Goal: Task Accomplishment & Management: Complete application form

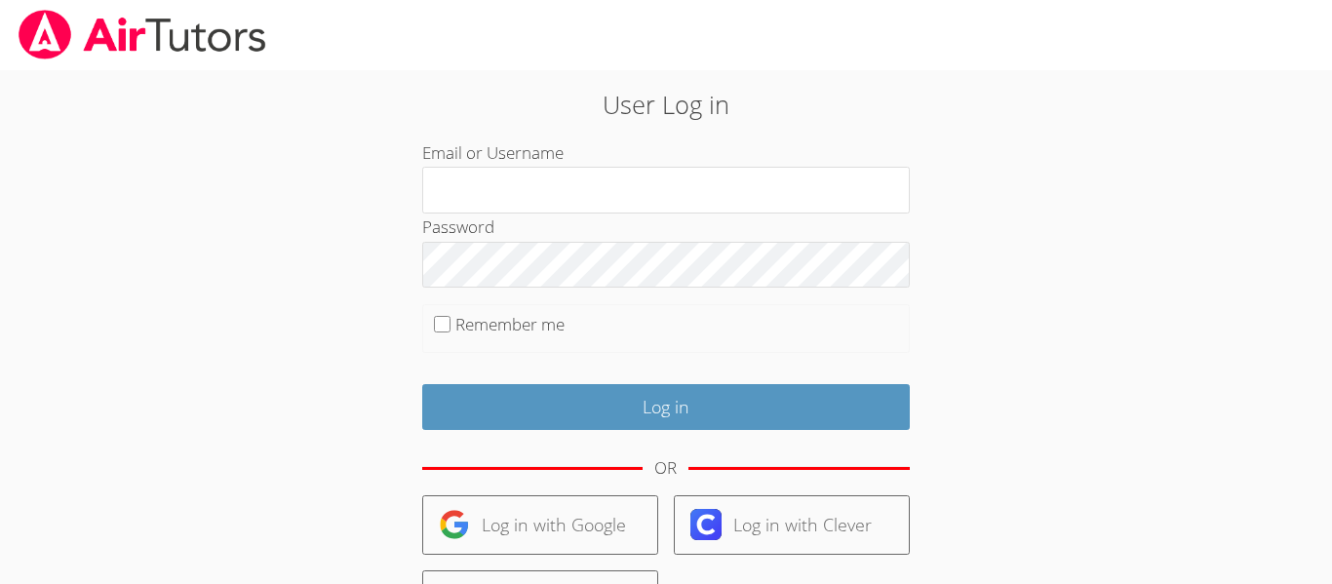
click at [504, 490] on div "OR" at bounding box center [665, 469] width 487 height 54
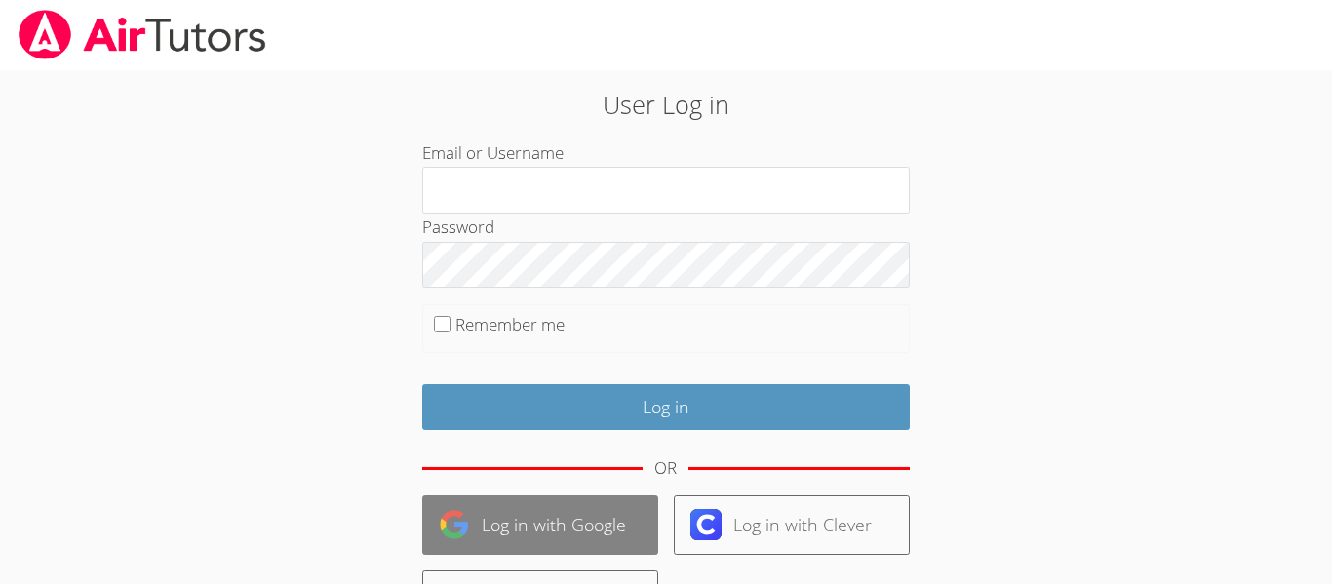
click at [511, 502] on link "Log in with Google" at bounding box center [540, 524] width 236 height 59
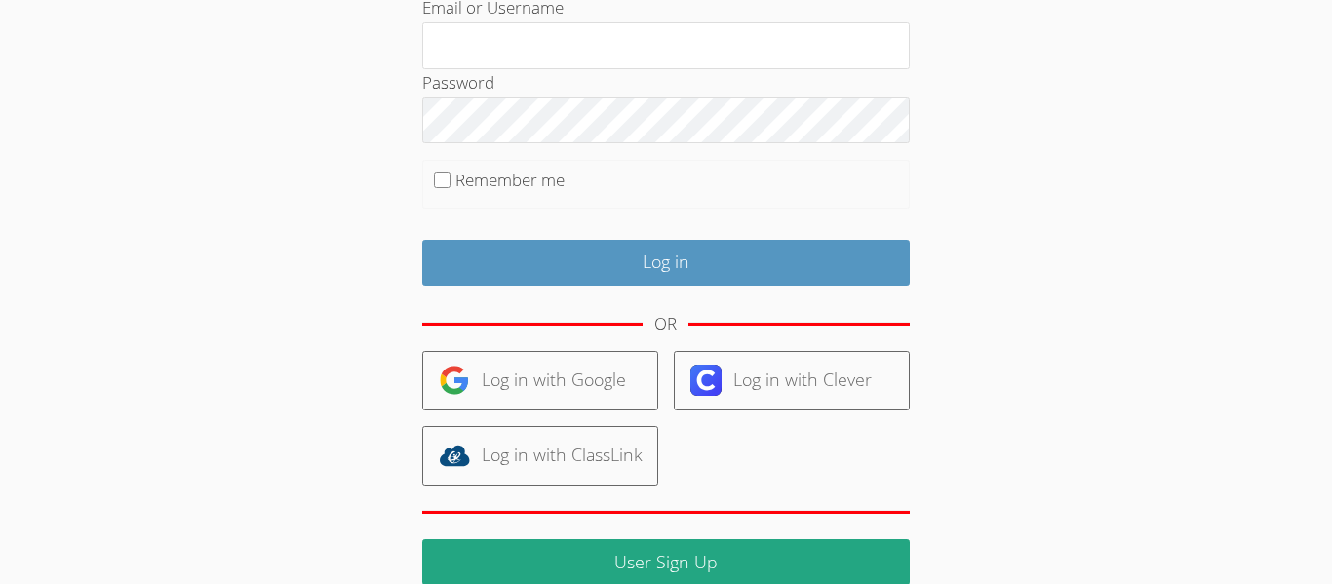
scroll to position [255, 0]
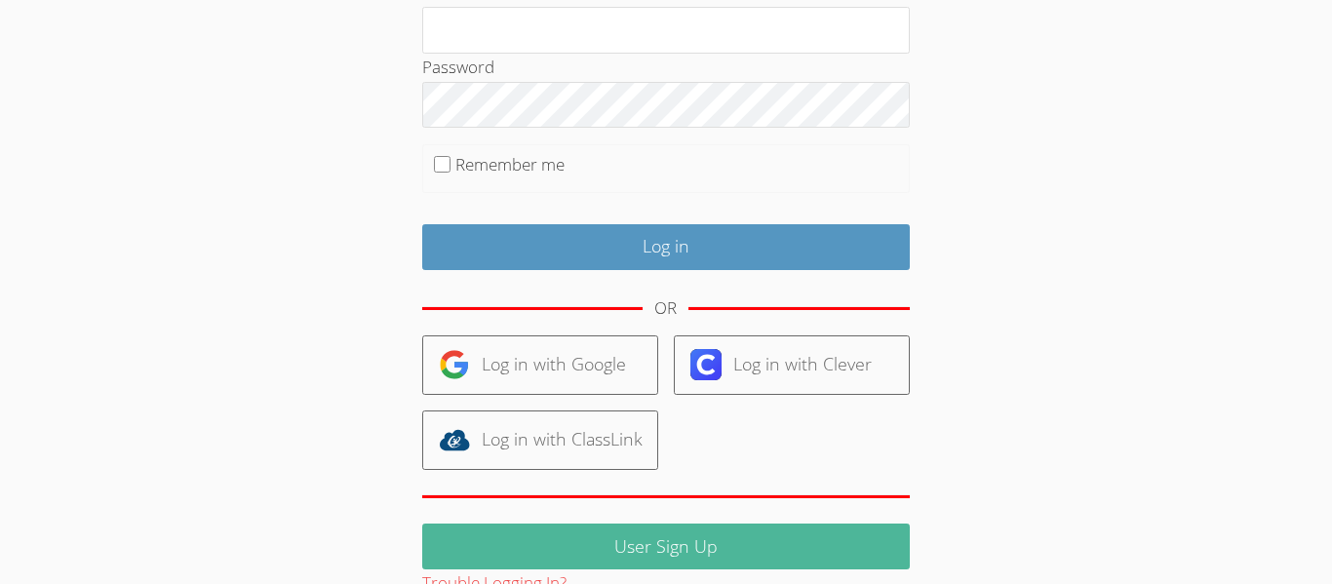
click at [654, 537] on link "User Sign Up" at bounding box center [665, 546] width 487 height 46
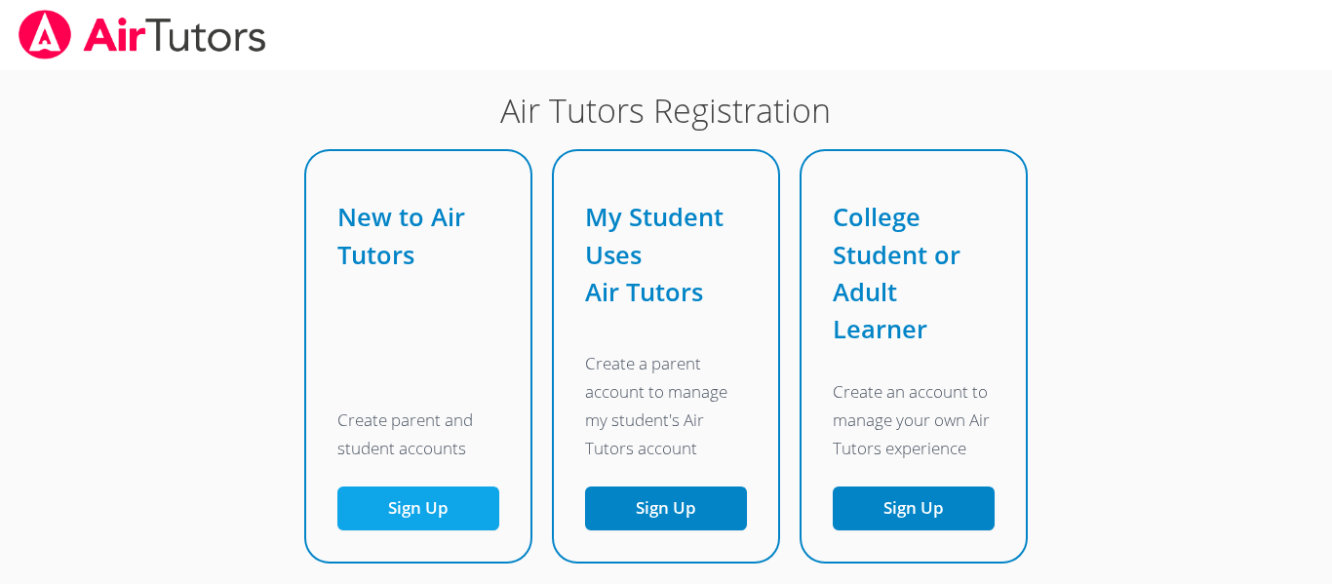
click at [405, 522] on button "Sign Up" at bounding box center [418, 508] width 162 height 44
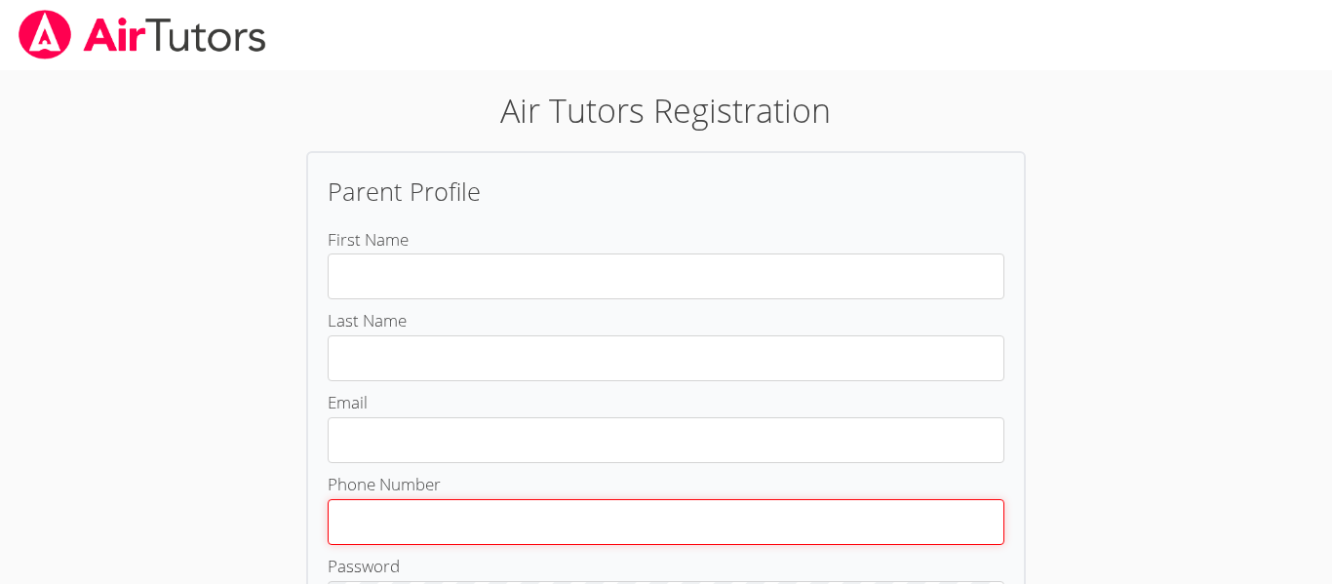
click at [405, 522] on input "Phone Number" at bounding box center [666, 522] width 677 height 46
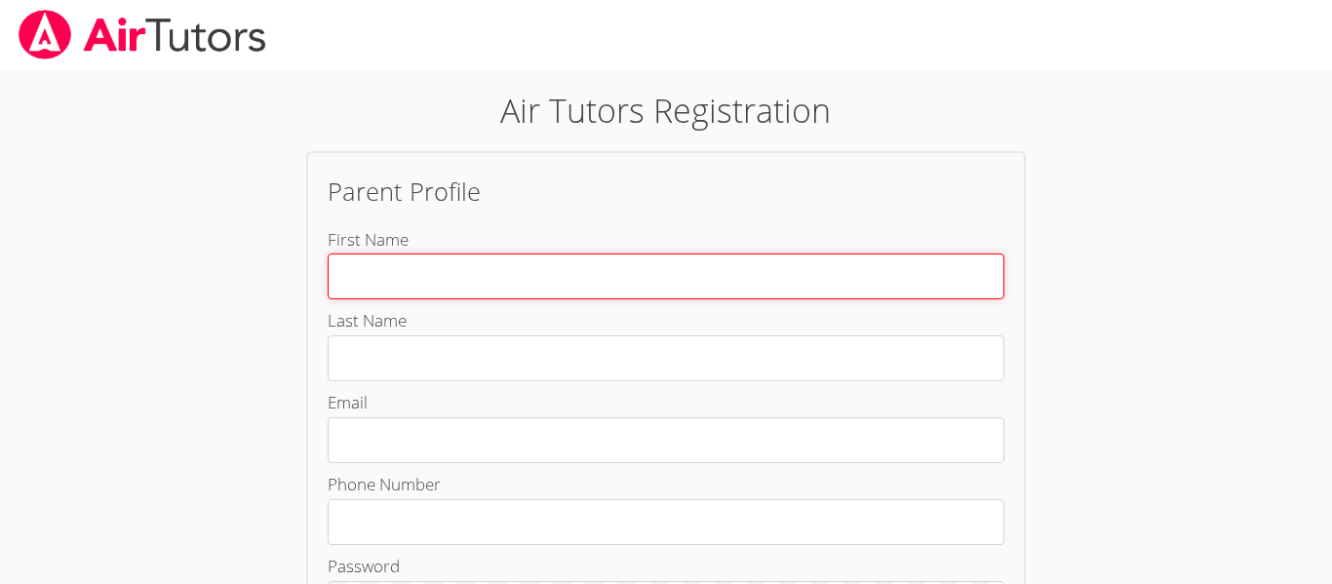
click at [475, 276] on input "First Name" at bounding box center [666, 276] width 677 height 46
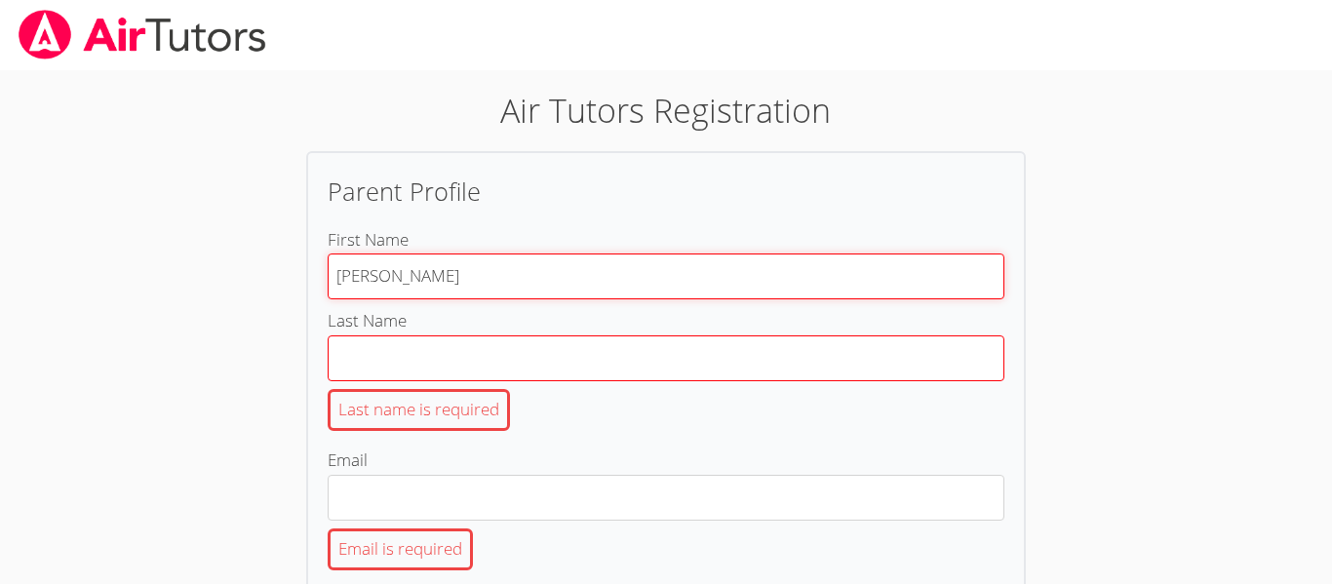
type input "[PERSON_NAME]"
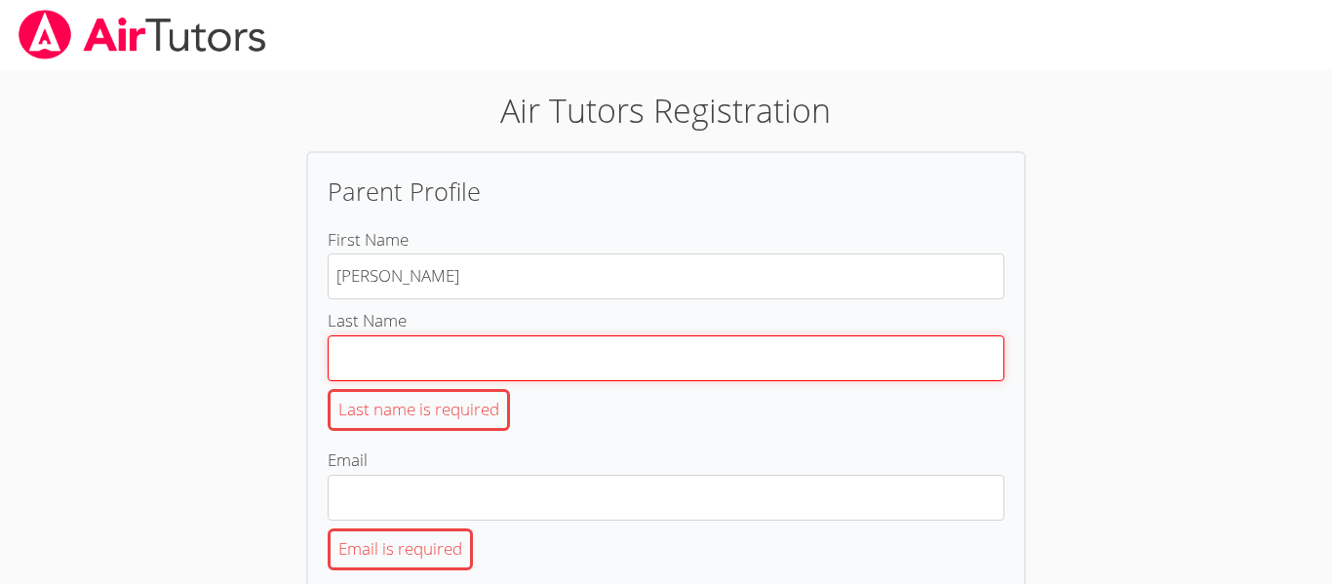
click at [499, 355] on input "Last Name Last name is required" at bounding box center [666, 358] width 677 height 46
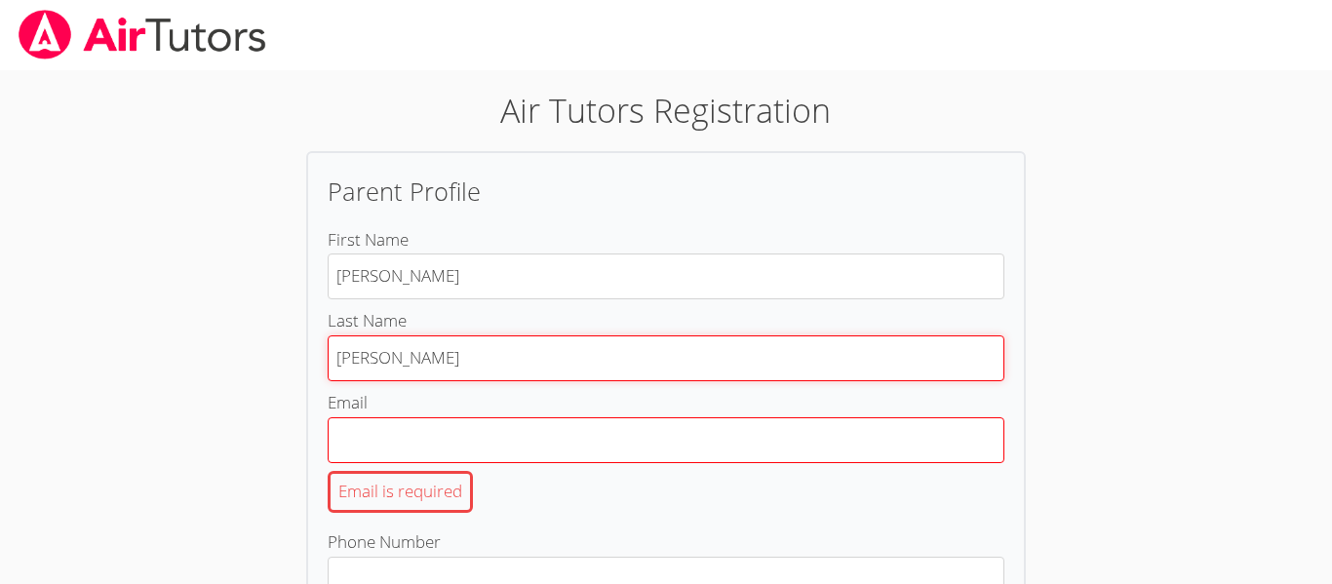
type input "Ibarra"
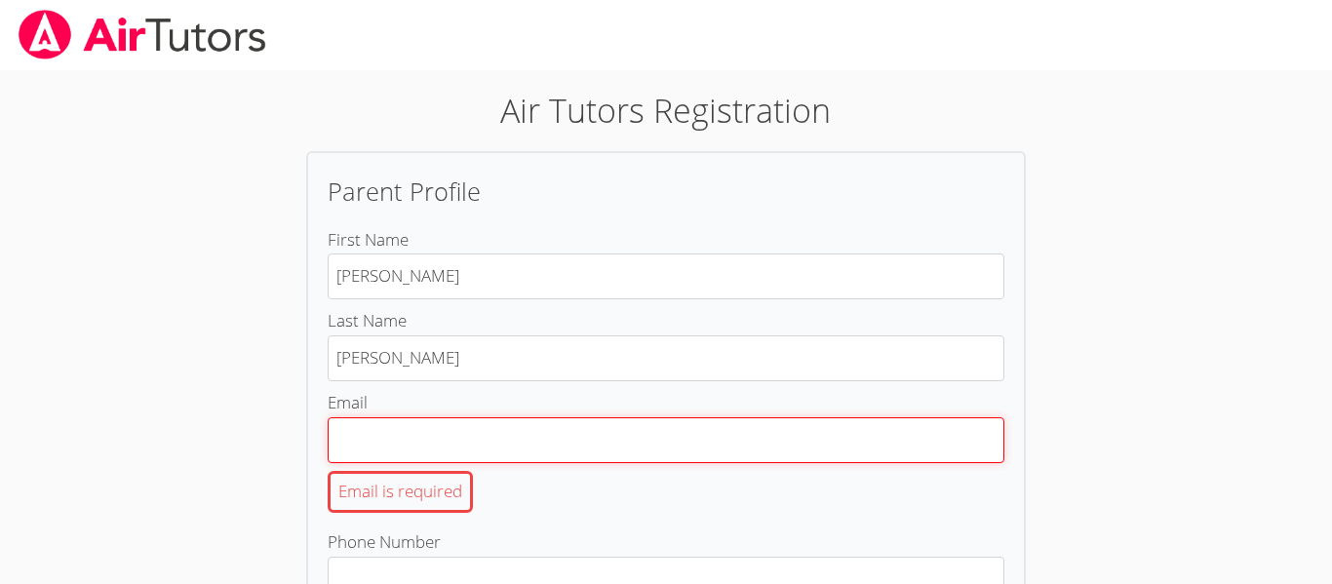
click at [455, 429] on input "Email Email is required" at bounding box center [666, 440] width 677 height 46
type input "[EMAIL_ADDRESS][DOMAIN_NAME]"
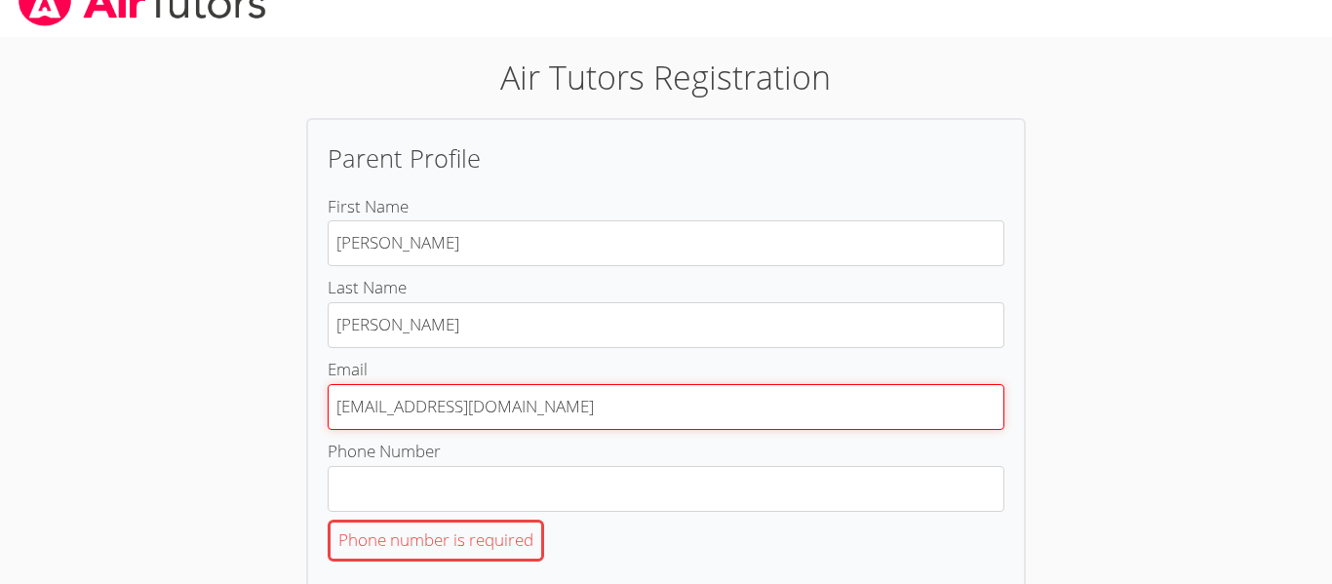
scroll to position [36, 0]
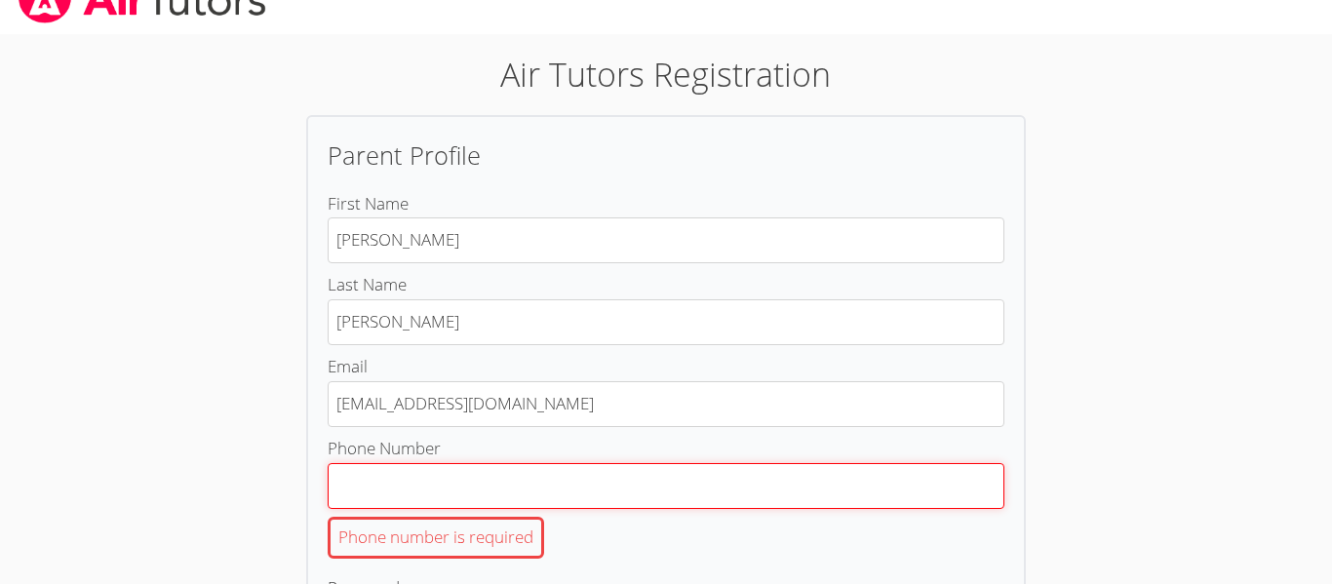
click at [473, 493] on input "Phone Number Phone number is required" at bounding box center [666, 486] width 677 height 46
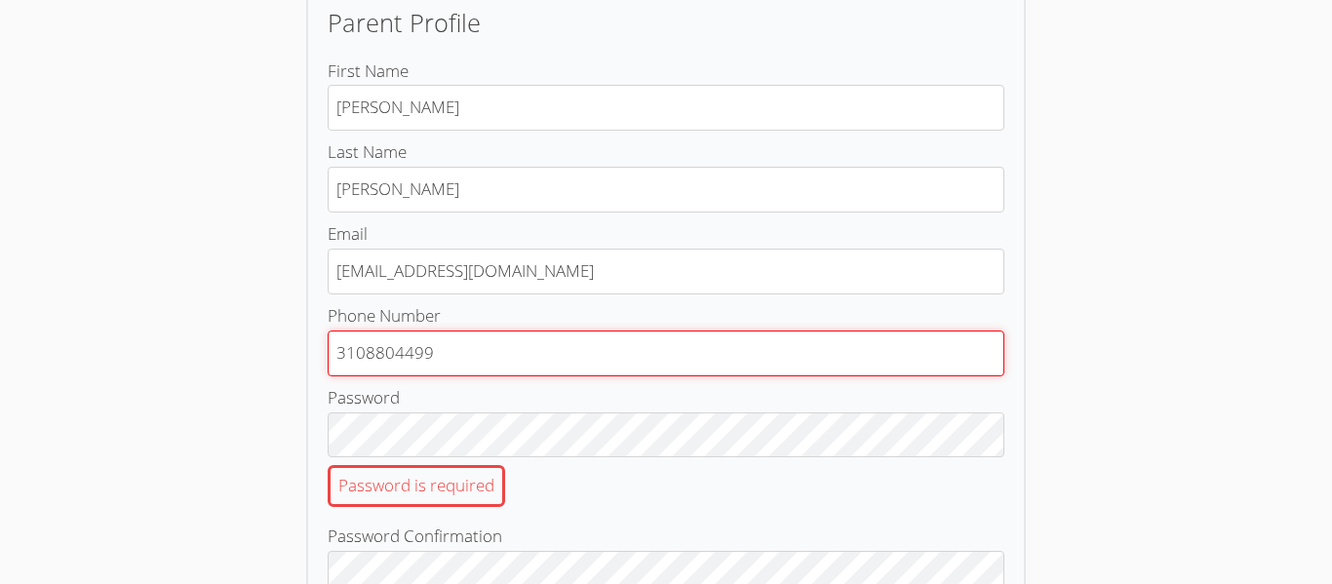
scroll to position [174, 0]
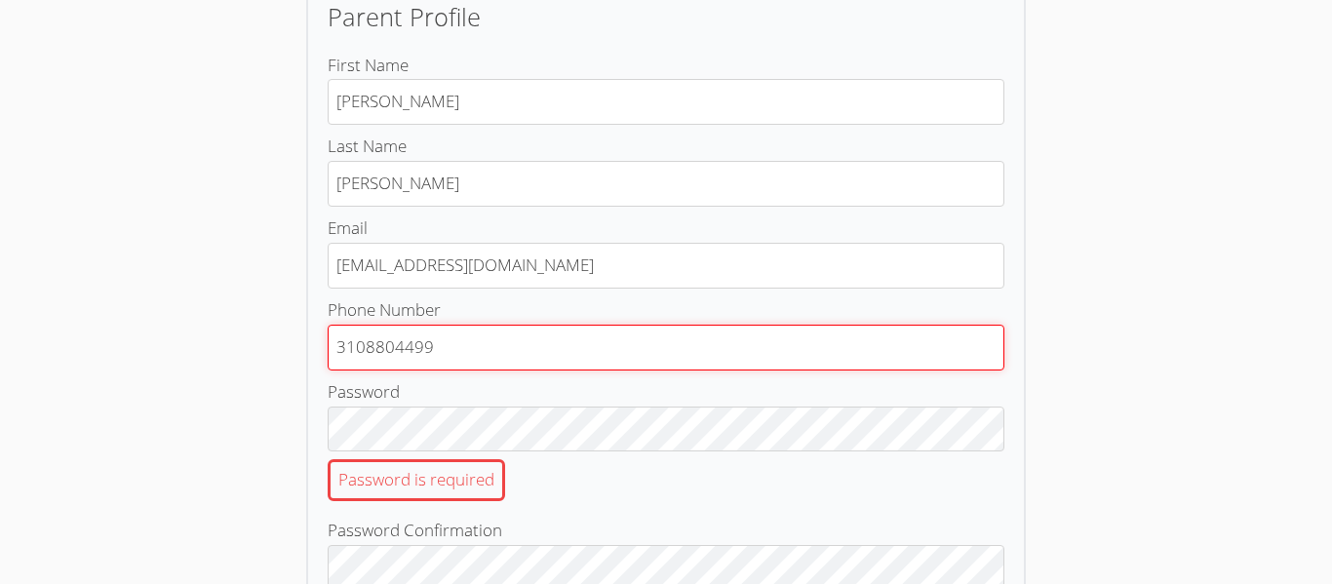
type input "3108804499"
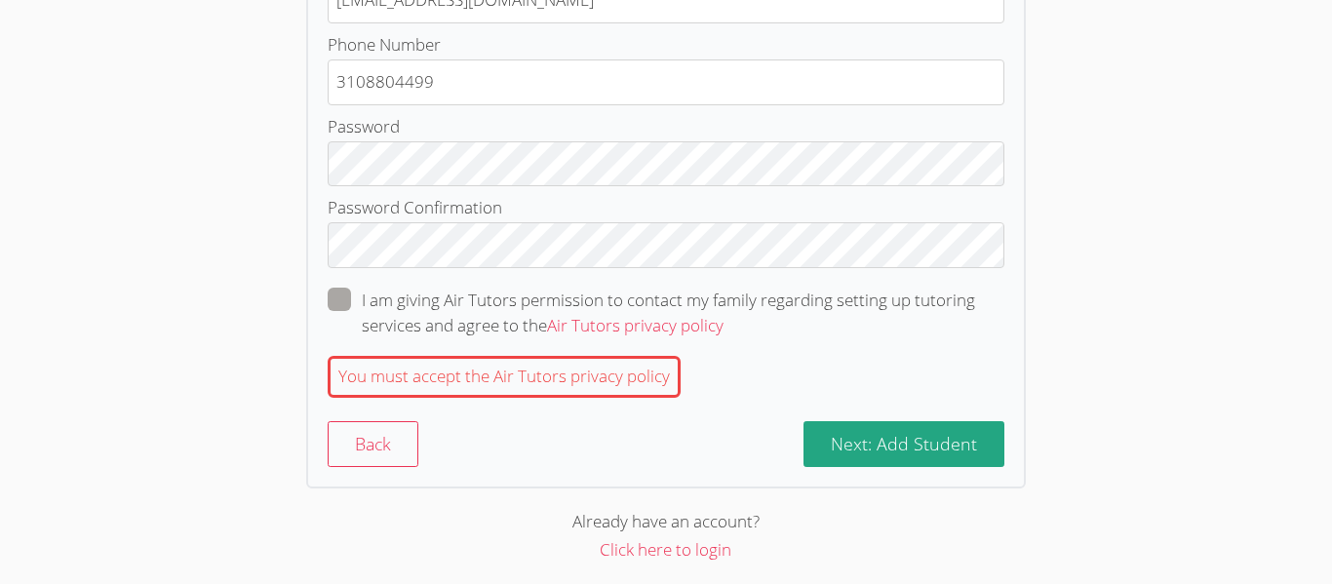
scroll to position [444, 0]
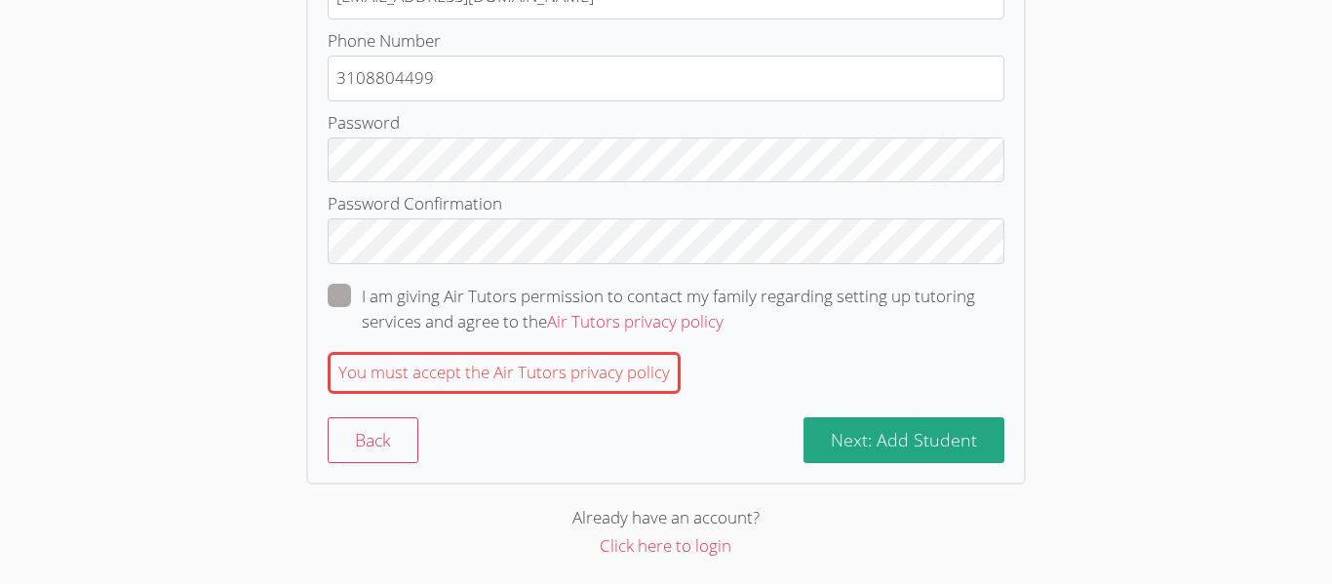
click at [723, 310] on span at bounding box center [723, 321] width 0 height 22
click at [723, 286] on input "I am giving Air Tutors permission to contact my family regarding setting up tut…" at bounding box center [731, 292] width 17 height 17
checkbox input "true"
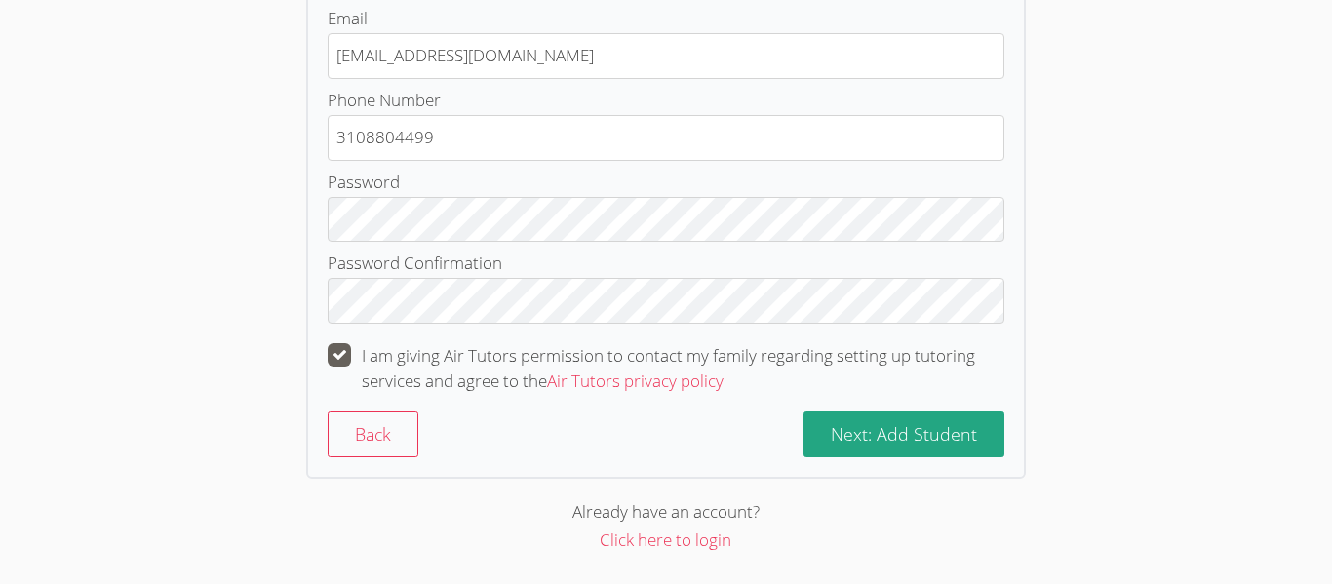
scroll to position [384, 0]
click at [990, 451] on button "Next: Add Student" at bounding box center [903, 434] width 201 height 46
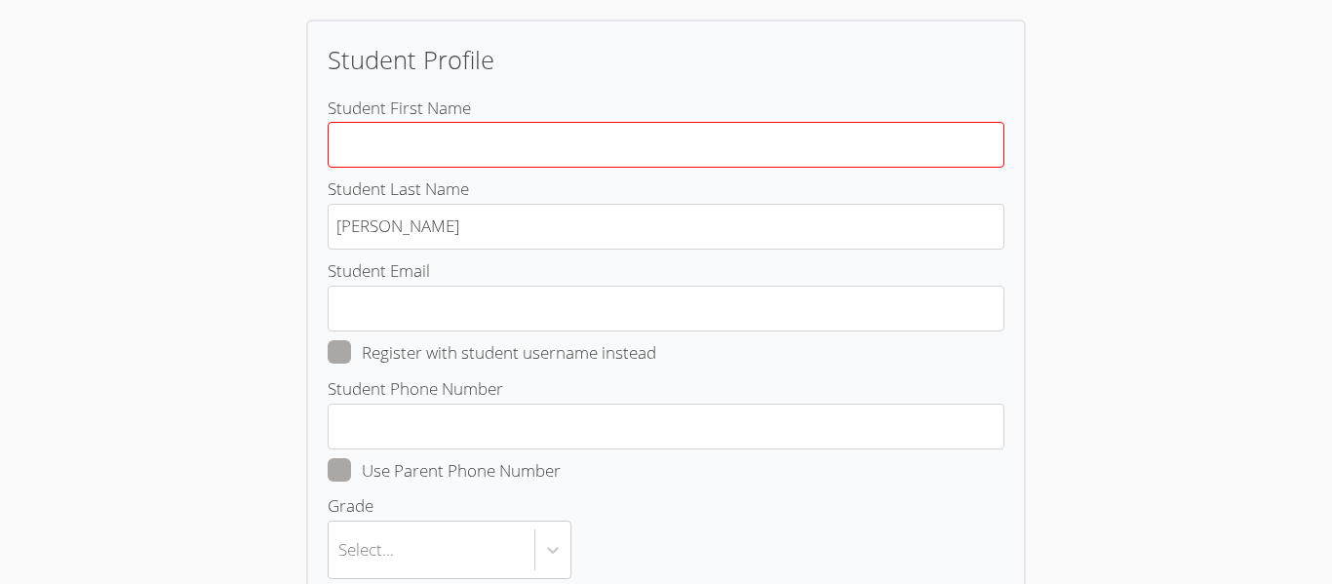
scroll to position [130, 0]
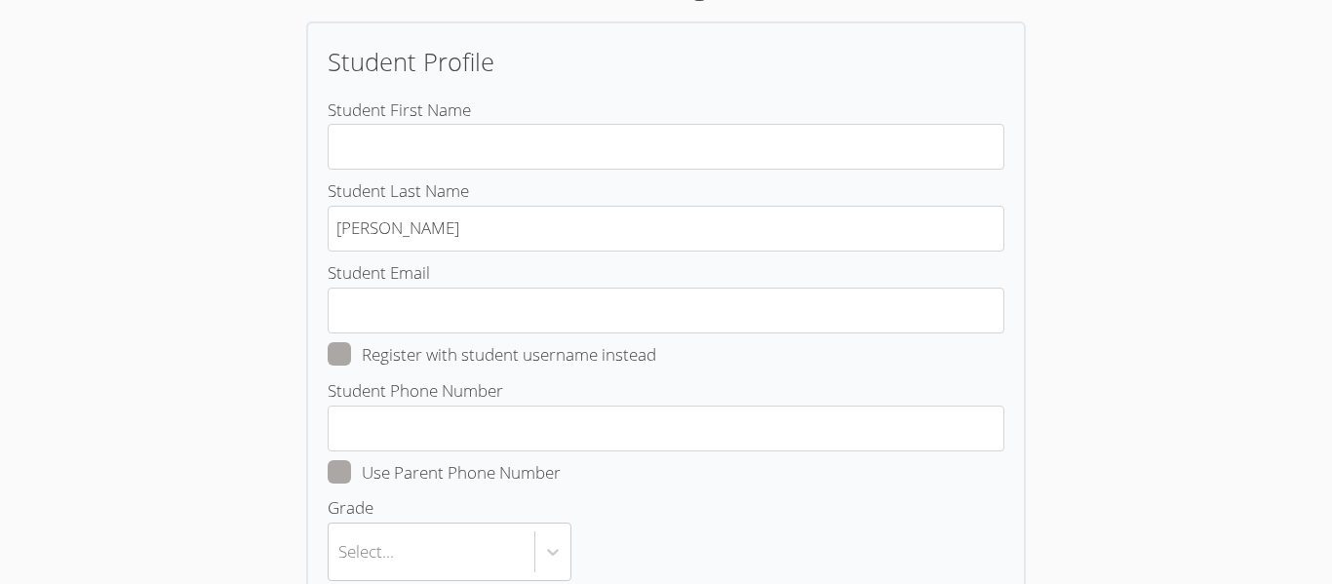
scroll to position [255, 0]
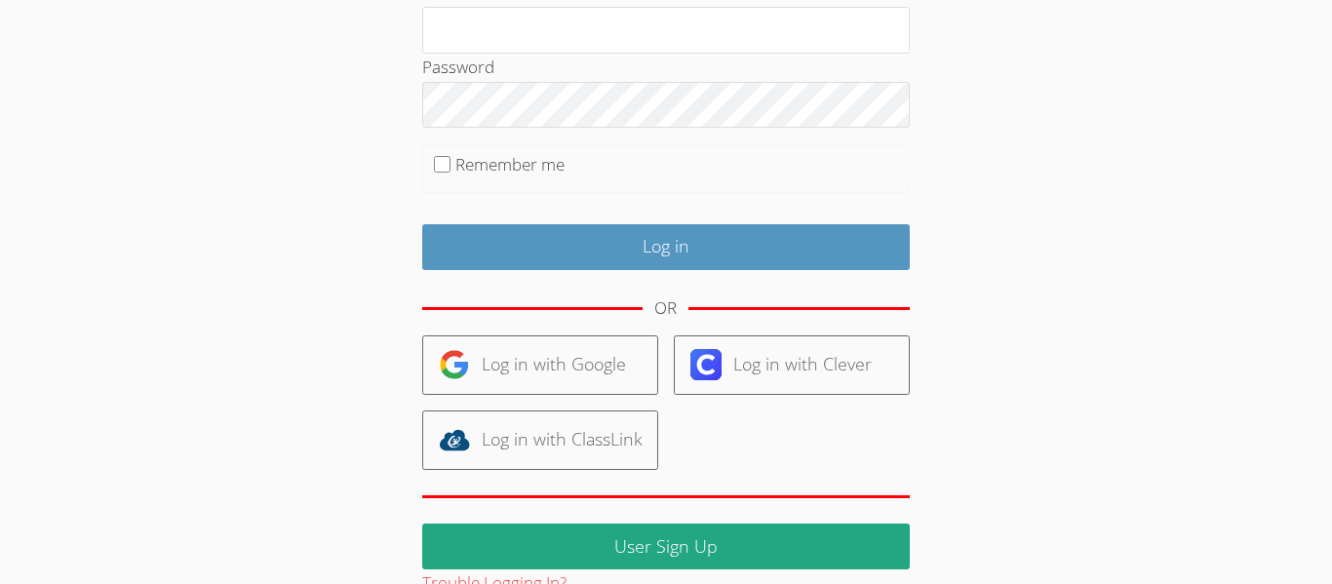
type input "[EMAIL_ADDRESS][DOMAIN_NAME]"
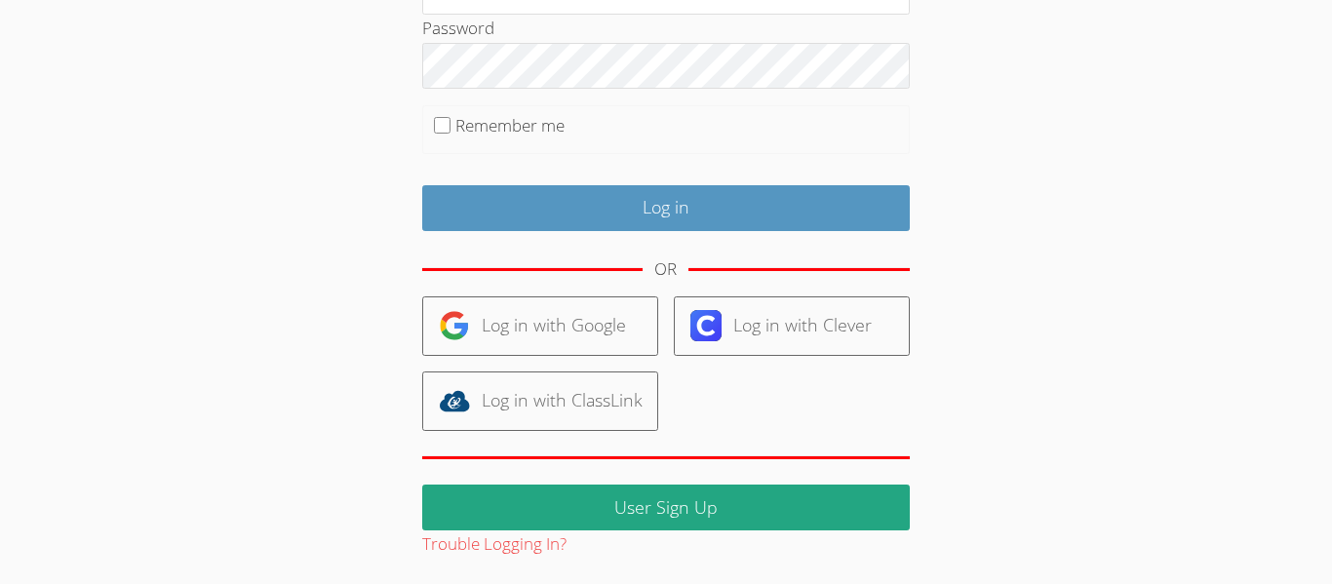
scroll to position [0, 0]
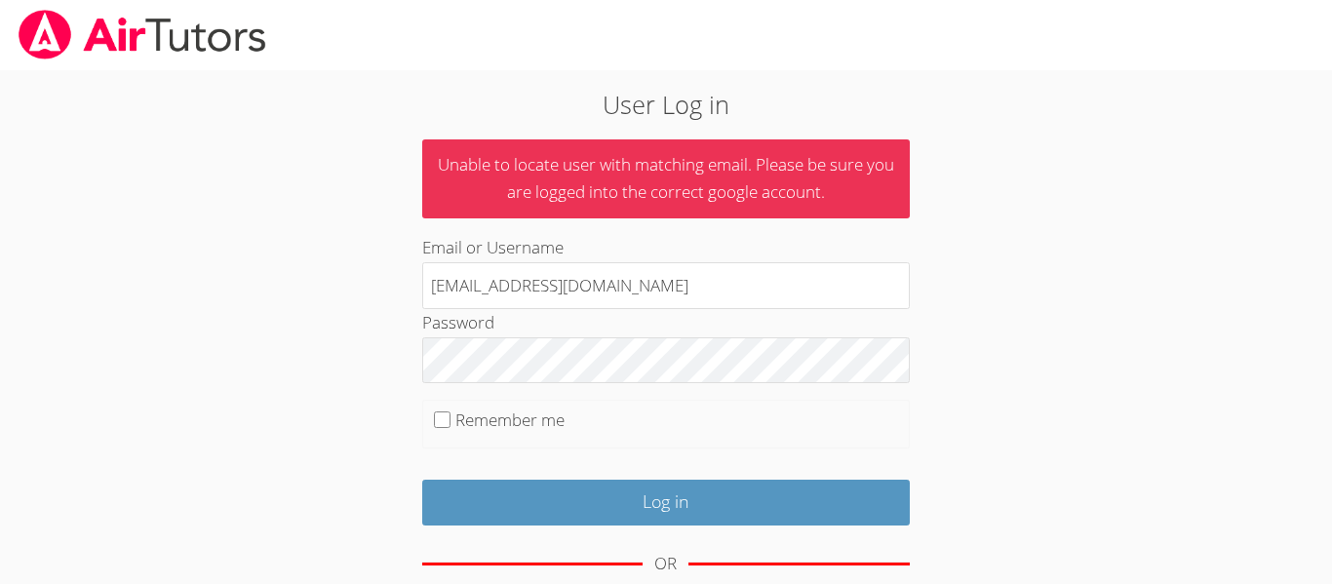
click at [524, 257] on label "Email or Username" at bounding box center [492, 247] width 141 height 22
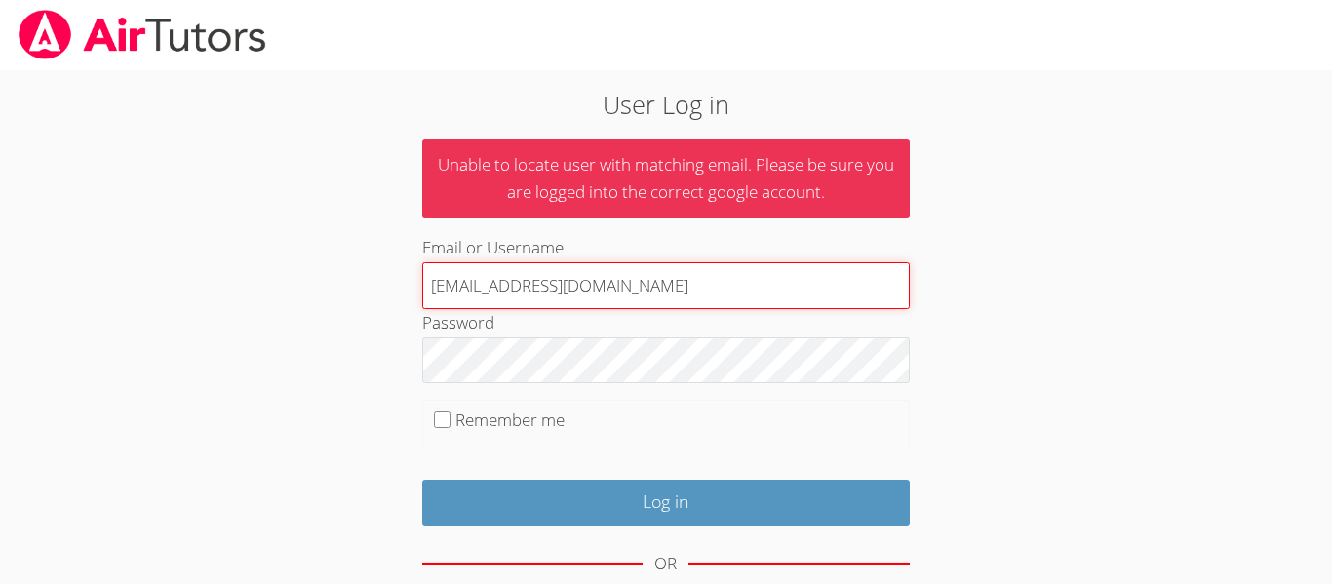
click at [524, 262] on input "a.ibarra883@cvuhsd.org" at bounding box center [665, 285] width 487 height 47
click at [527, 274] on input "a.ibarra883@cvuhsd.org" at bounding box center [665, 285] width 487 height 47
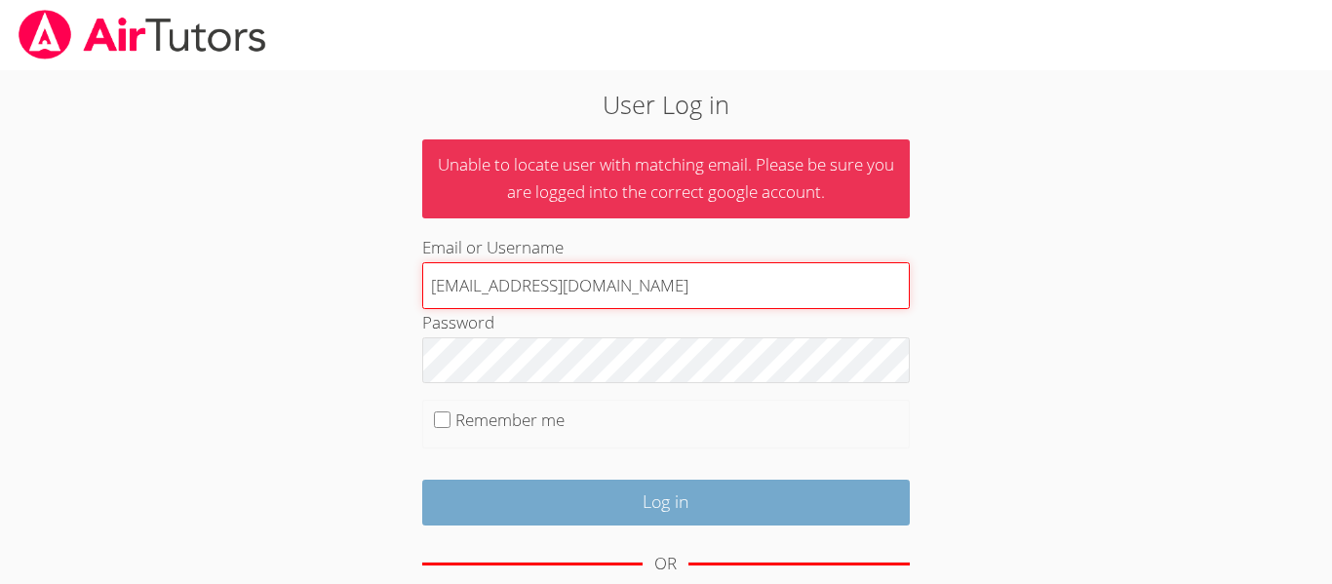
type input "msosa113@yahoo.com"
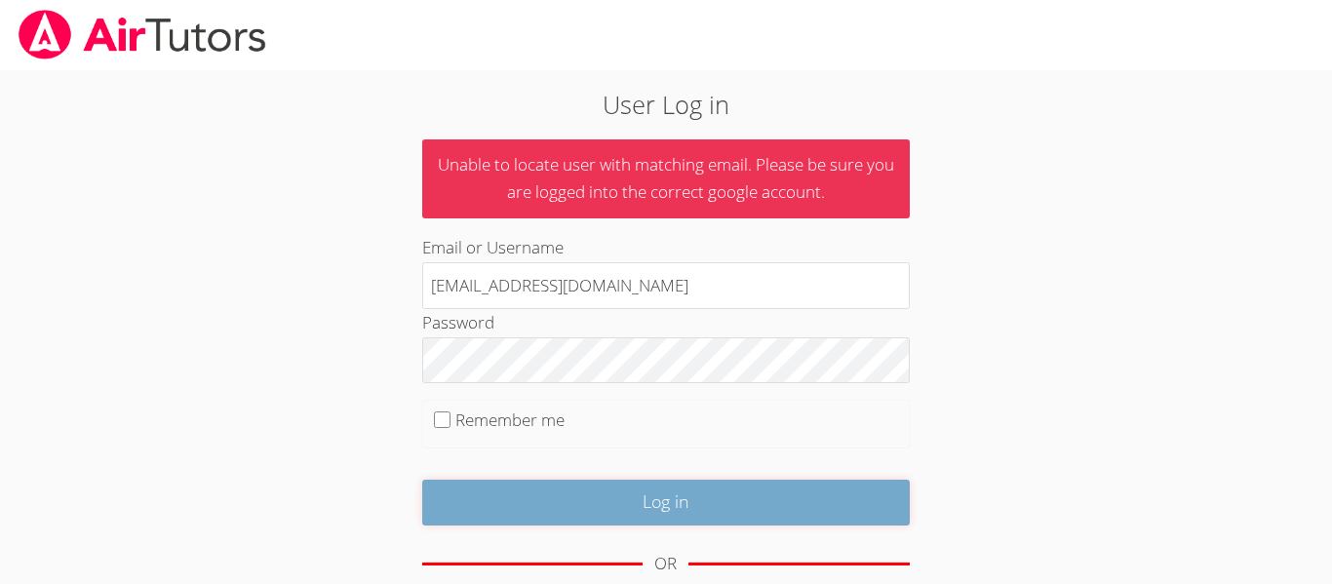
click at [630, 521] on input "Log in" at bounding box center [665, 503] width 487 height 46
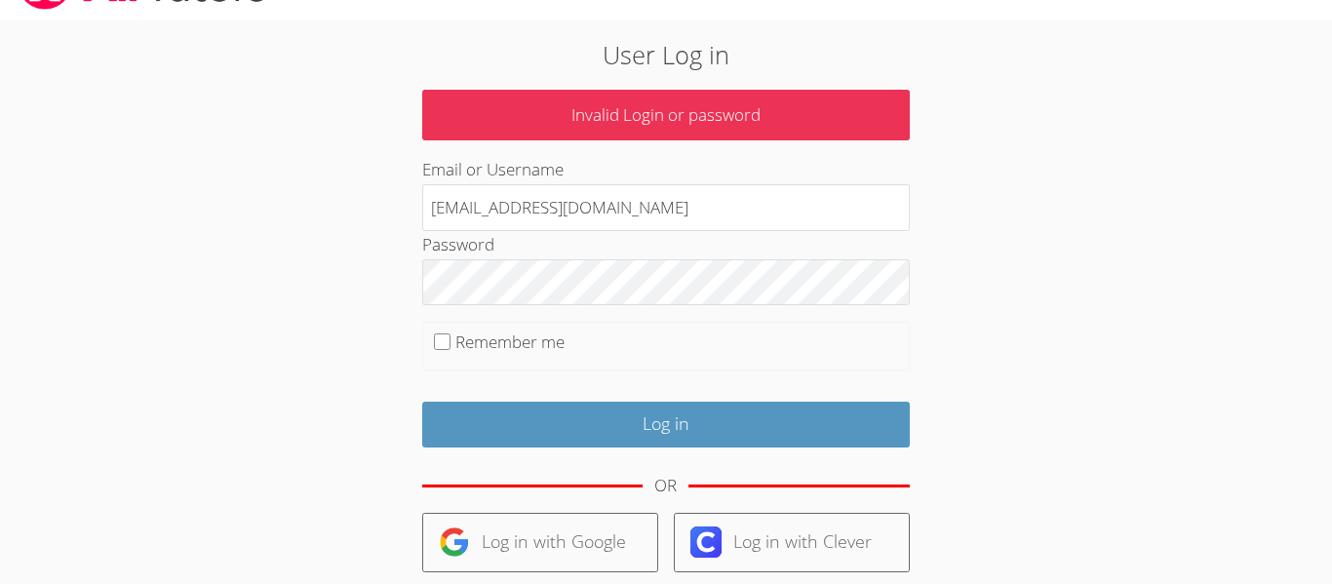
scroll to position [51, 0]
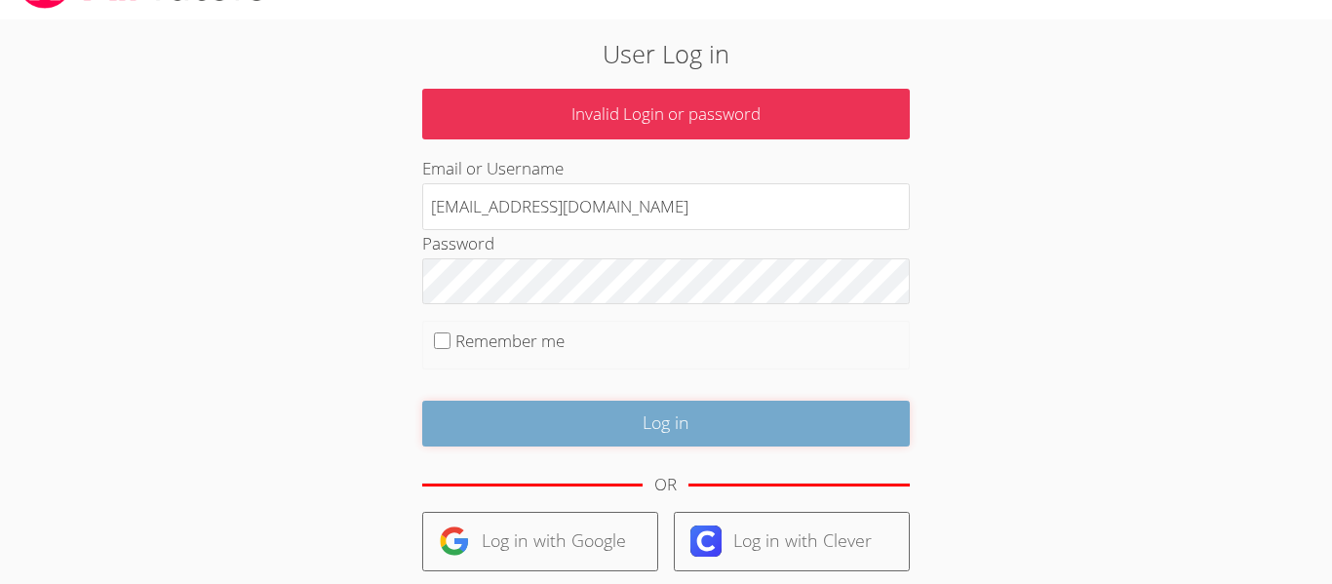
click at [532, 428] on input "Log in" at bounding box center [665, 424] width 487 height 46
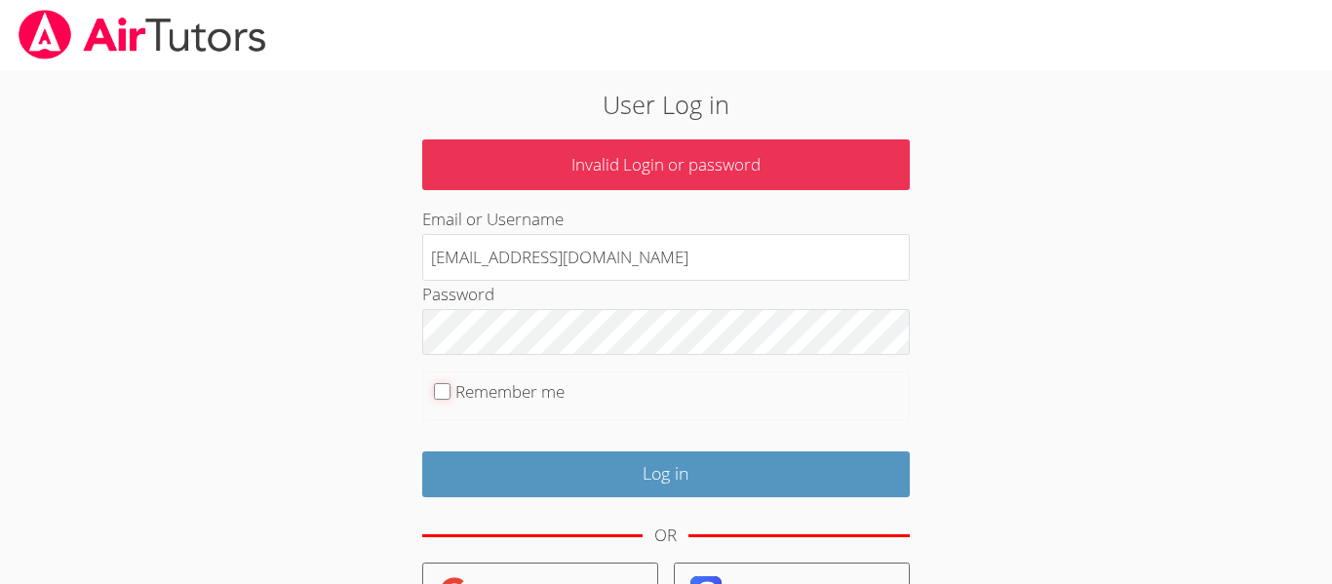
click at [436, 390] on input "Remember me" at bounding box center [442, 391] width 17 height 17
checkbox input "true"
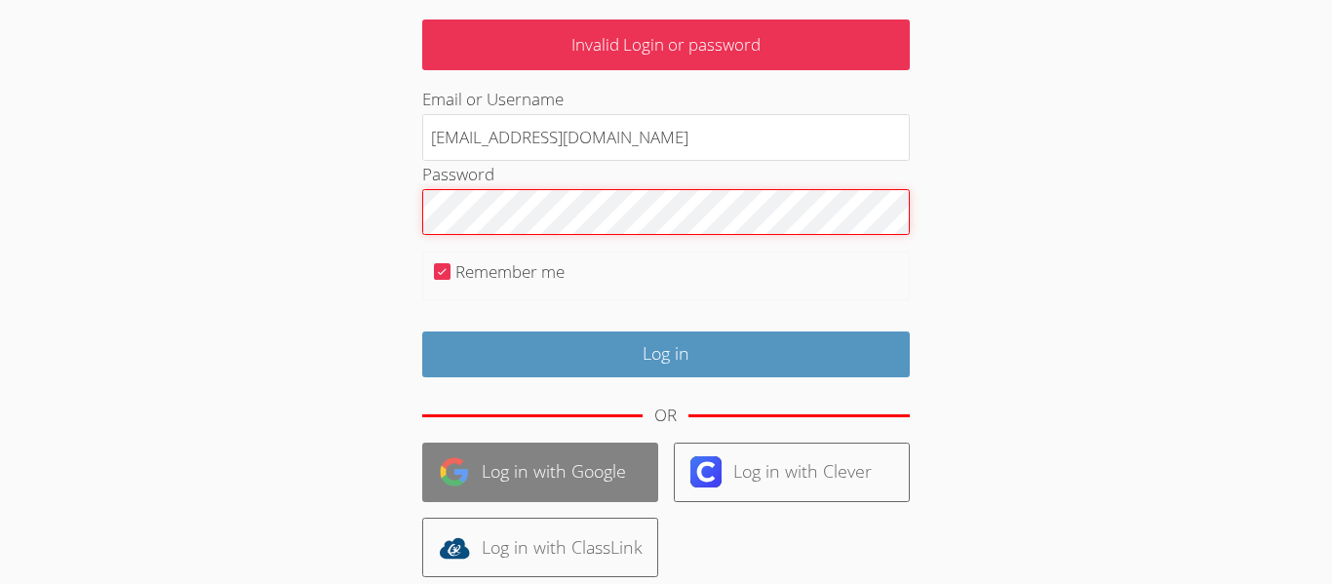
scroll to position [270, 0]
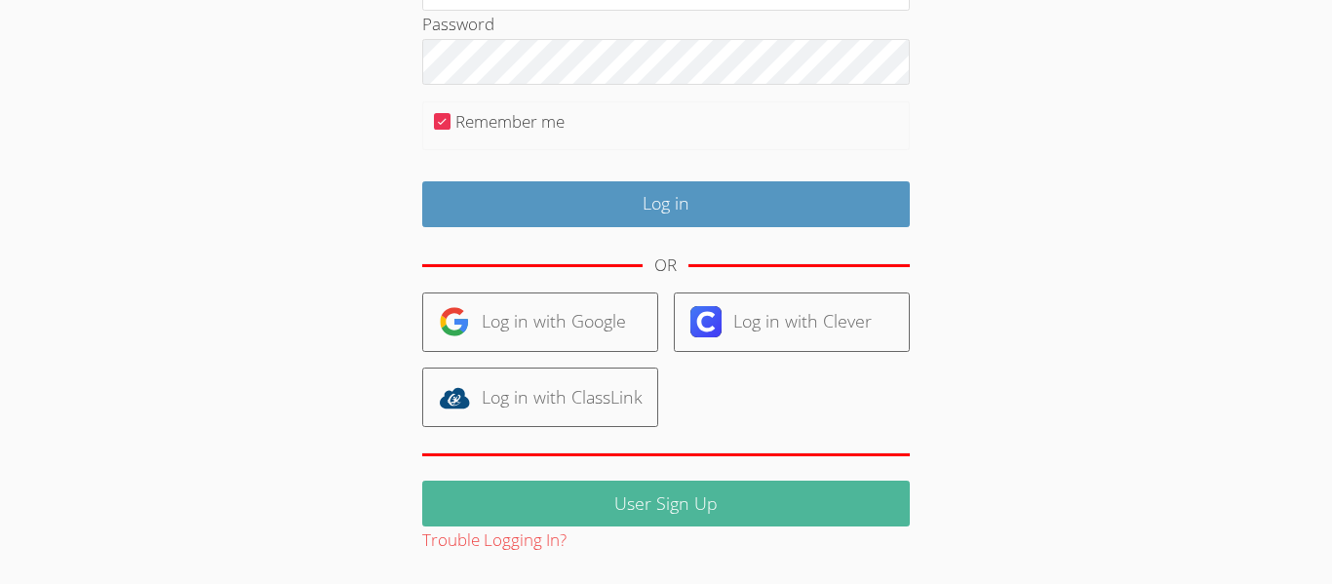
click at [618, 497] on link "User Sign Up" at bounding box center [665, 504] width 487 height 46
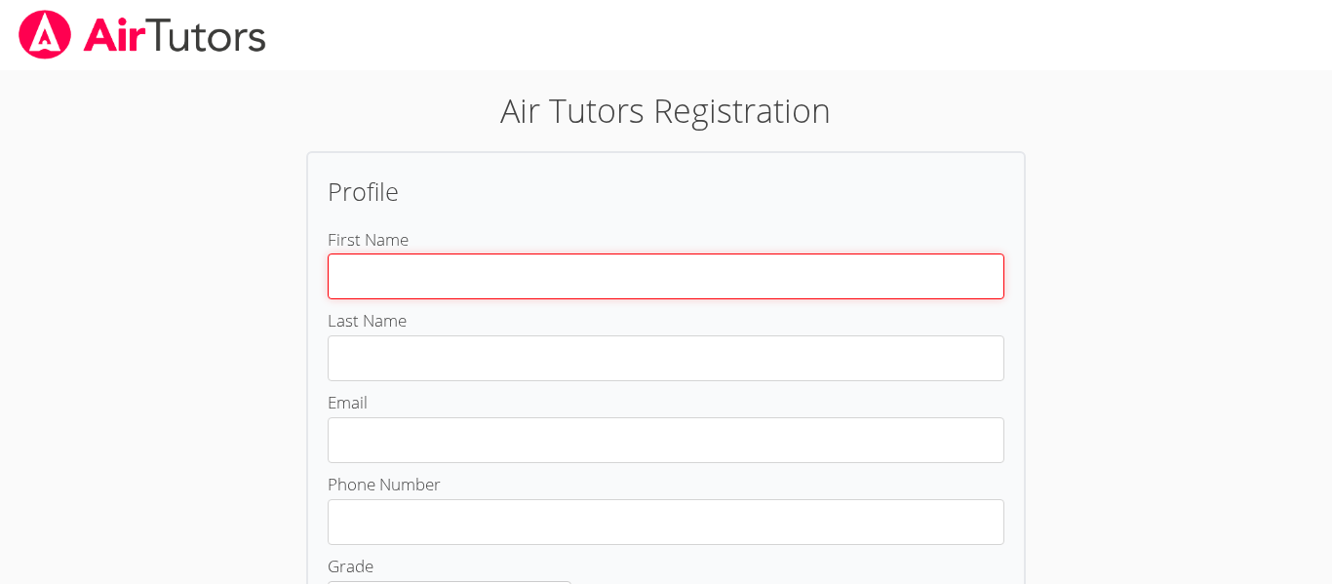
click at [414, 260] on input "First Name" at bounding box center [666, 276] width 677 height 46
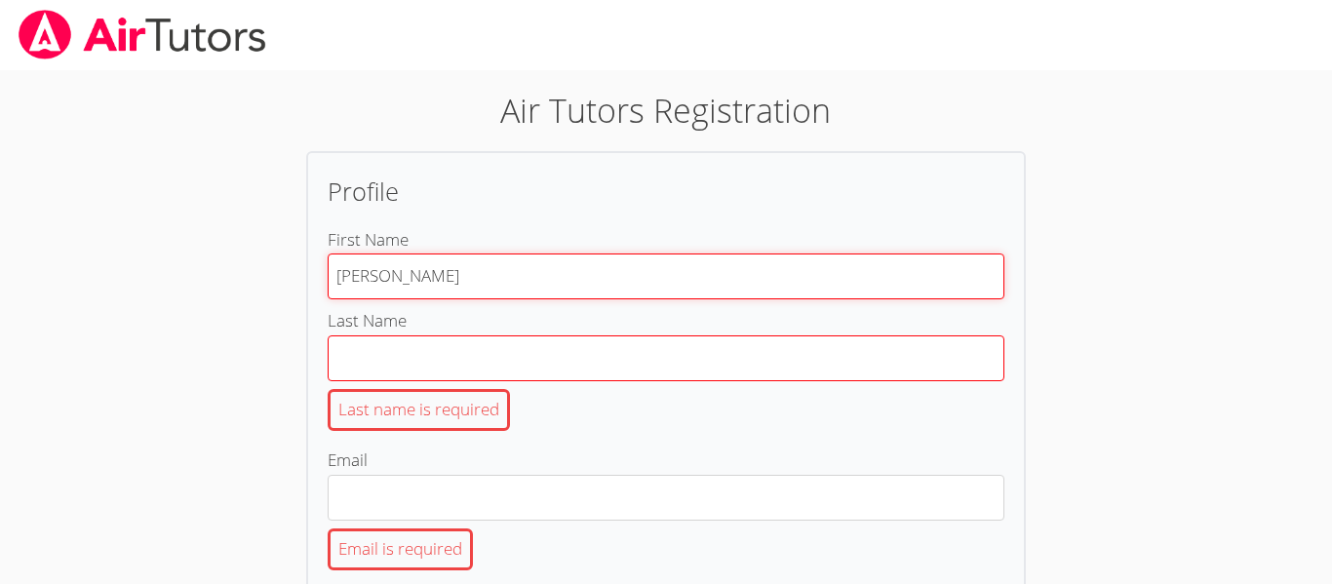
type input "[PERSON_NAME]"
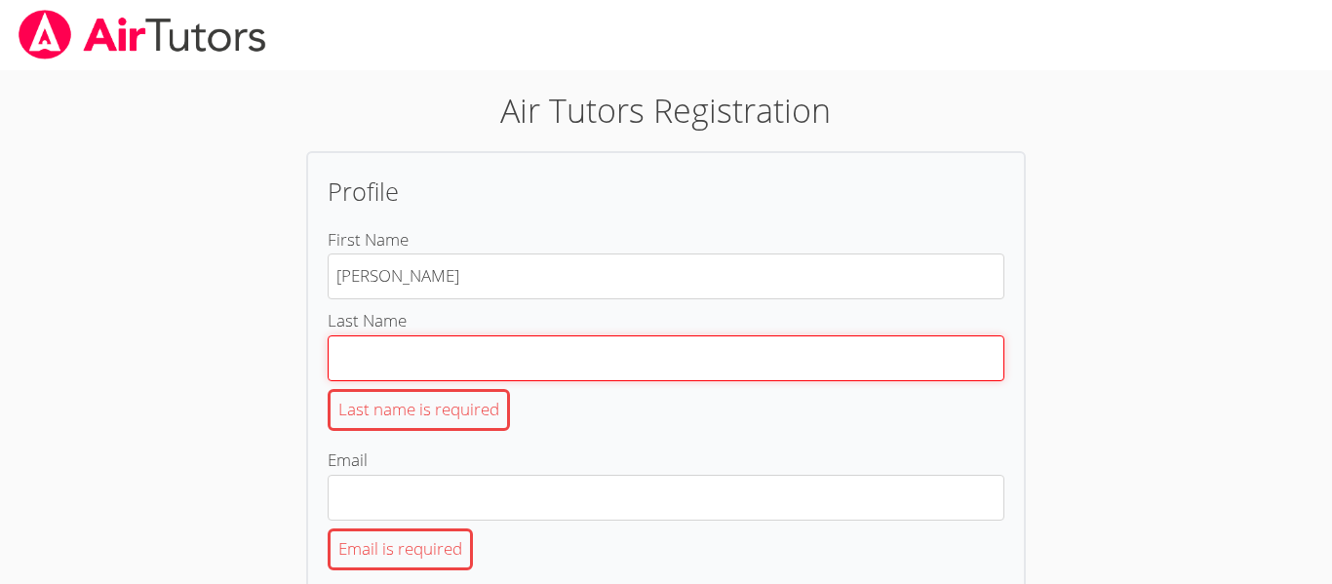
click at [396, 346] on input "Last Name Last name is required" at bounding box center [666, 358] width 677 height 46
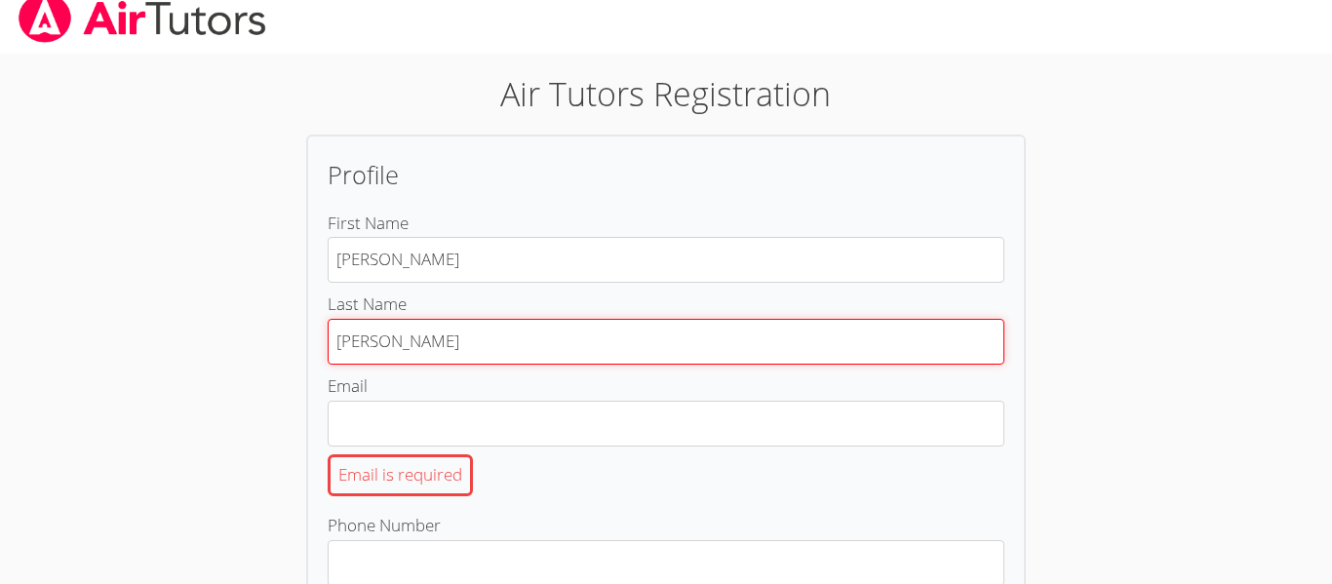
scroll to position [23, 0]
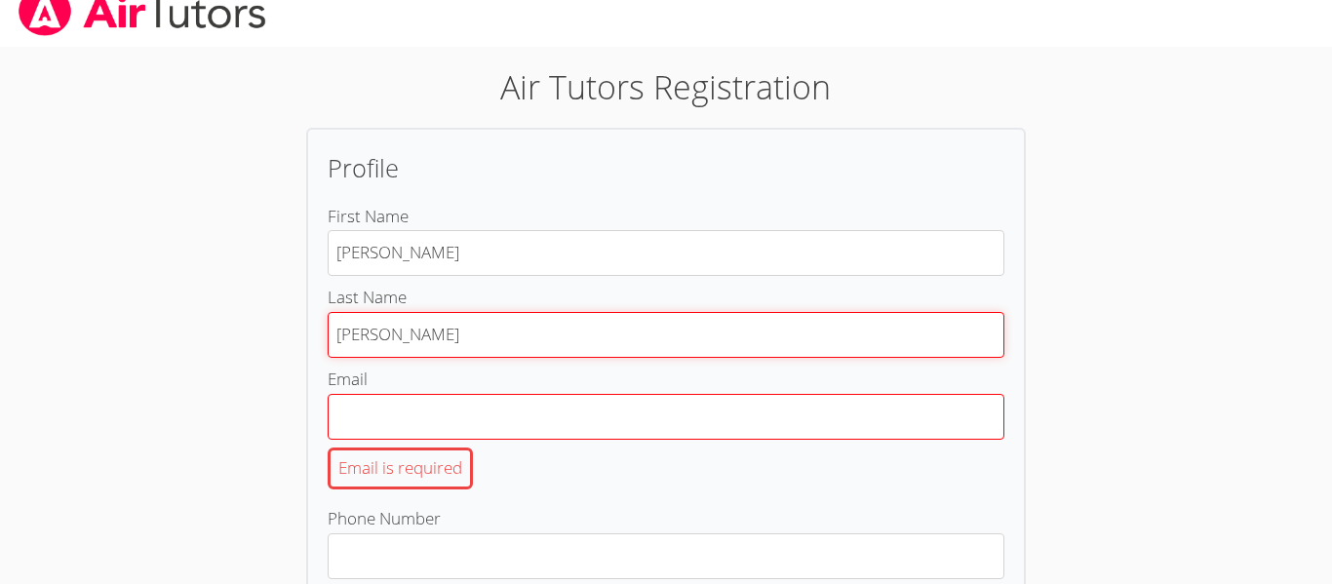
type input "Sosa"
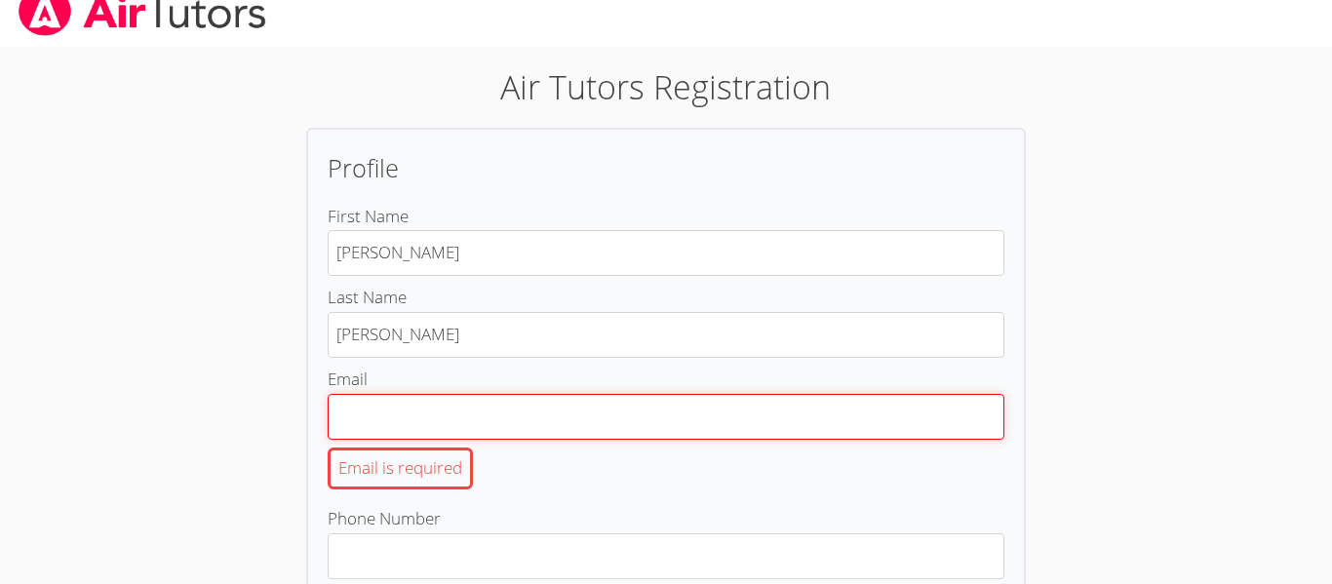
click at [382, 416] on input "Email Email is required" at bounding box center [666, 417] width 677 height 46
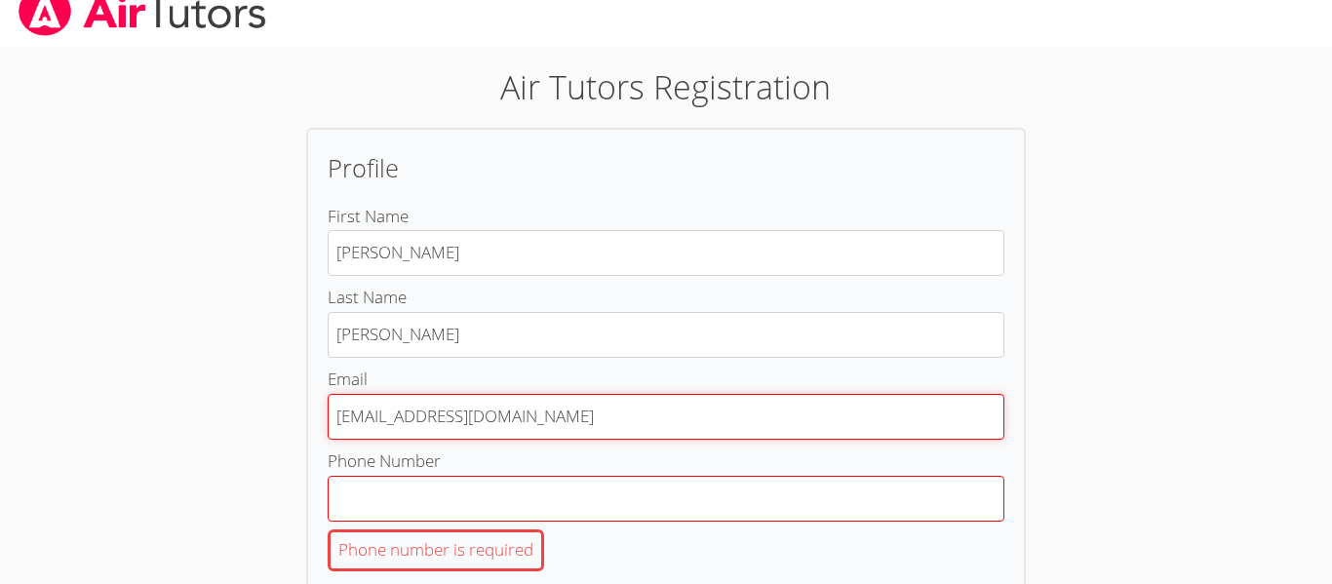
type input "msosa113@yahoo.com"
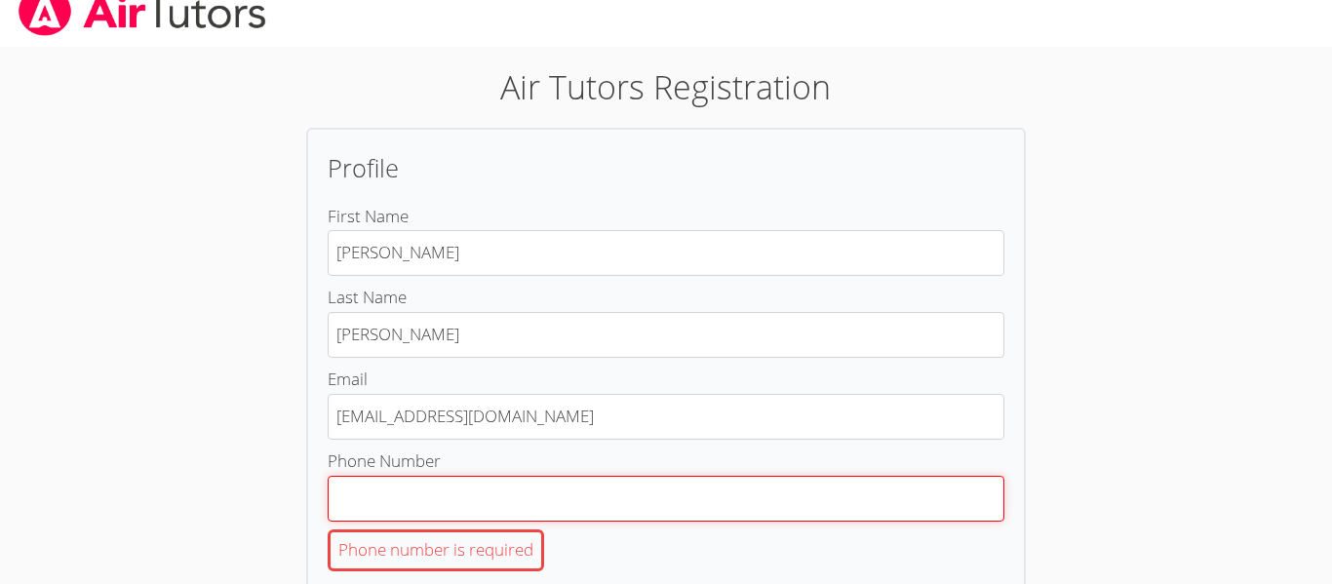
click at [390, 491] on input "Phone Number Phone number is required" at bounding box center [666, 499] width 677 height 46
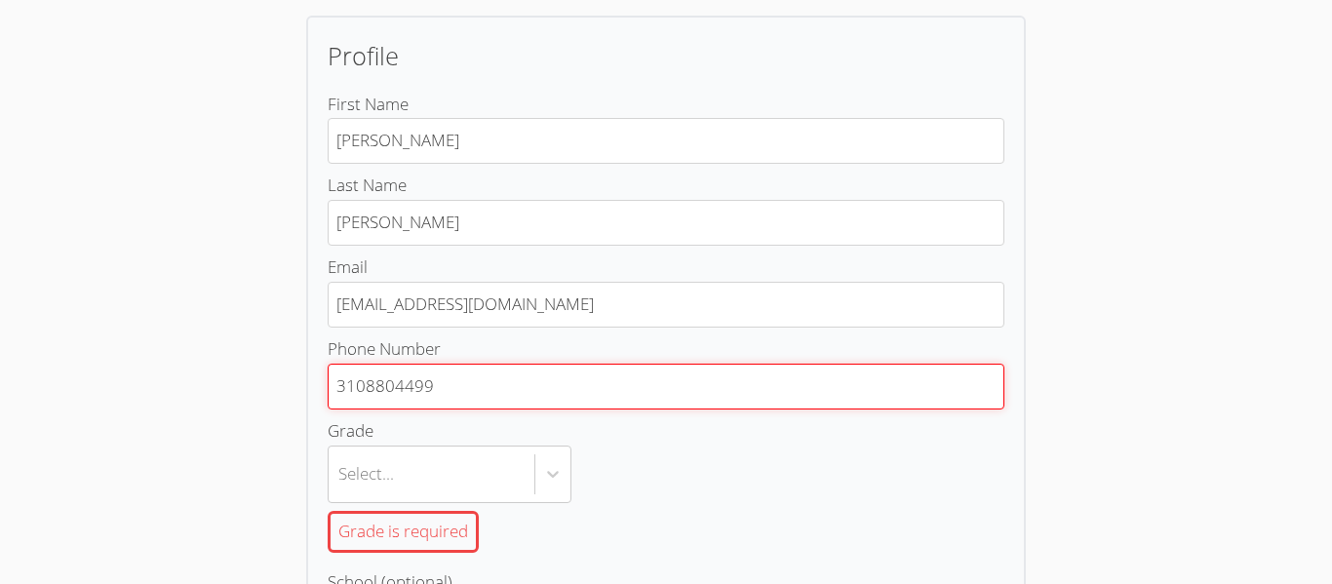
scroll to position [172, 0]
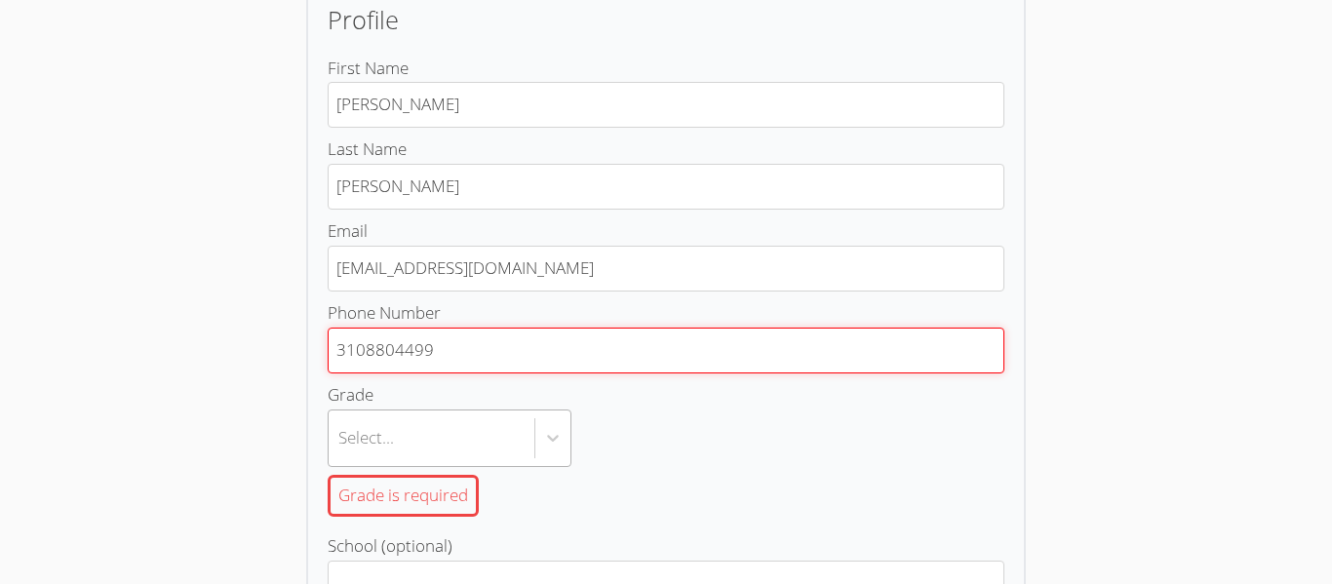
type input "3108804499"
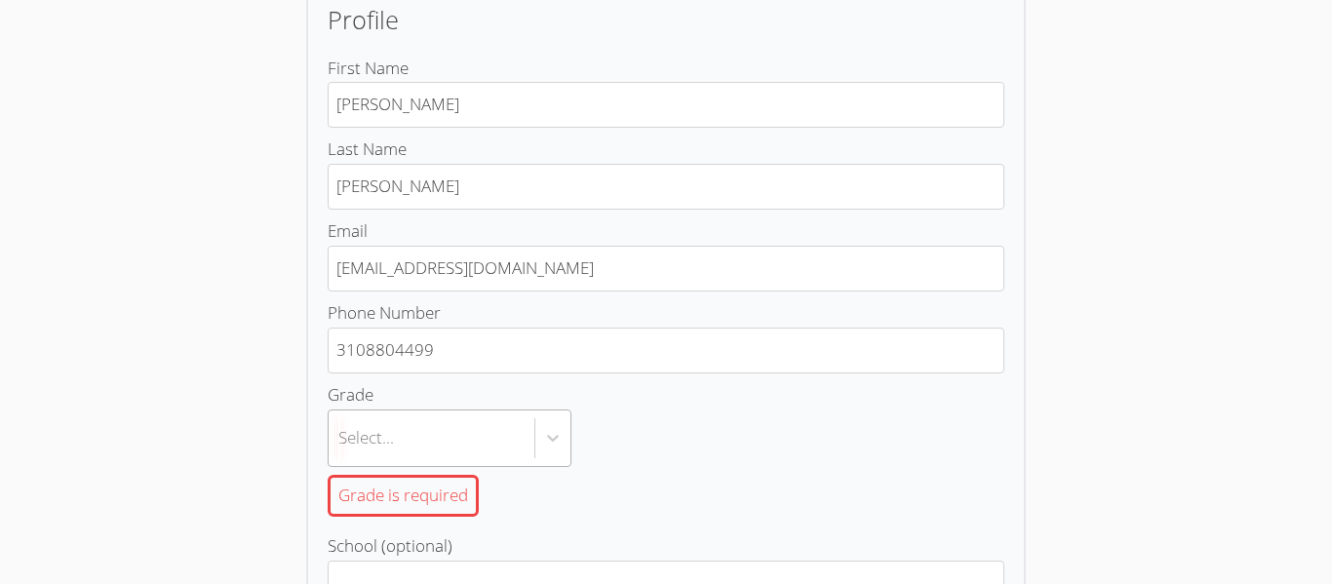
click at [387, 412] on body "Air Tutors Registration Profile First Name Maria Last Name Sosa Email msosa113@…" at bounding box center [666, 120] width 1332 height 584
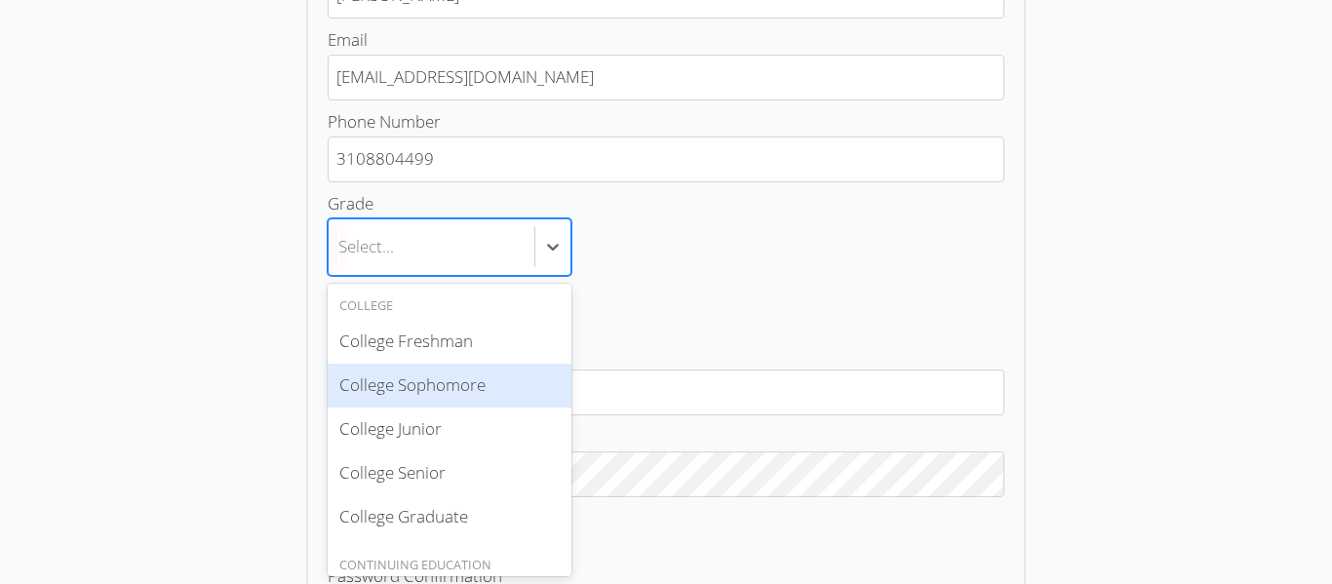
scroll to position [58, 0]
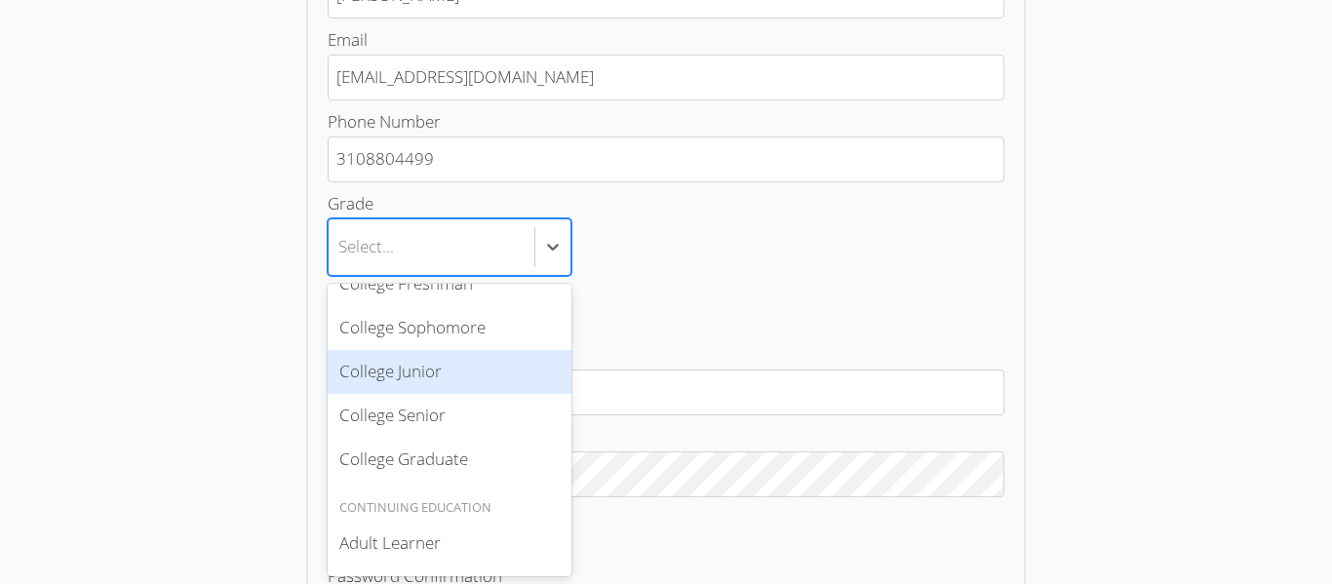
click at [824, 431] on label "Password Password is required" at bounding box center [666, 489] width 677 height 132
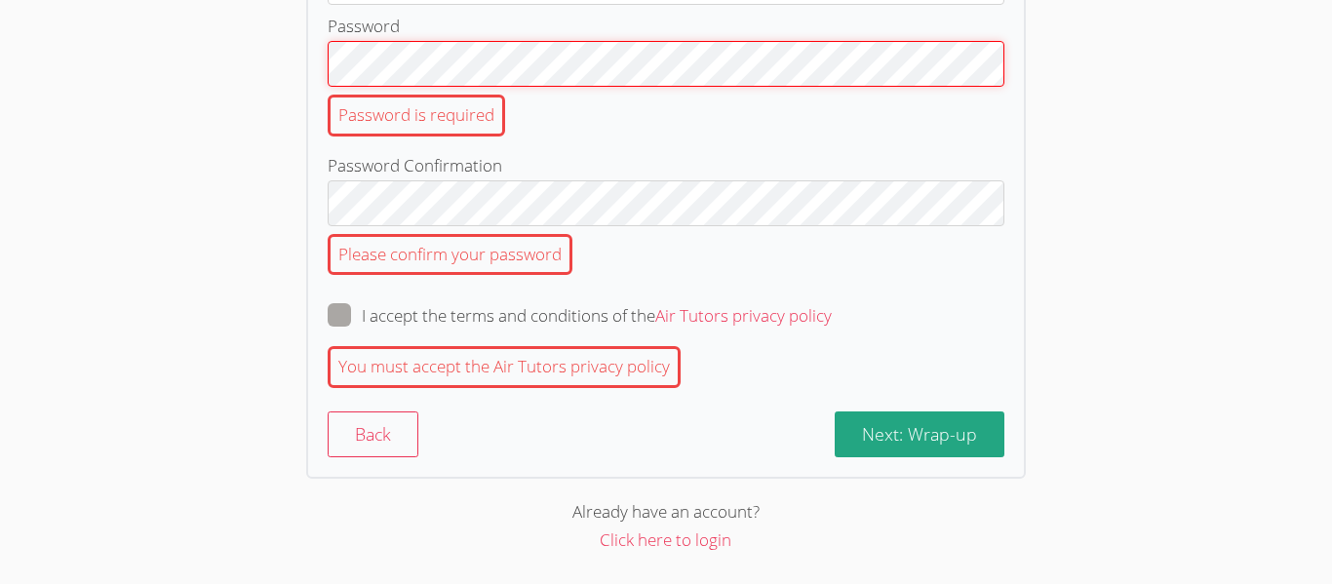
scroll to position [0, 0]
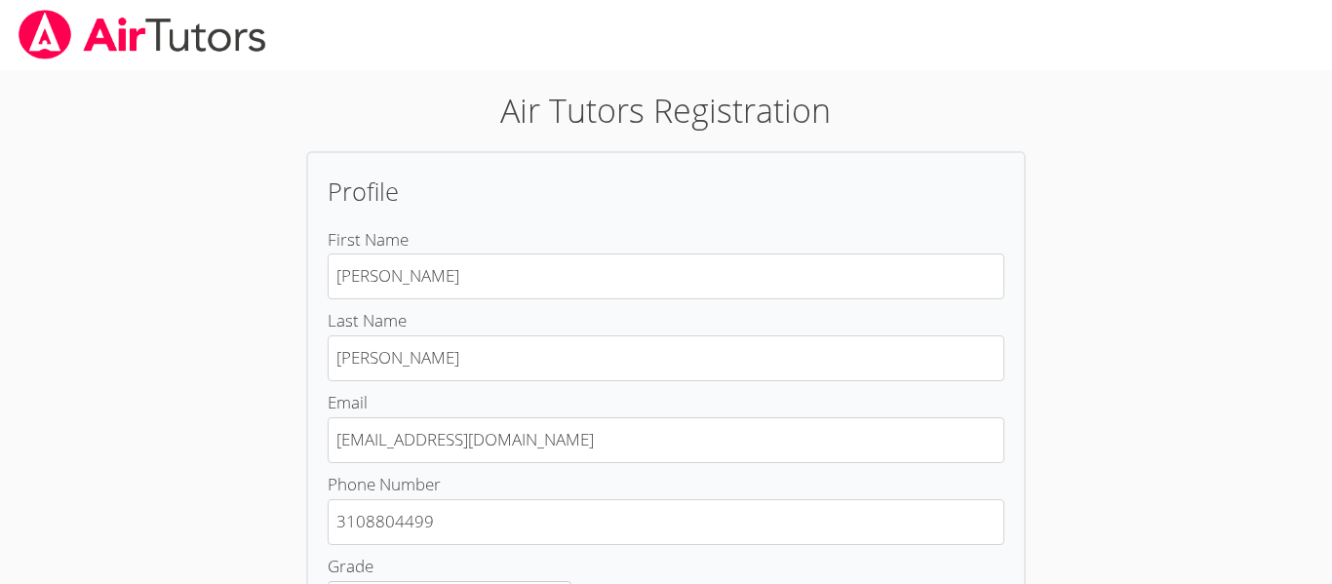
click at [179, 27] on img at bounding box center [142, 35] width 251 height 50
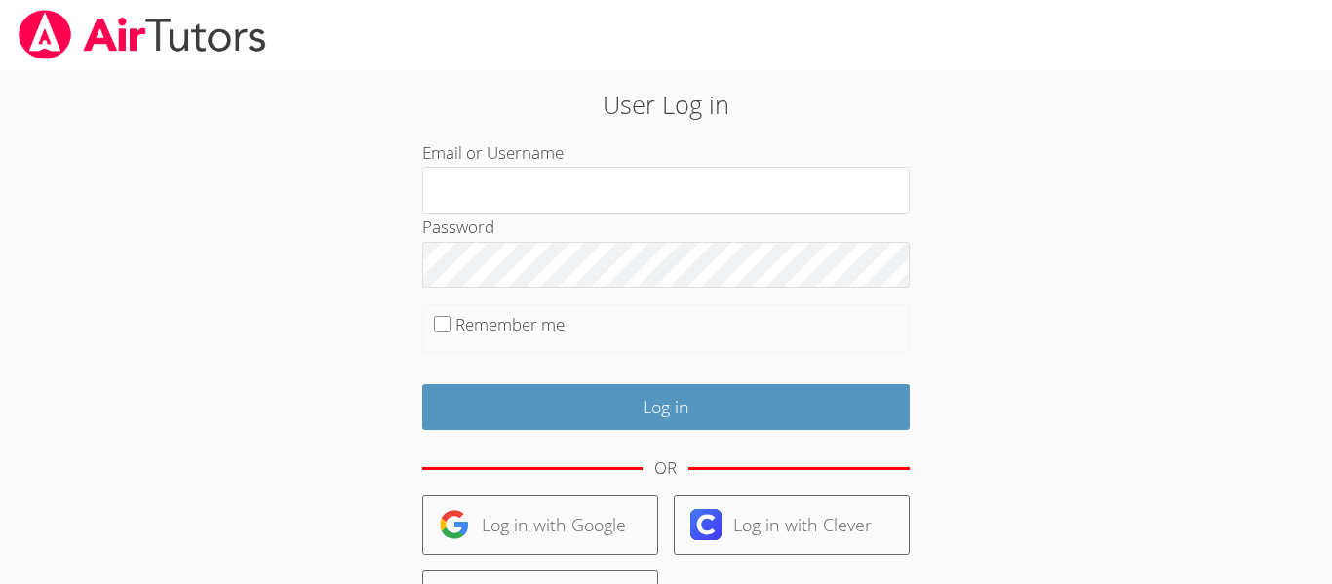
type input "msosa113@yahoo.com"
click at [183, 33] on img at bounding box center [142, 35] width 251 height 50
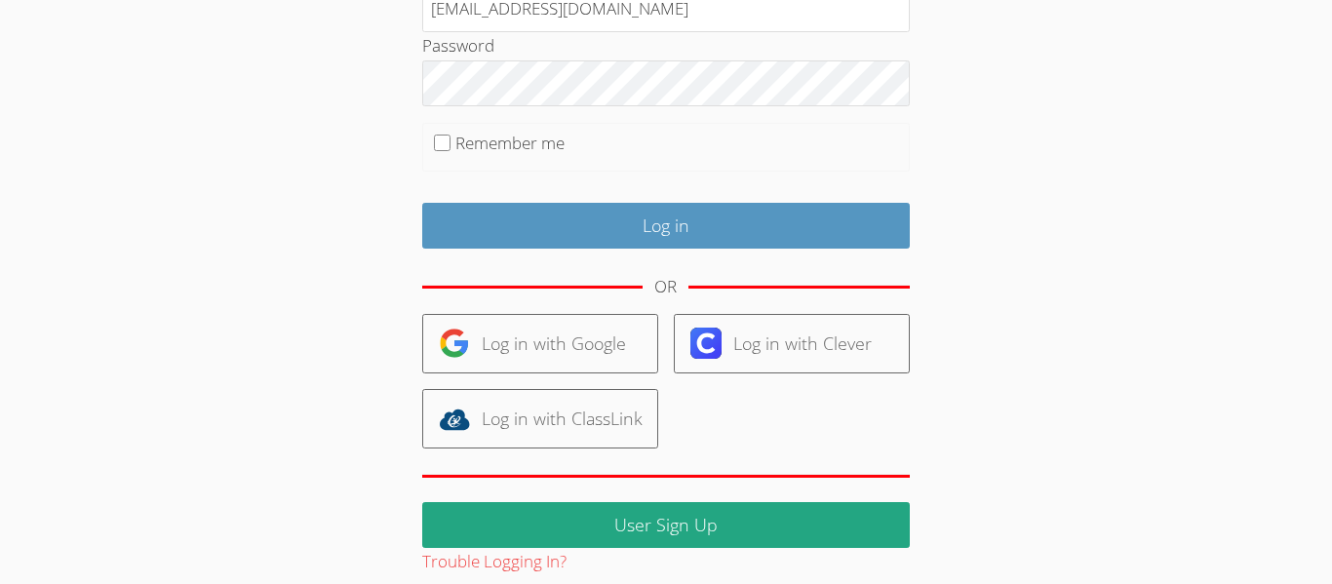
scroll to position [203, 0]
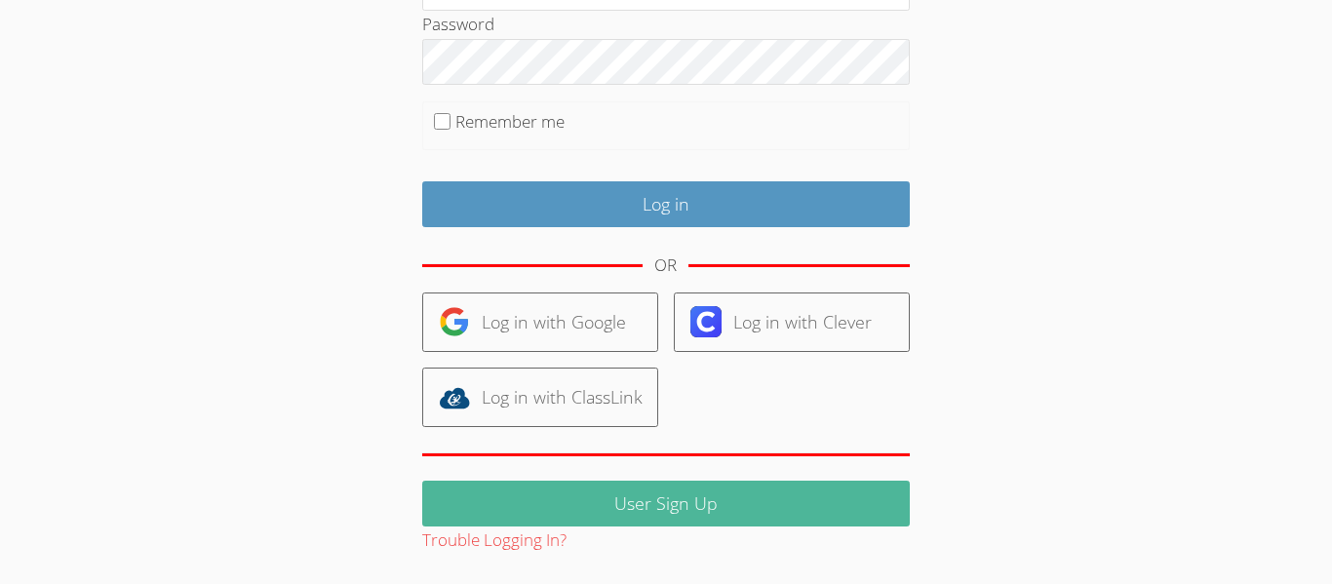
click at [710, 501] on link "User Sign Up" at bounding box center [665, 504] width 487 height 46
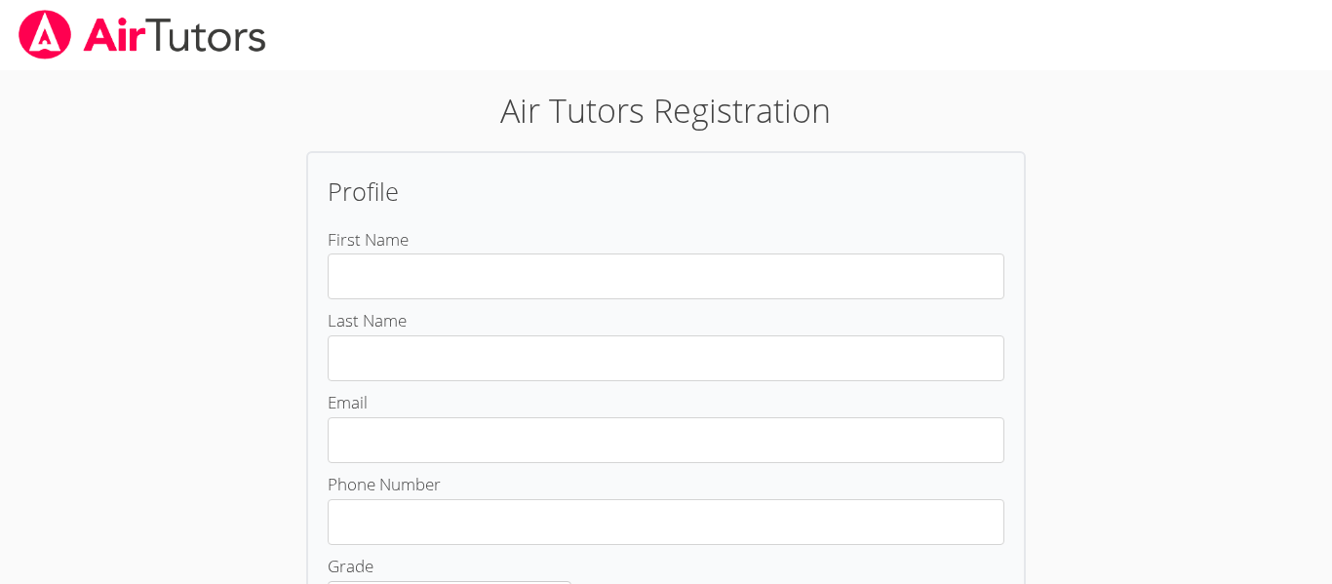
click at [109, 21] on img at bounding box center [142, 35] width 251 height 50
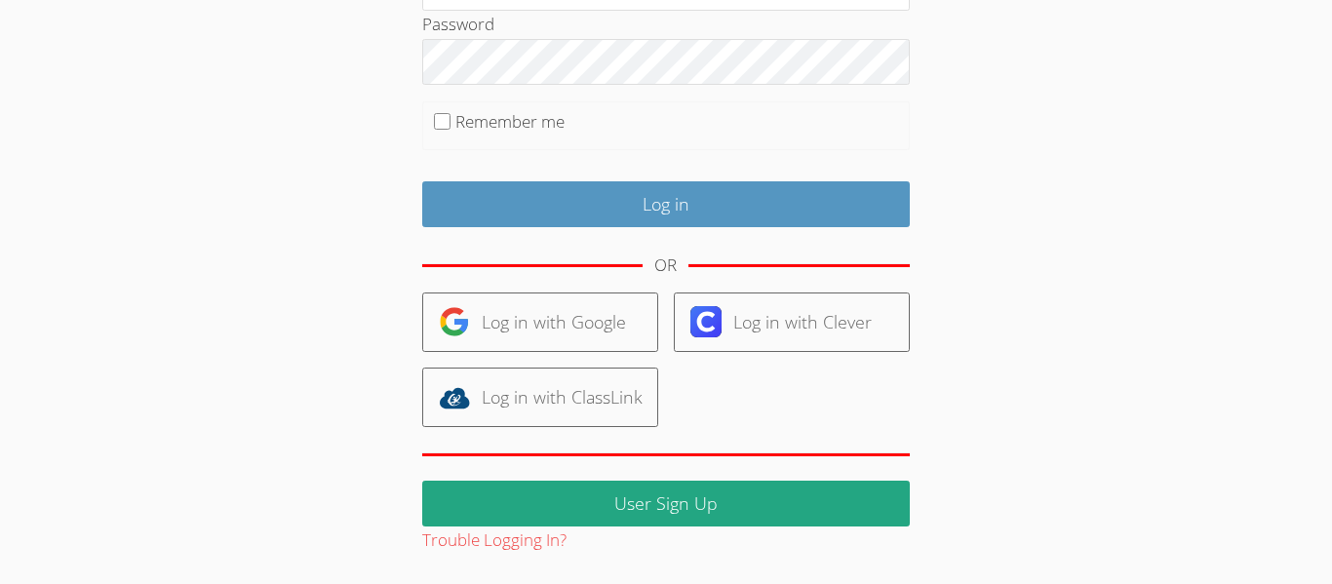
scroll to position [201, 0]
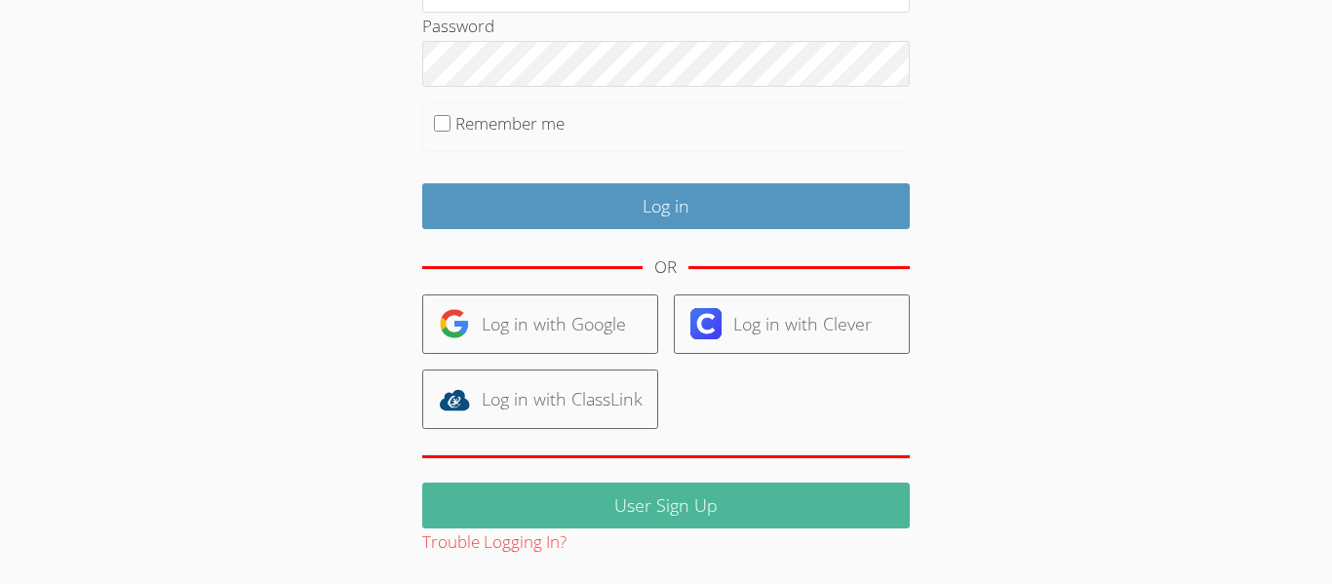
click at [674, 497] on link "User Sign Up" at bounding box center [665, 506] width 487 height 46
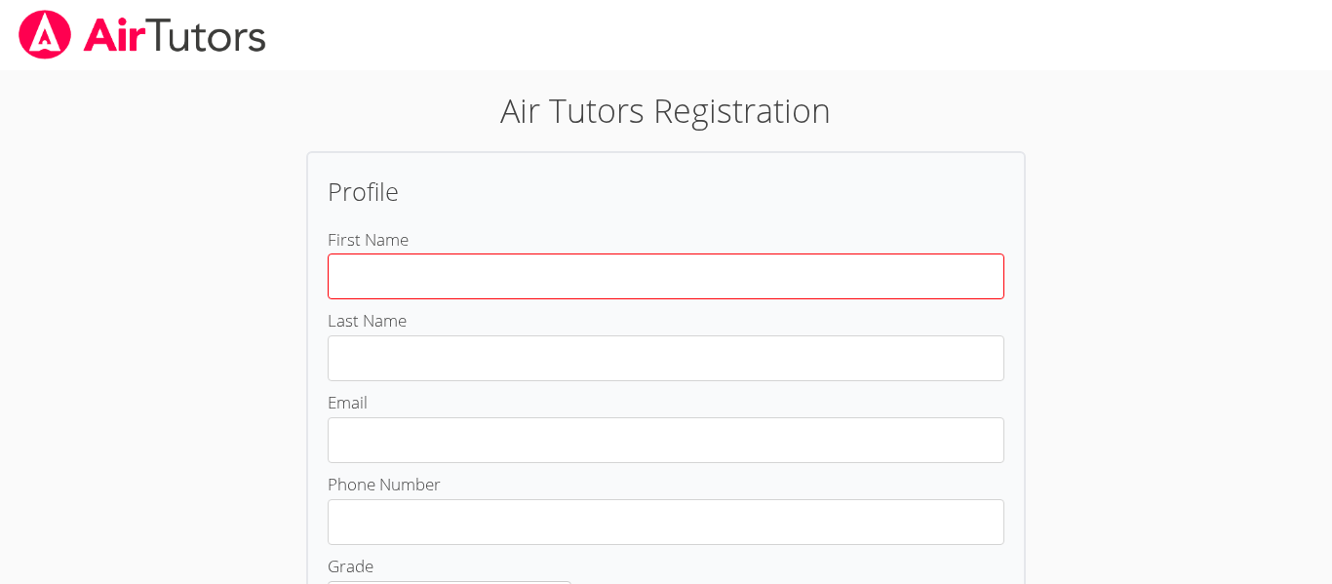
type input "M"
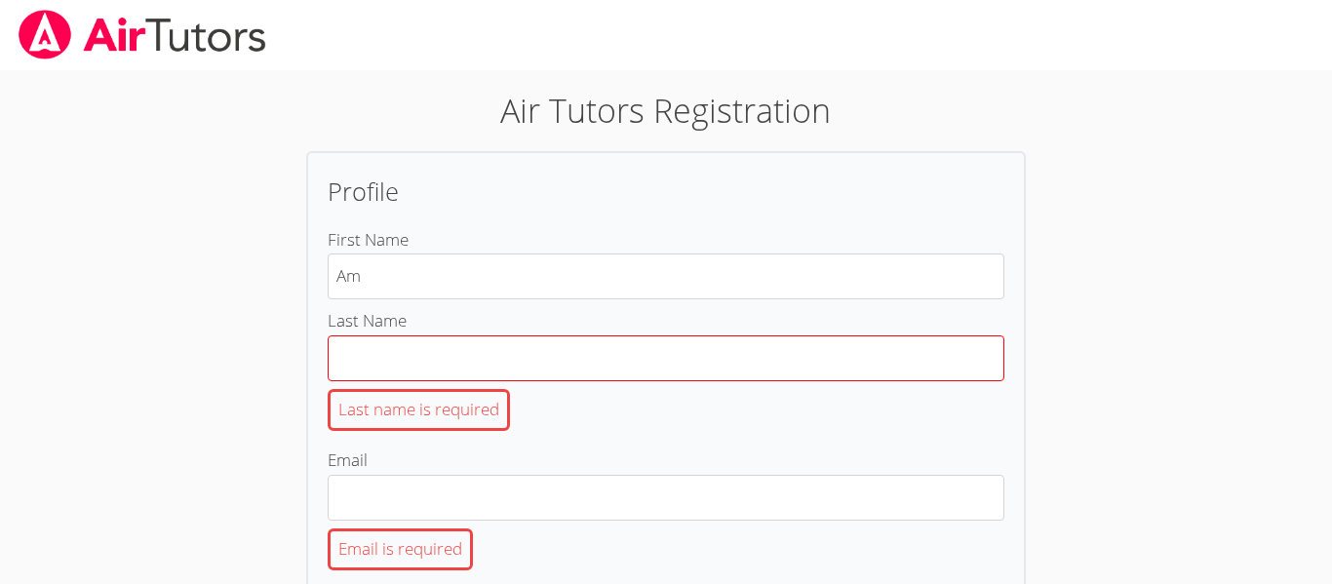
type input "Amy"
click at [482, 354] on input "Last Name Last name is required" at bounding box center [666, 358] width 677 height 46
type input "Ibarra"
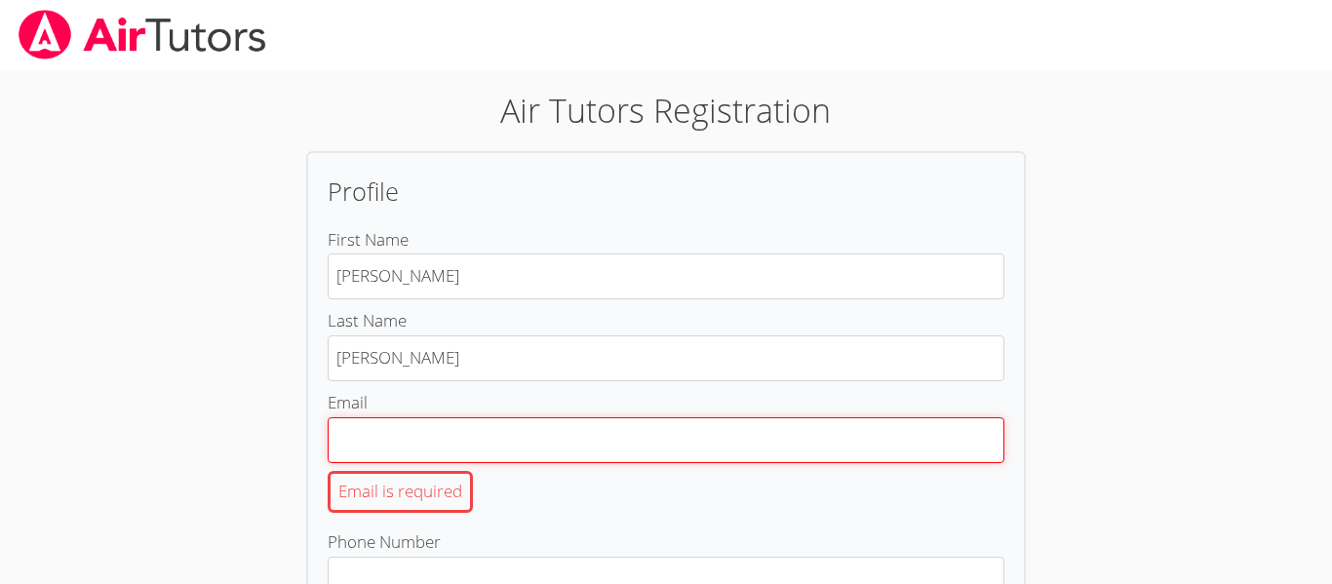
click at [474, 430] on input "Email Email is required" at bounding box center [666, 440] width 677 height 46
type input "a.ibarra883@cvuhsd.org"
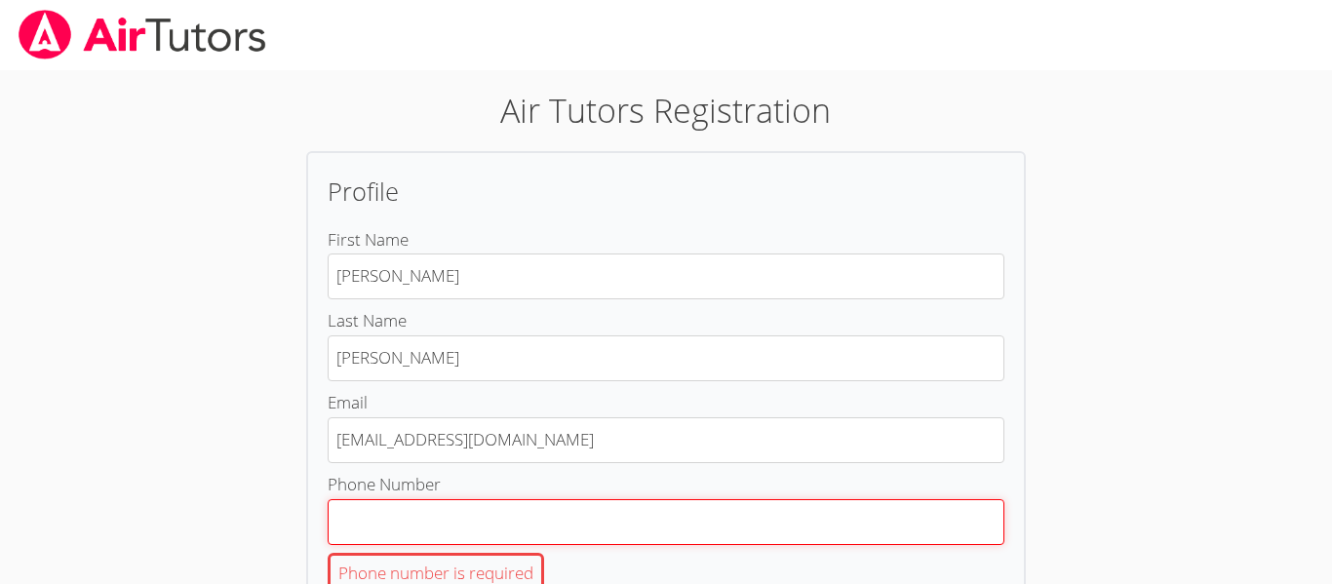
click at [487, 519] on input "Phone Number Phone number is required" at bounding box center [666, 522] width 677 height 46
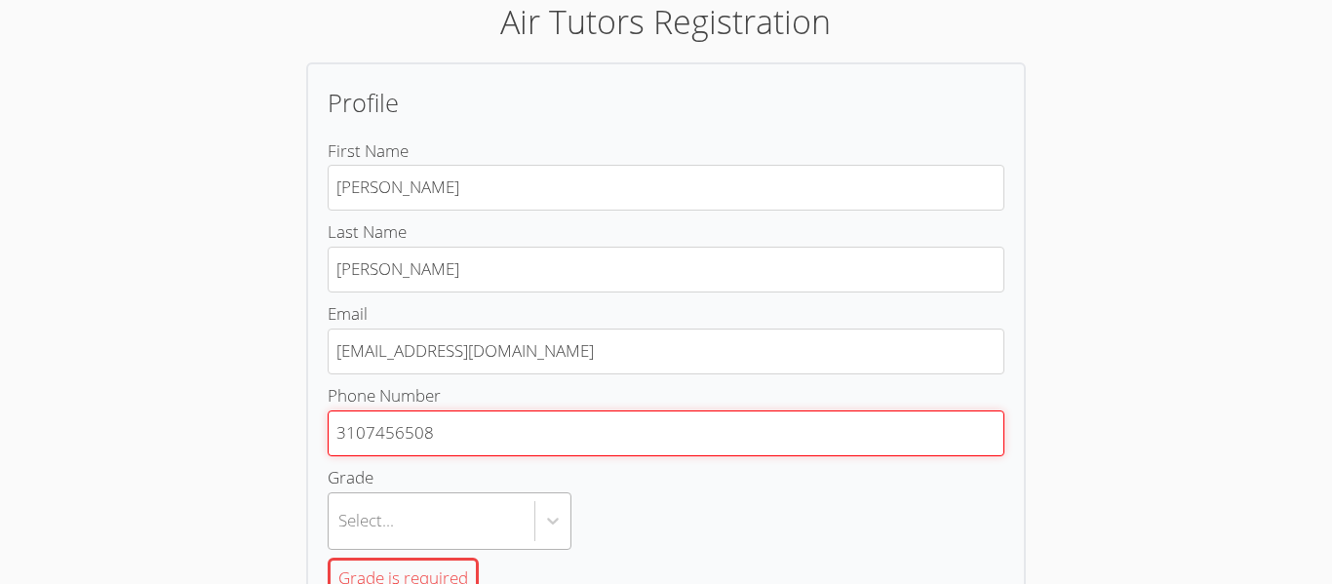
type input "3107456508"
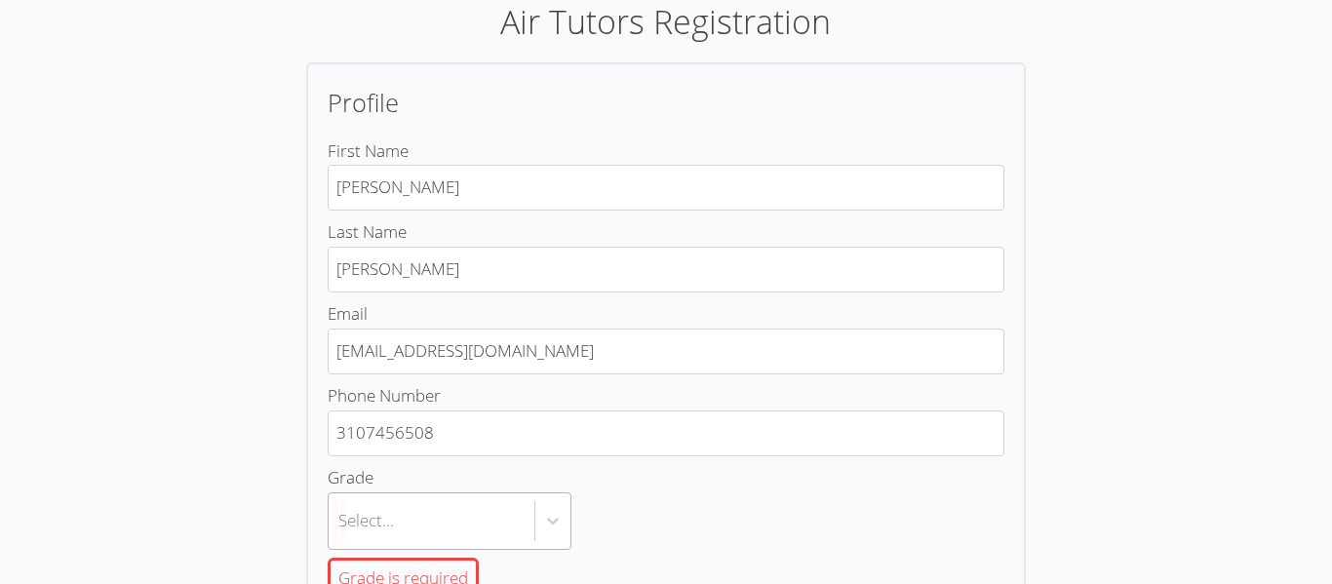
click at [365, 495] on body "Air Tutors Registration Profile First Name Amy Last Name Ibarra Email a.ibarra8…" at bounding box center [666, 203] width 1332 height 584
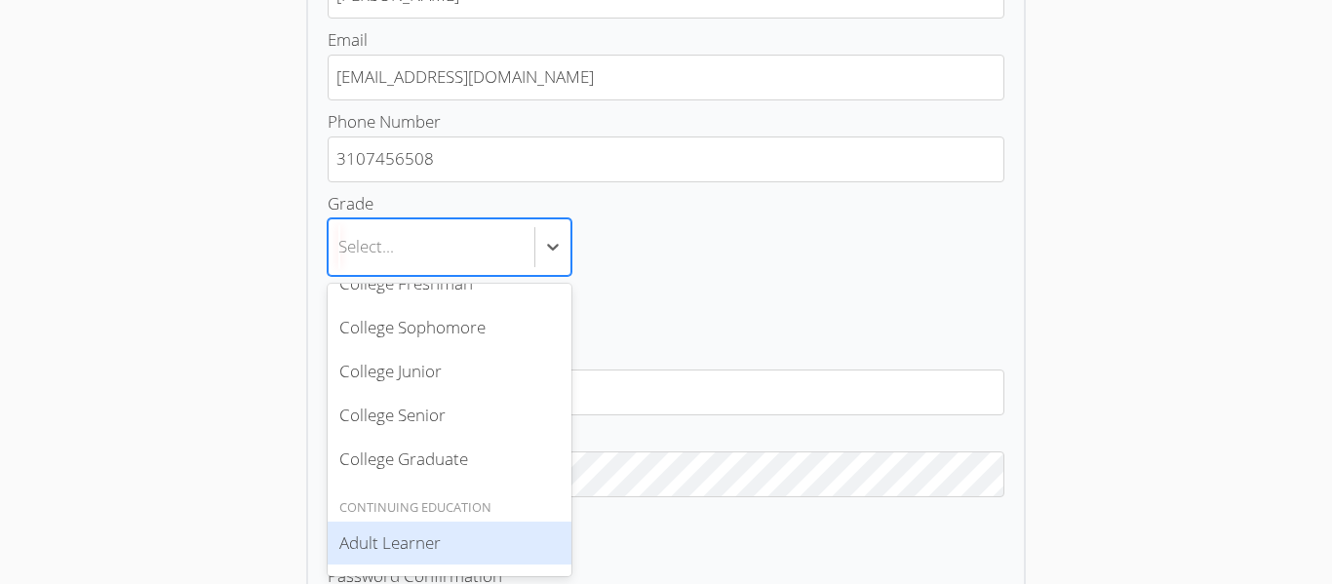
scroll to position [0, 0]
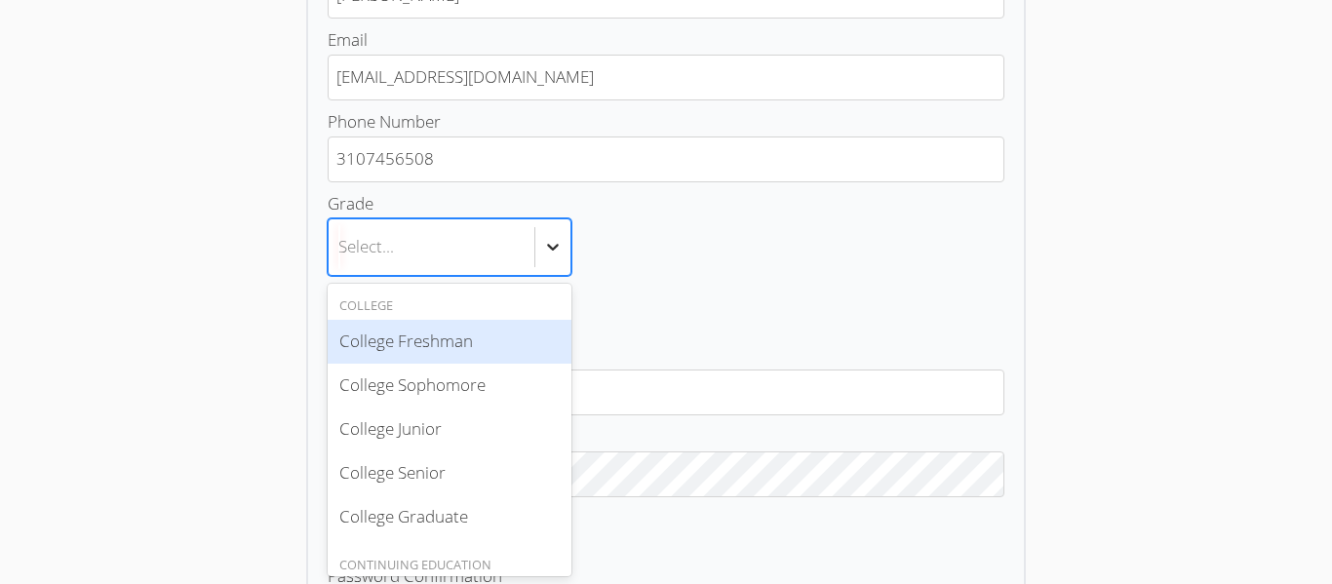
click at [554, 232] on div at bounding box center [552, 246] width 35 height 35
click at [340, 232] on input "Grade option College Freshman focused, 0 of 2. 6 results available. Use Up and …" at bounding box center [339, 247] width 2 height 45
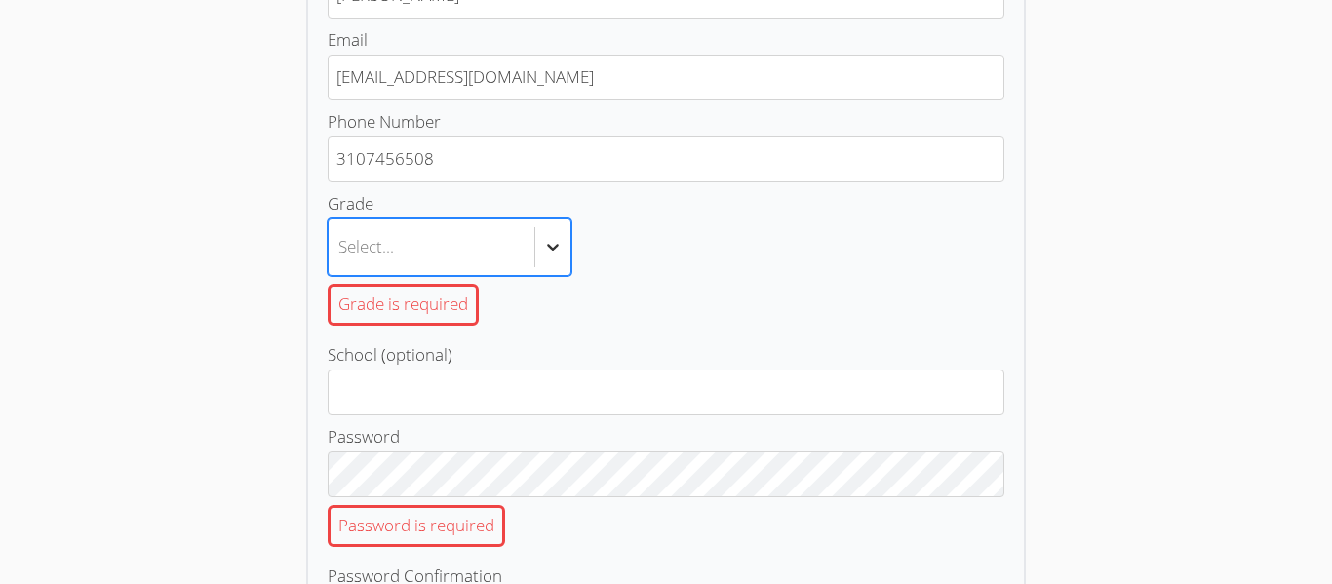
click at [551, 238] on icon at bounding box center [552, 246] width 19 height 19
click at [340, 238] on input "Grade Select is focused ,type to refine list, press Down to open the menu, Sele…" at bounding box center [339, 247] width 2 height 45
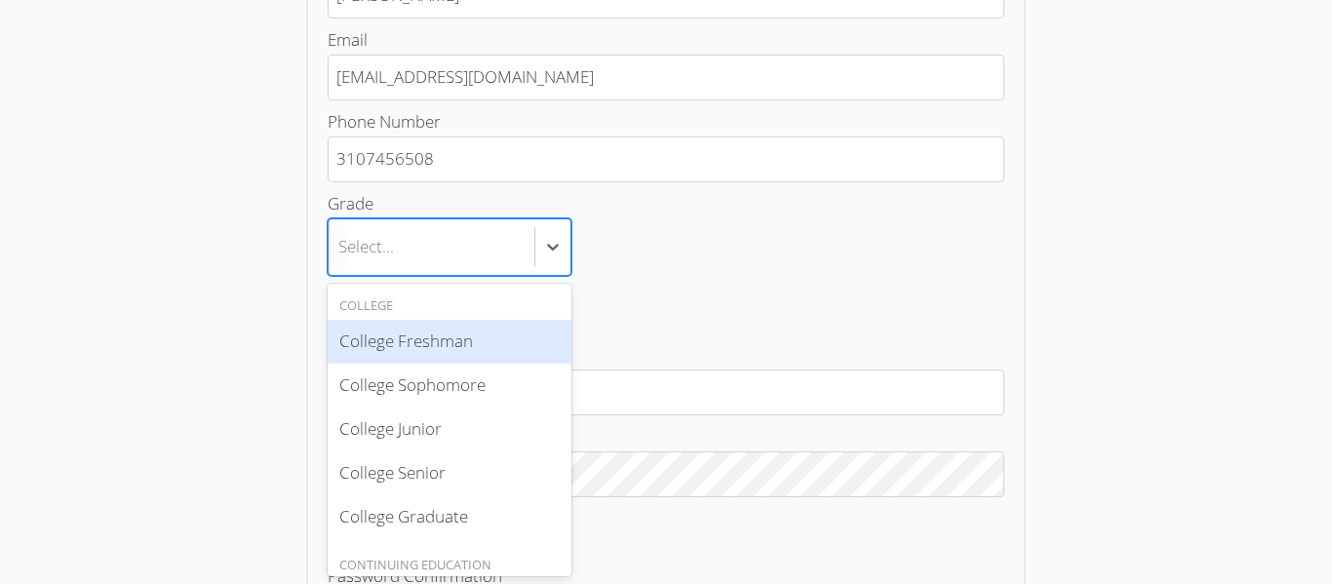
click at [405, 250] on div "Select..." at bounding box center [432, 247] width 206 height 57
click at [340, 250] on input "Grade option College Freshman focused, 0 of 2. 6 results available. Use Up and …" at bounding box center [339, 247] width 2 height 45
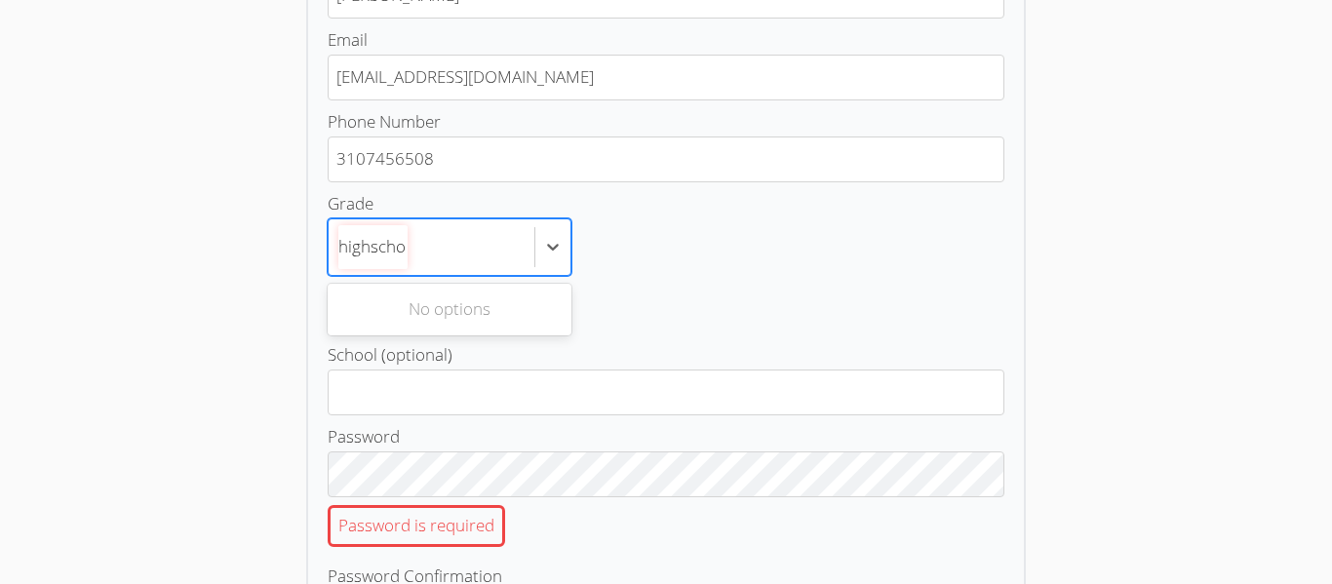
type input "highschoo"
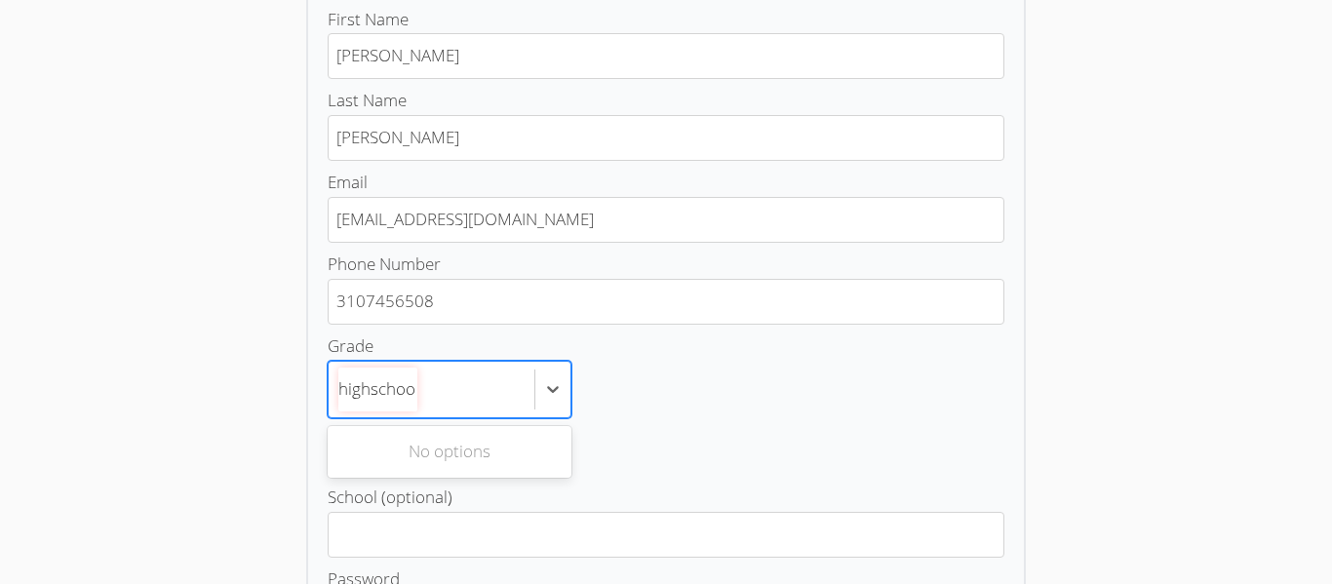
scroll to position [218, 0]
click at [554, 382] on icon at bounding box center [552, 390] width 19 height 19
click at [417, 382] on input "Grade 0 results available for search term highschoo. Use Up and Down to choose …" at bounding box center [377, 391] width 79 height 45
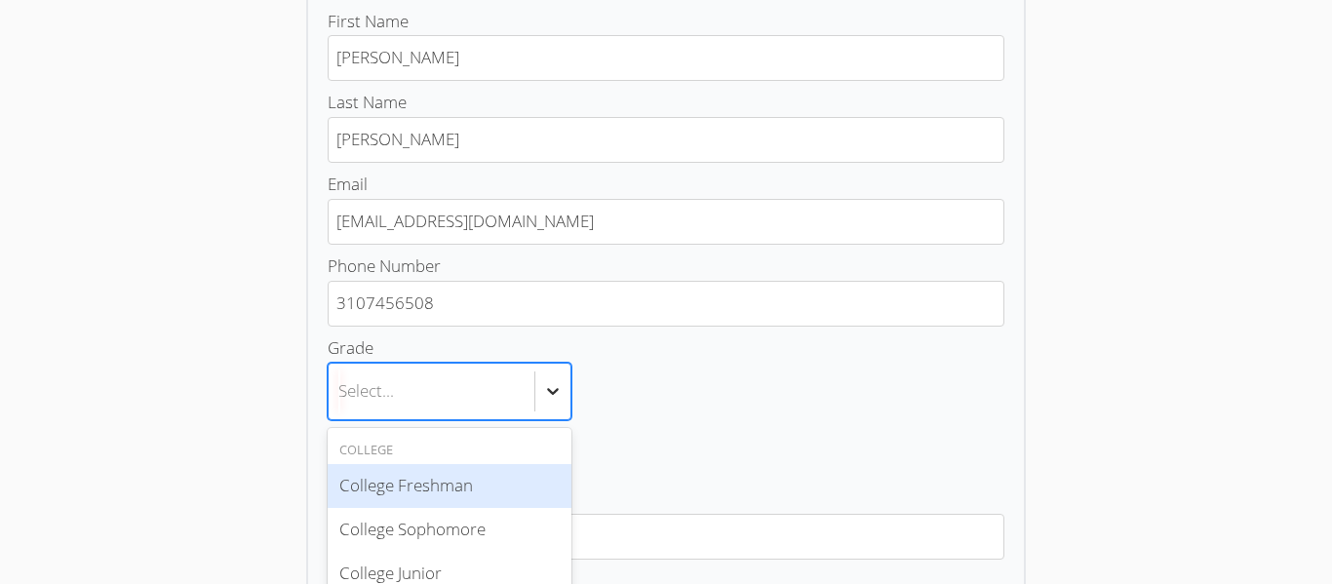
click at [554, 366] on body "Air Tutors Registration Profile First Name Amy Last Name Ibarra Email a.ibarra8…" at bounding box center [666, 74] width 1332 height 584
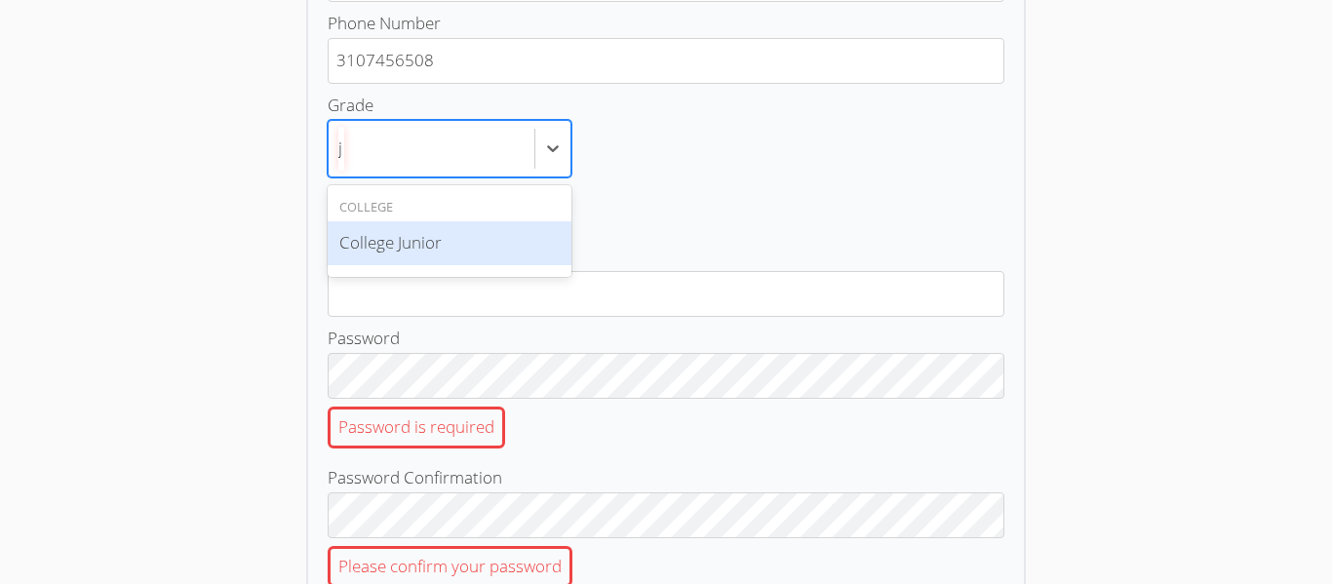
scroll to position [0, 0]
click at [373, 198] on div "College" at bounding box center [450, 207] width 244 height 21
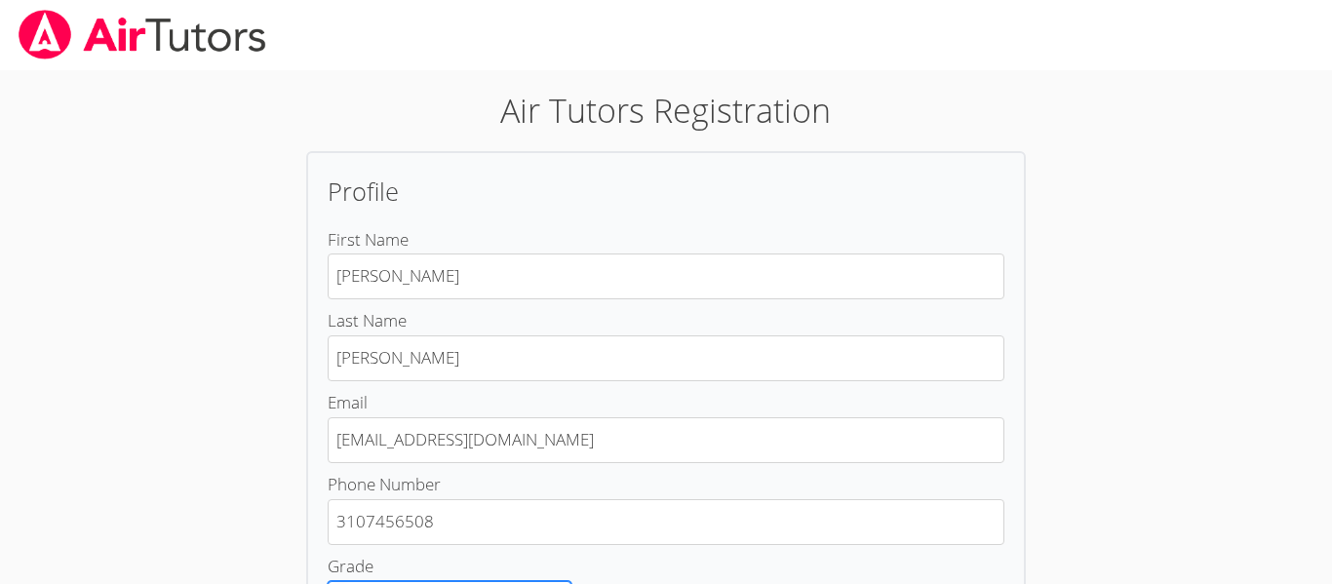
type input "j"
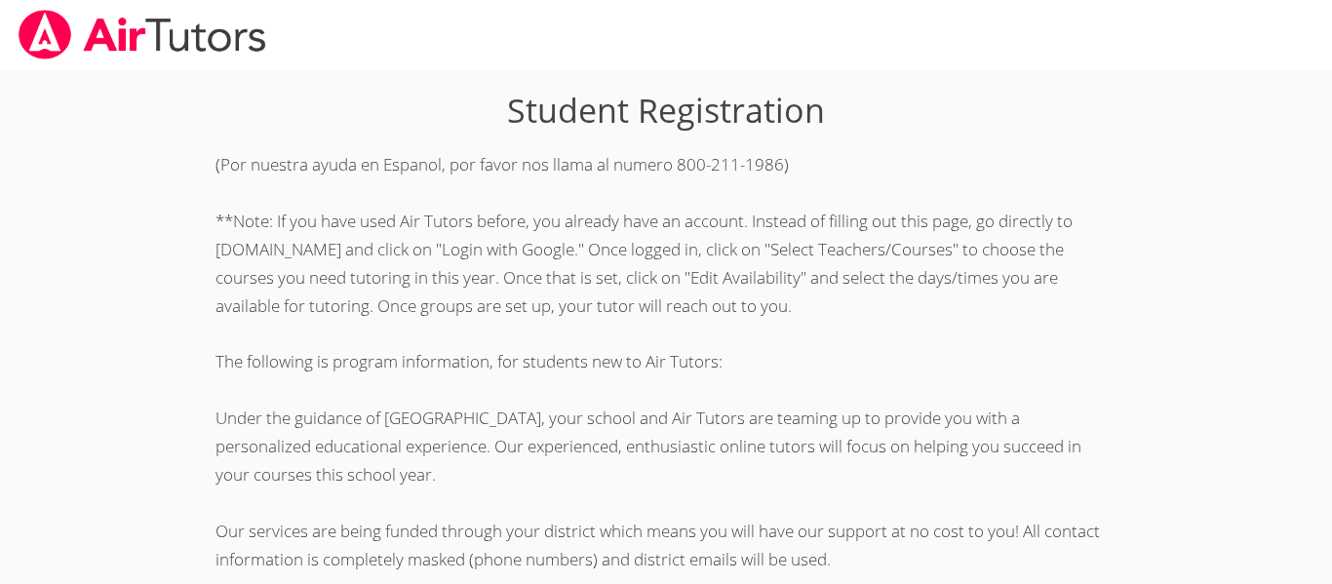
scroll to position [545, 0]
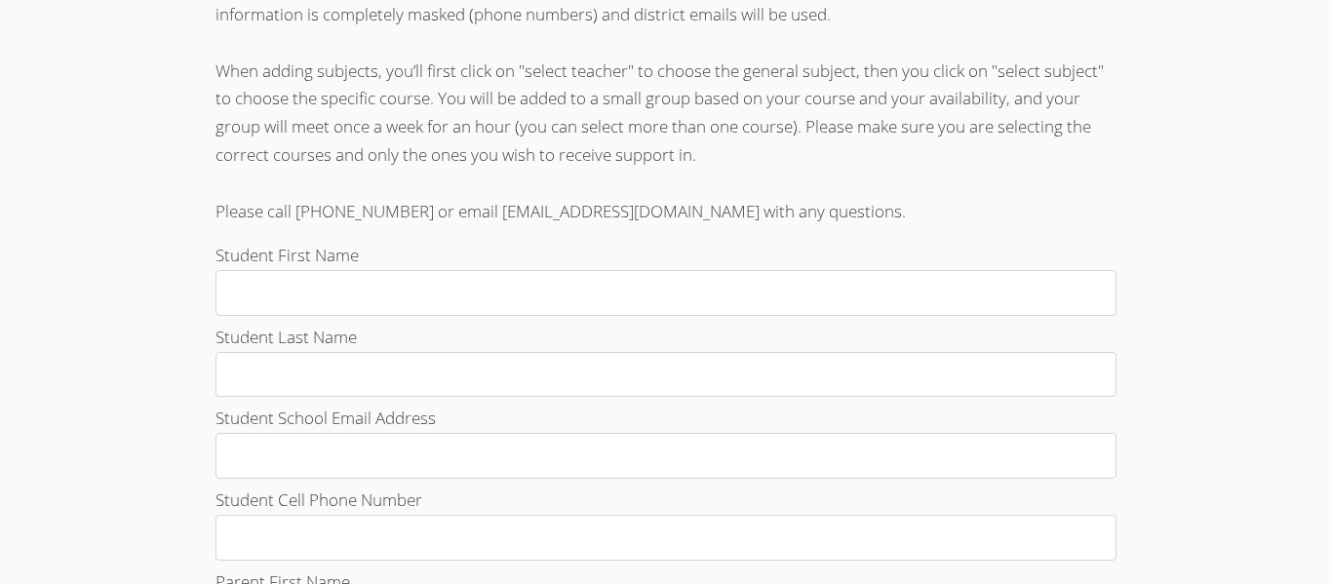
click at [683, 344] on label "Student Last Name" at bounding box center [665, 361] width 901 height 74
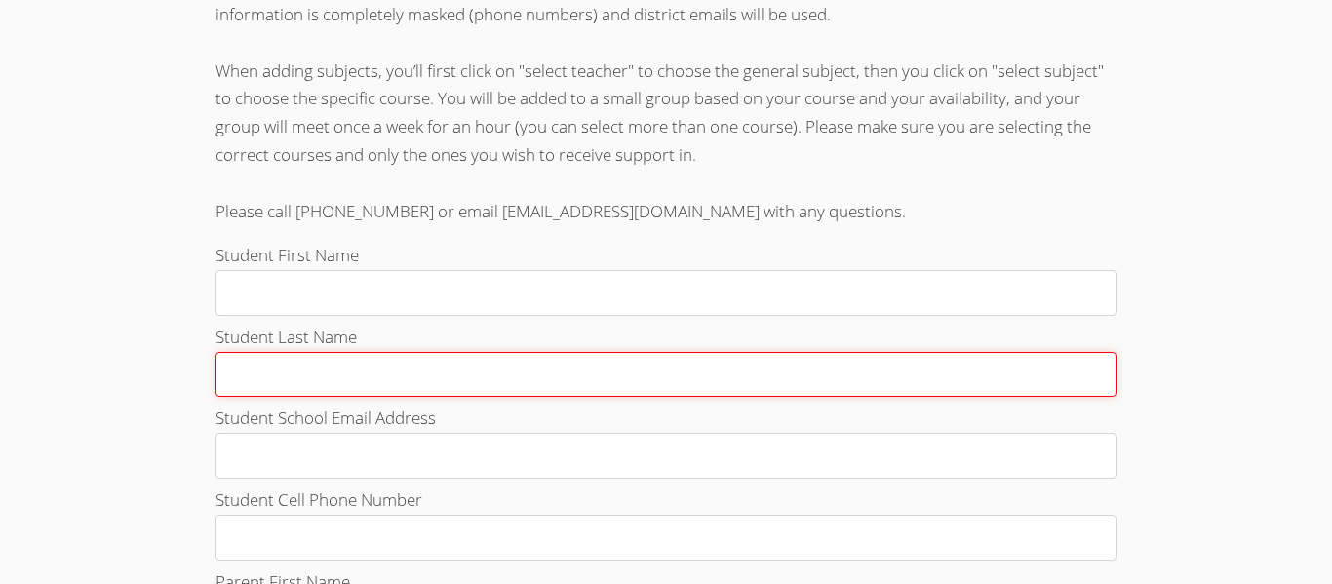
click at [683, 352] on input "Student Last Name" at bounding box center [665, 375] width 901 height 46
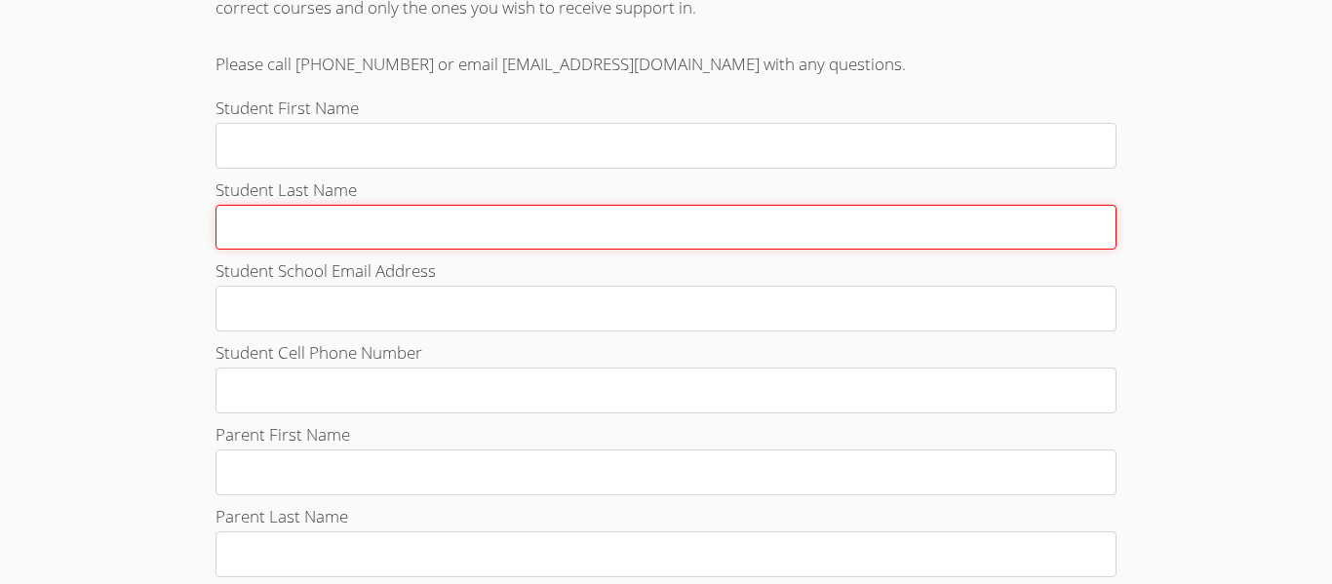
scroll to position [718, 0]
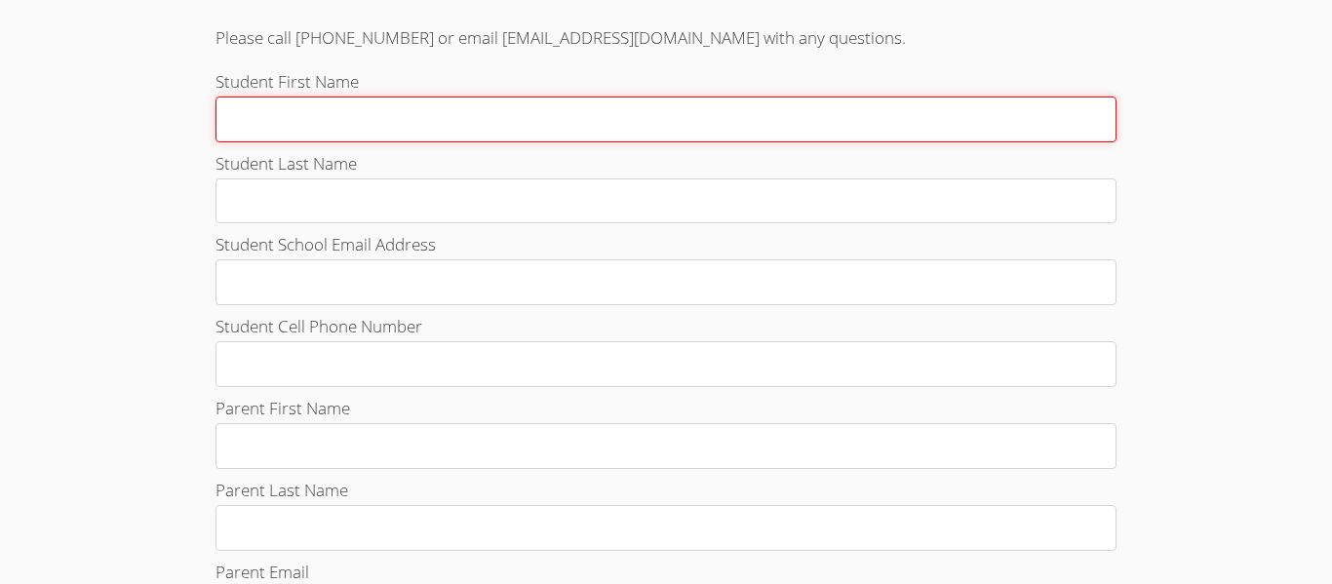
click at [420, 136] on input "Student First Name" at bounding box center [665, 120] width 901 height 46
type input "Amy"
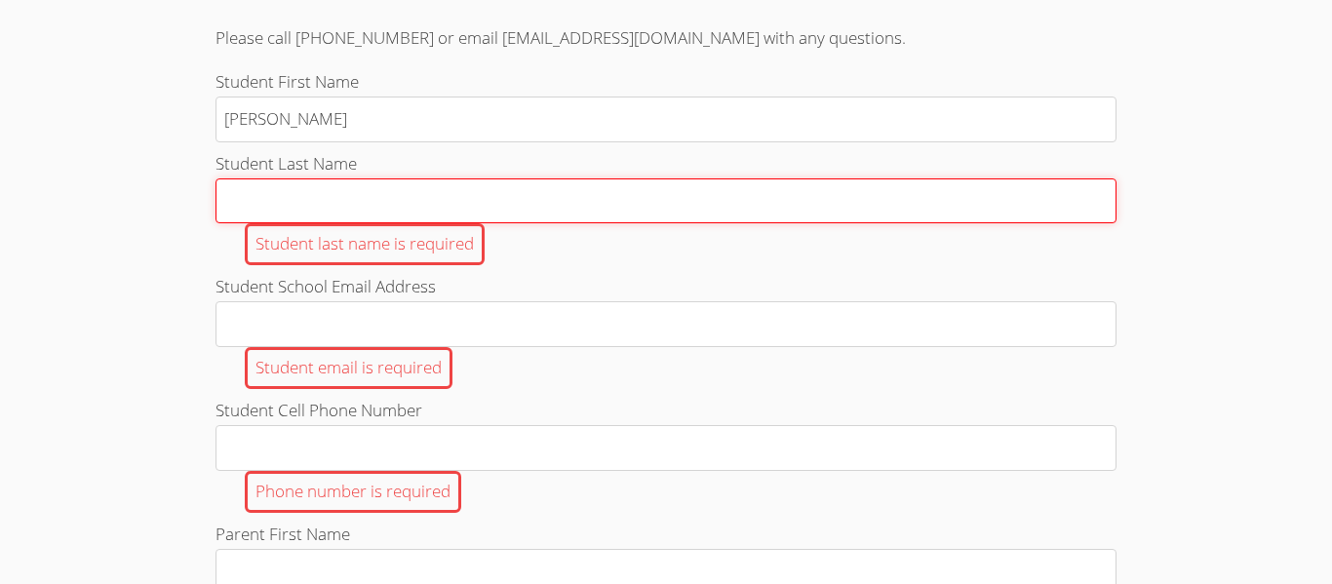
click at [350, 181] on input "Student Last Name Student last name is required" at bounding box center [665, 201] width 901 height 46
type input "Ibarra"
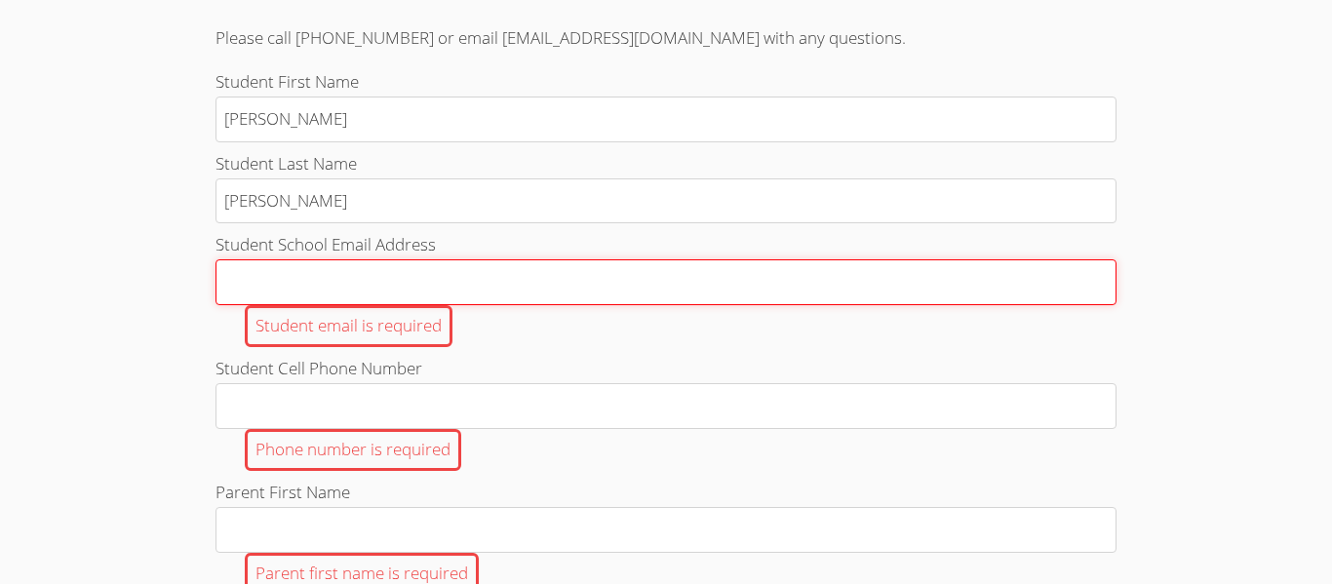
click at [349, 298] on input "Student School Email Address Student email is required" at bounding box center [665, 282] width 901 height 46
type input "[EMAIL_ADDRESS][DOMAIN_NAME]"
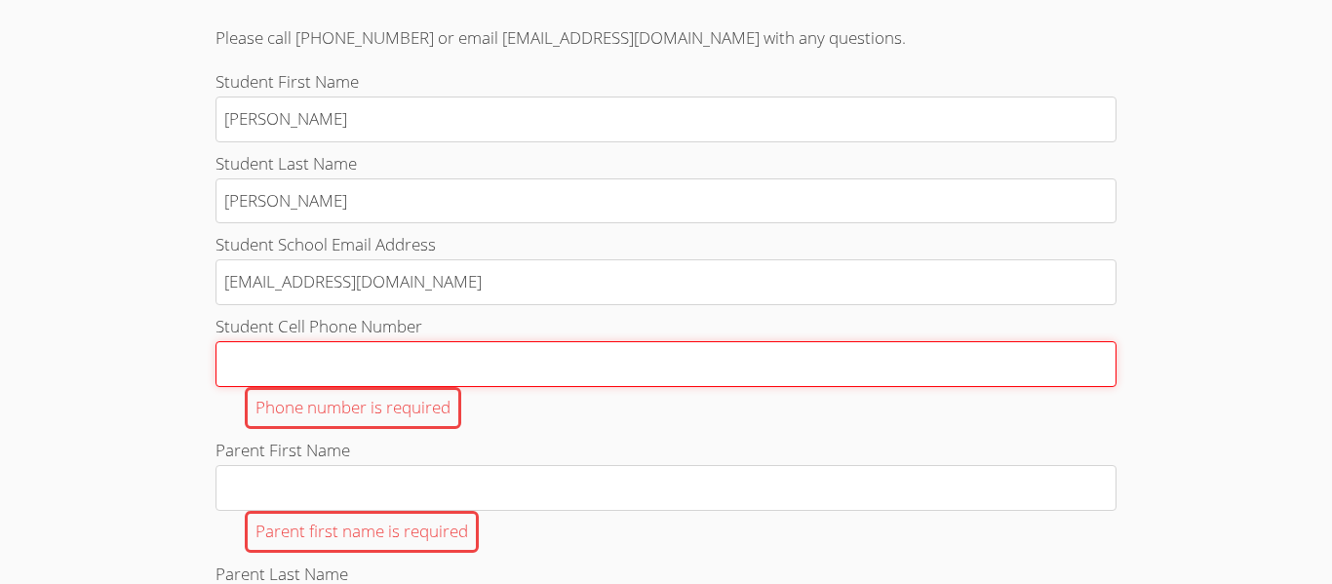
click at [377, 361] on input "Student Cell Phone Number Phone number is required" at bounding box center [665, 364] width 901 height 46
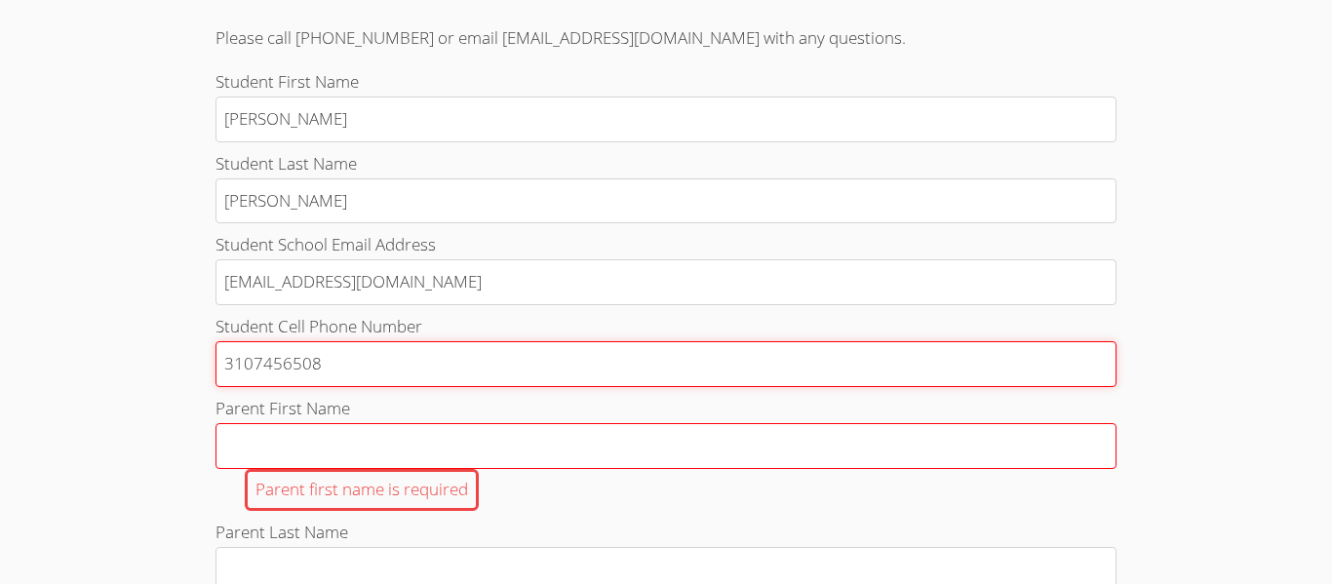
type input "3107456508"
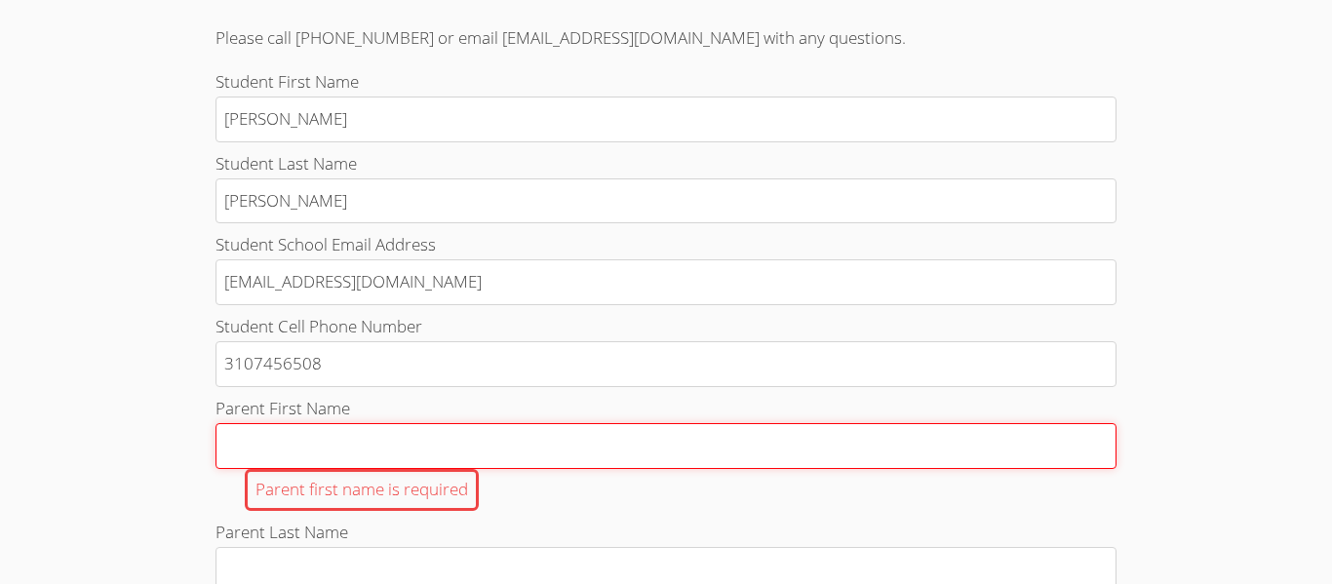
click at [432, 451] on input "Parent First Name Parent first name is required" at bounding box center [665, 446] width 901 height 46
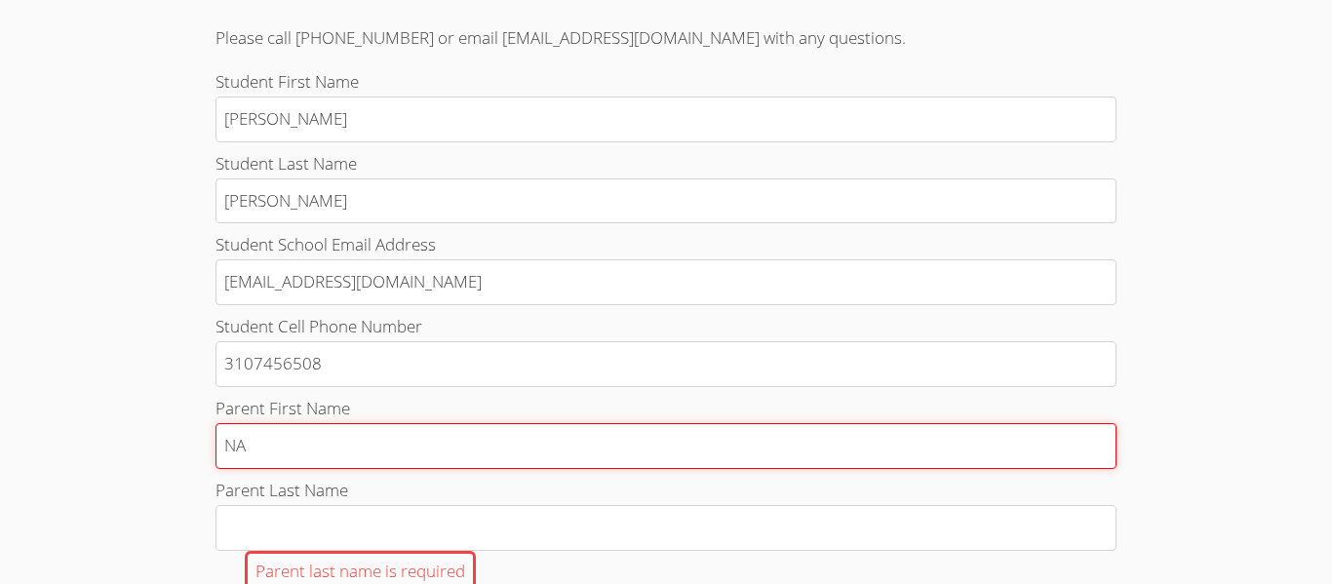
type input "N"
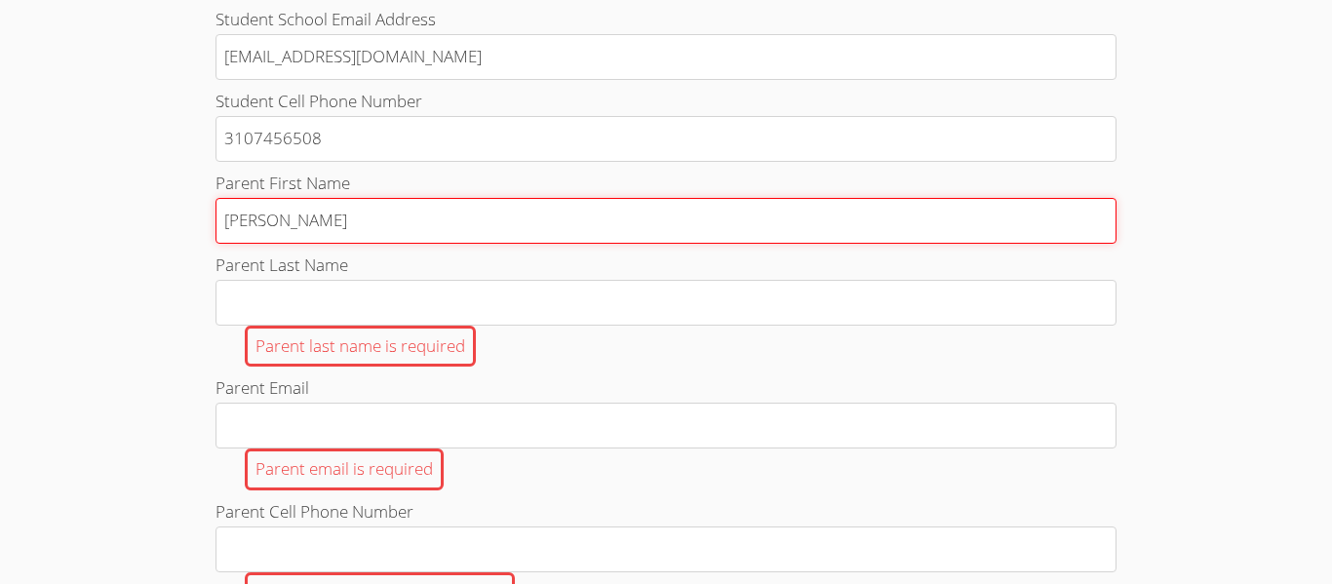
scroll to position [987, 0]
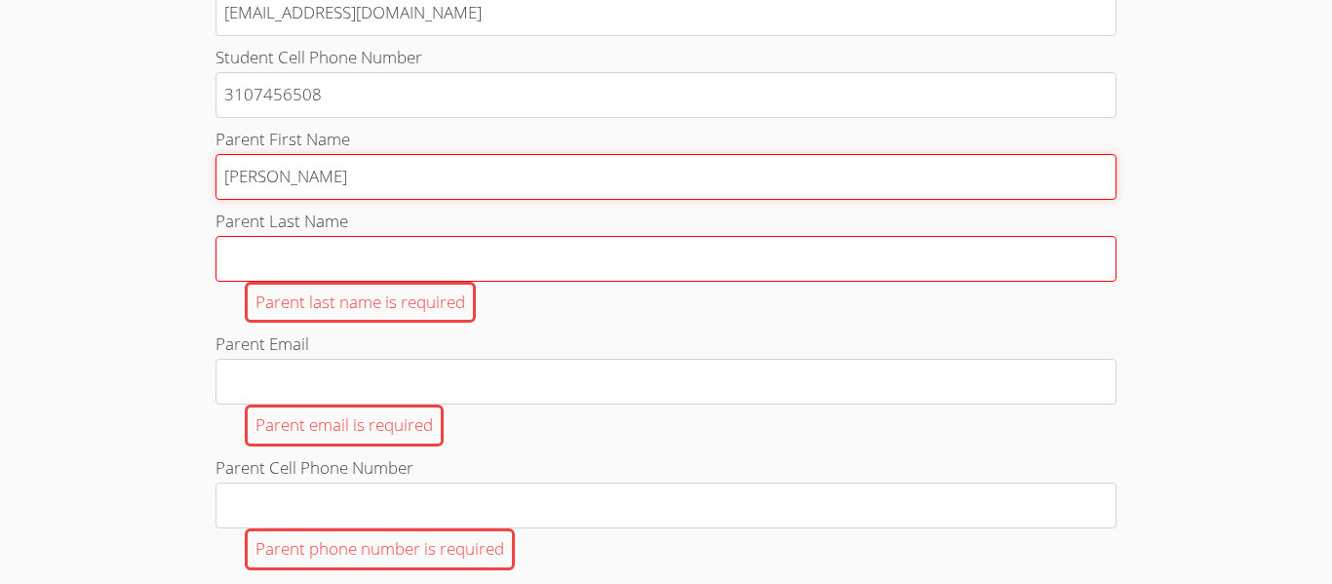
type input "Maria"
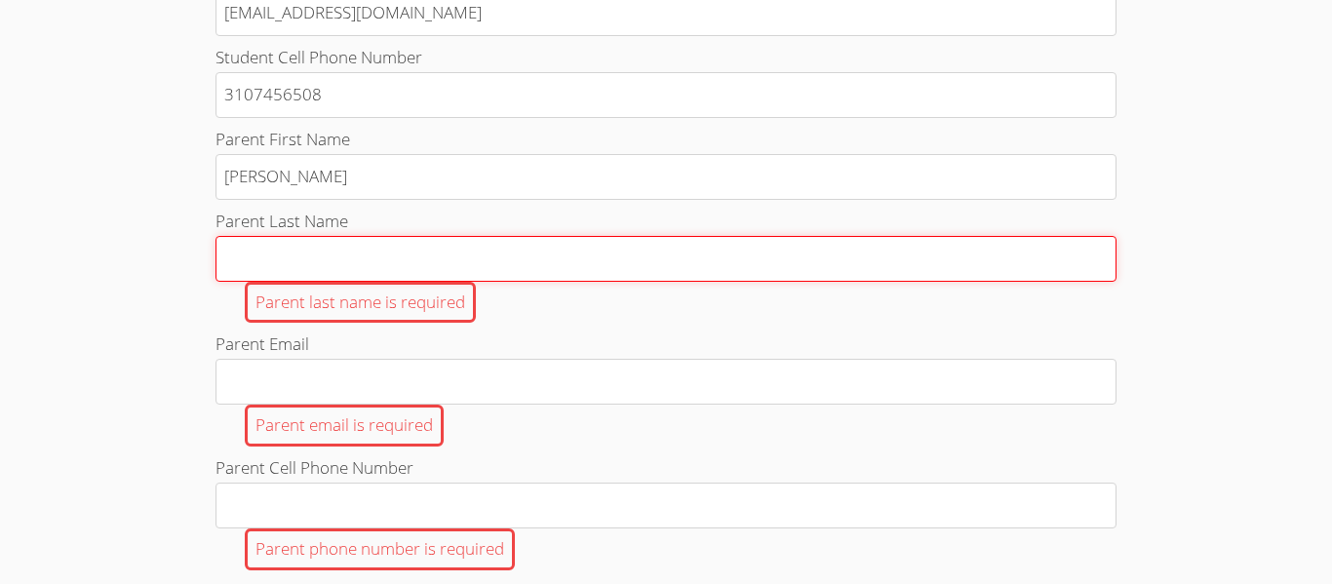
click at [452, 262] on input "Parent Last Name Parent last name is required" at bounding box center [665, 259] width 901 height 46
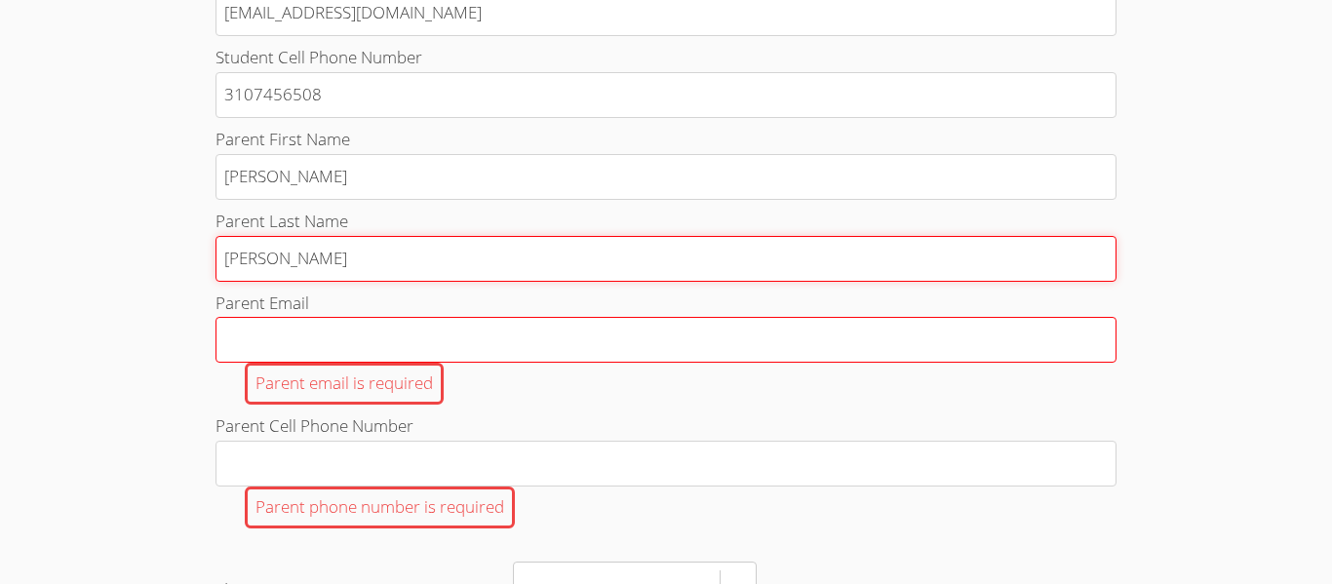
type input "Sosa"
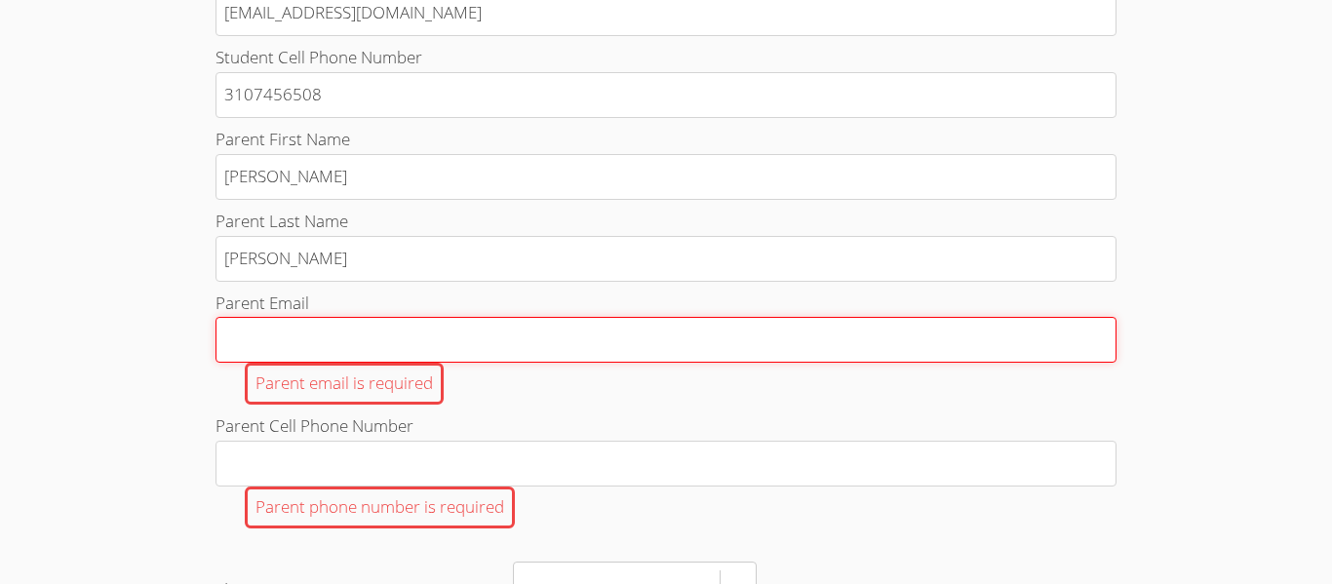
click at [419, 338] on input "Parent Email Parent email is required" at bounding box center [665, 340] width 901 height 46
type input "m"
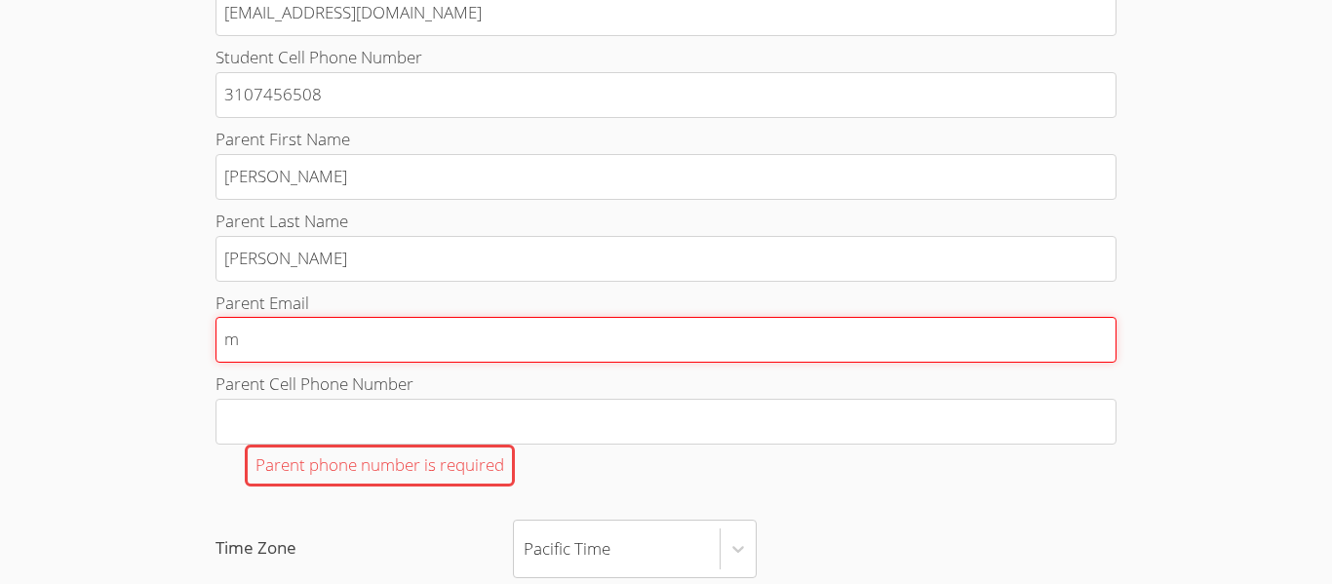
type input "ms"
type input "mso"
type input "msos"
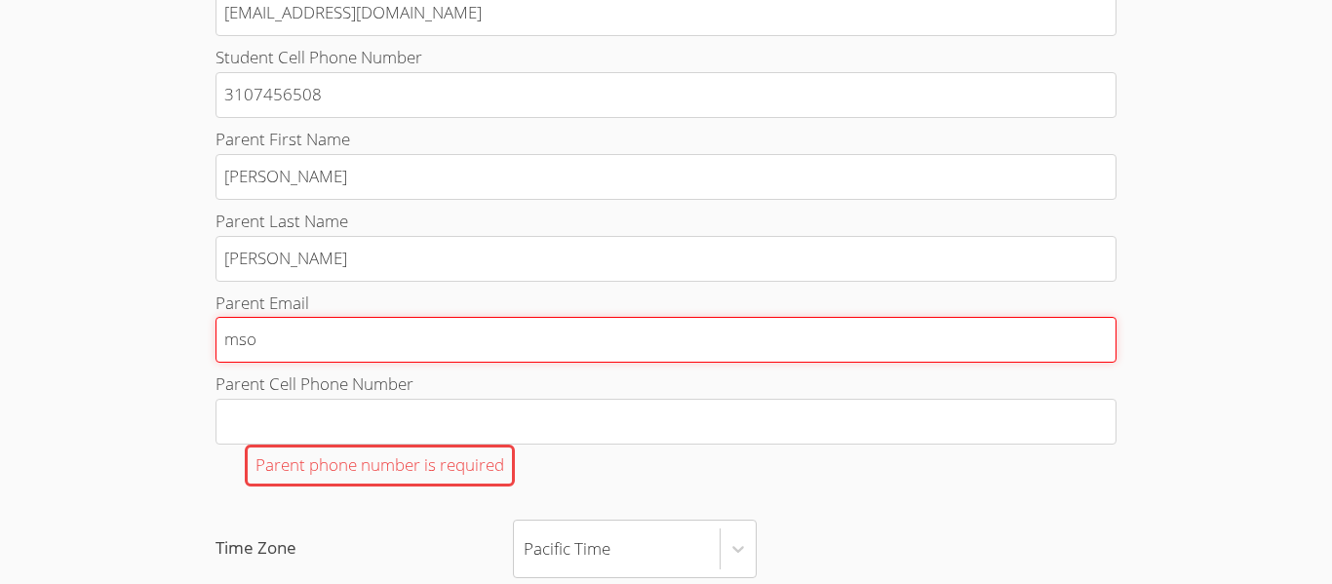
type input "msos"
type input "msosa"
type input "msosa1"
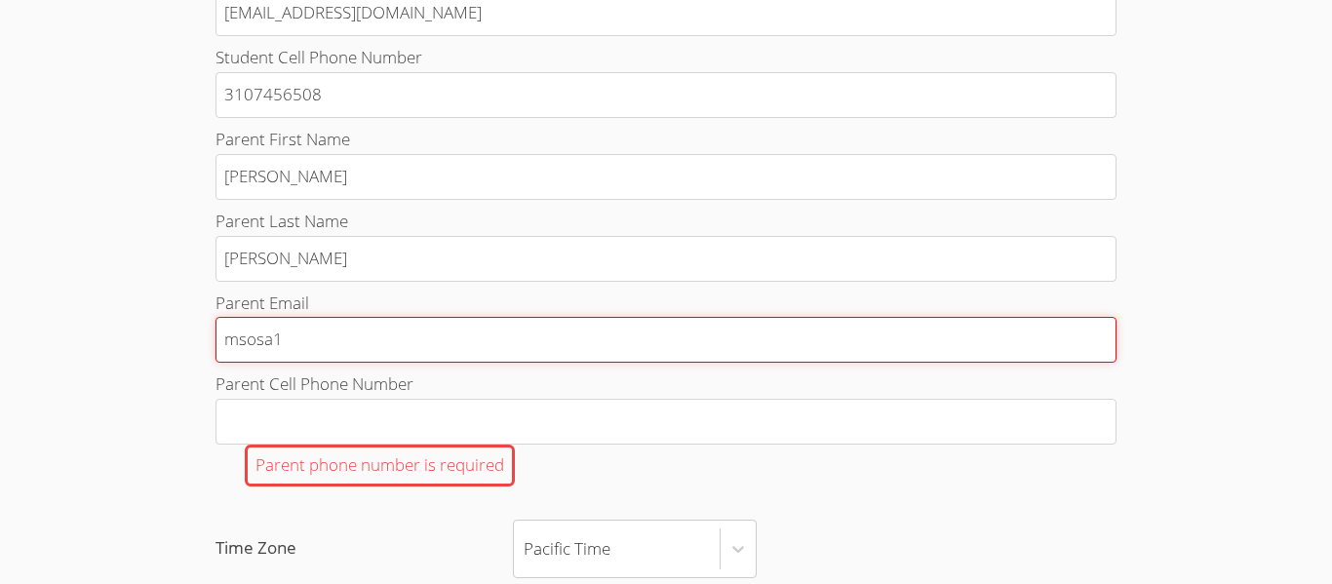
type input "msosa11"
type input "msosa113"
type input "msosa113@"
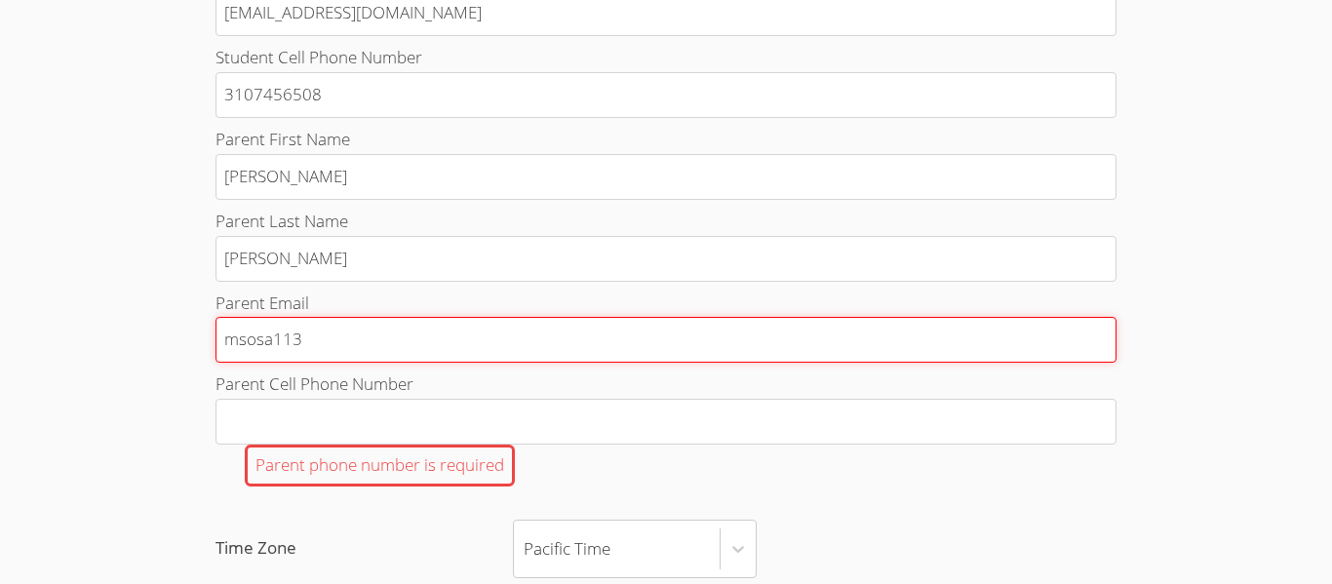
type input "msosa113@"
type input "msosa113@y"
type input "msosa113@ya"
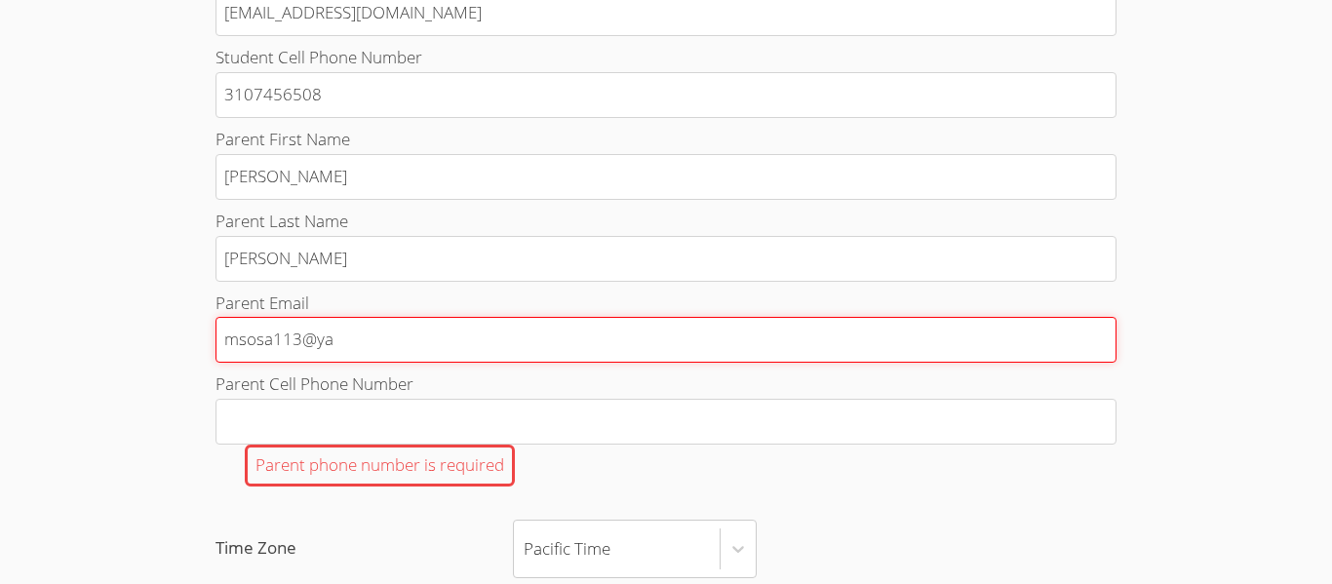
type input "msosa113@yah"
type input "msosa113@yahh"
type input "msosa113@yahho"
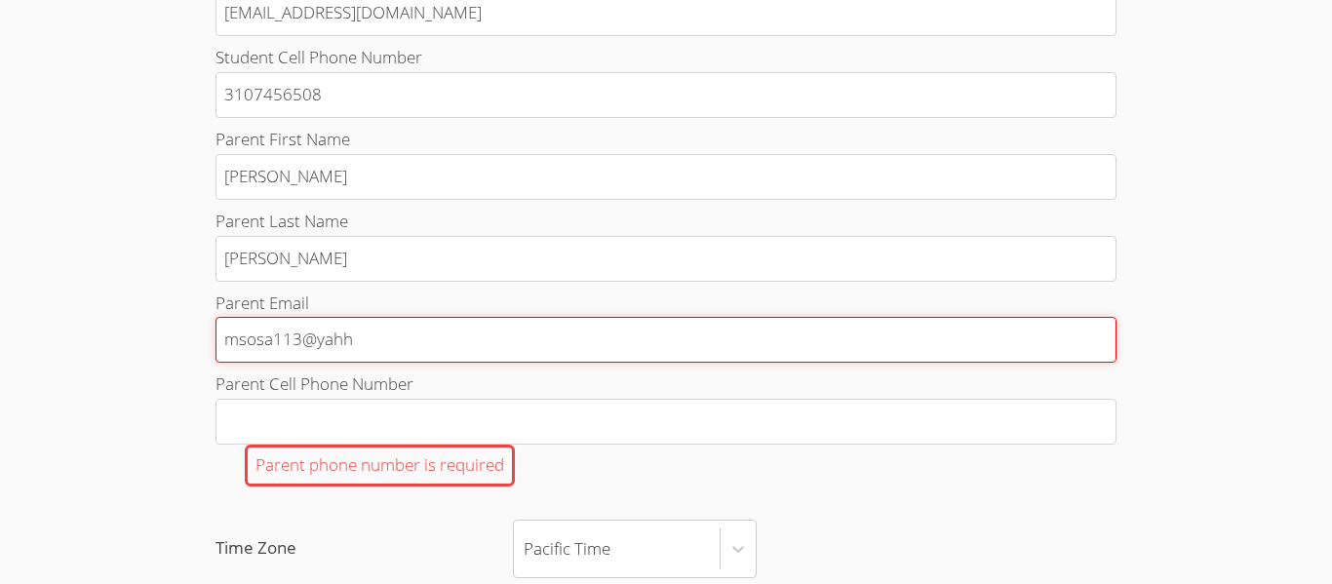
type input "msosa113@yahho"
type input "msosa113@yahh"
type input "msosa113@yah"
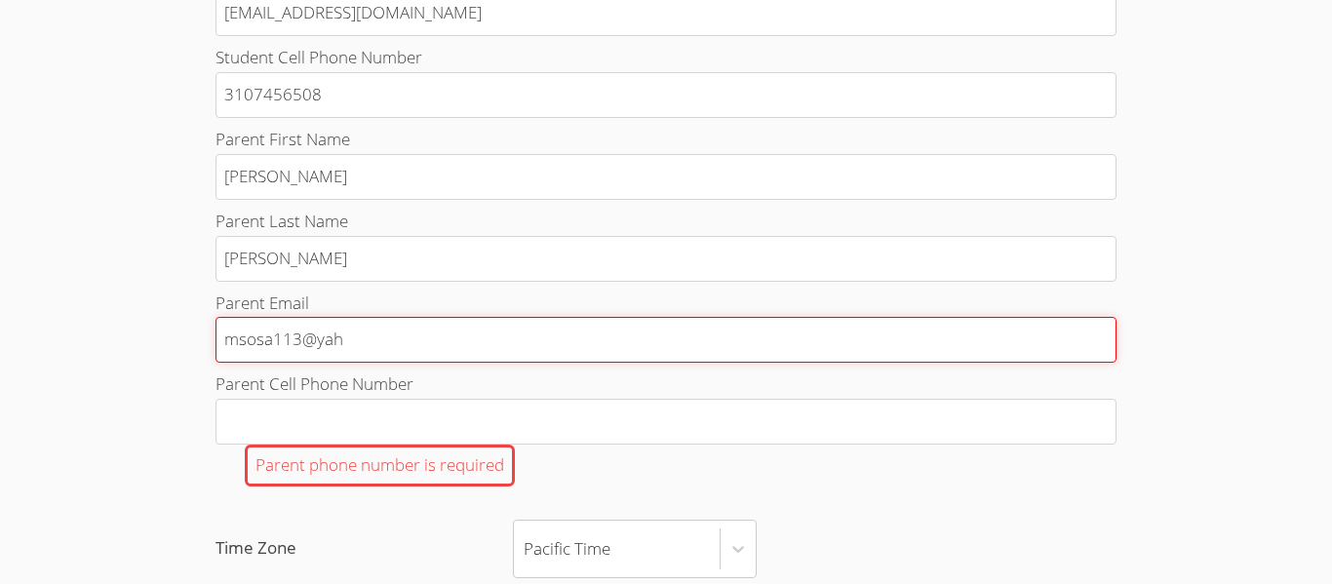
type input "msosa113@yaho"
type input "msosa113@yahoo"
type input "msosa113@yahoo."
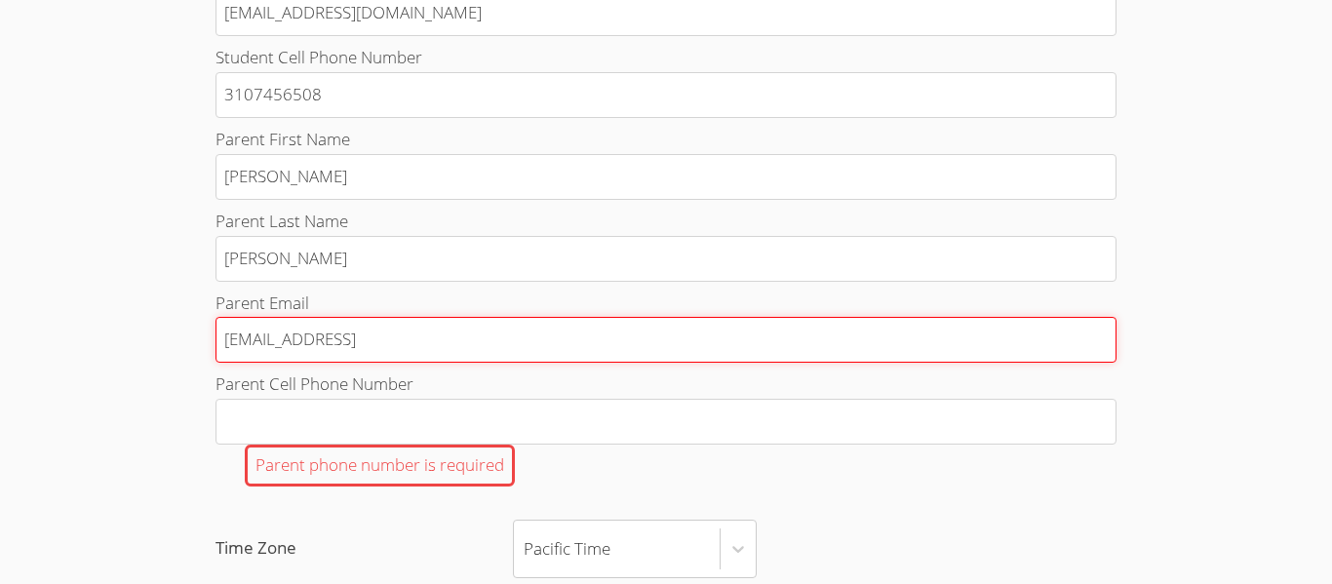
type input "msosa113@yahoo."
type input "msosa113@yahoo.o"
type input "msosa113@yahoo."
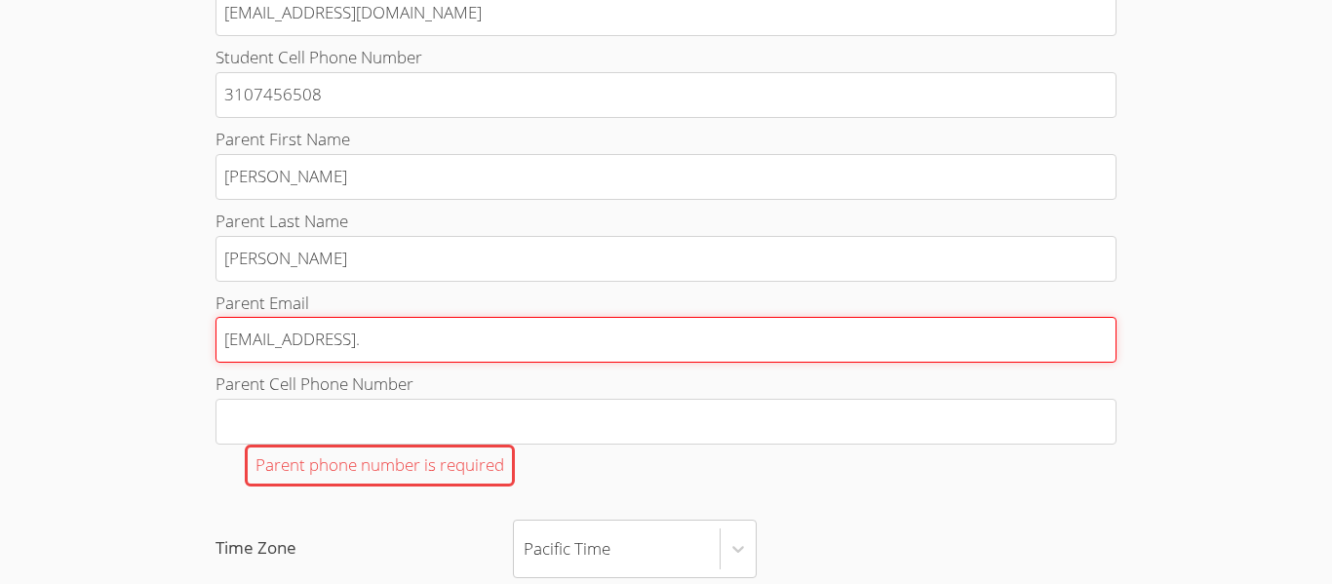
type input "msosa113@yahoo.c"
type input "msosa113@yahoo.co"
type input "msosa113@yahoo.com"
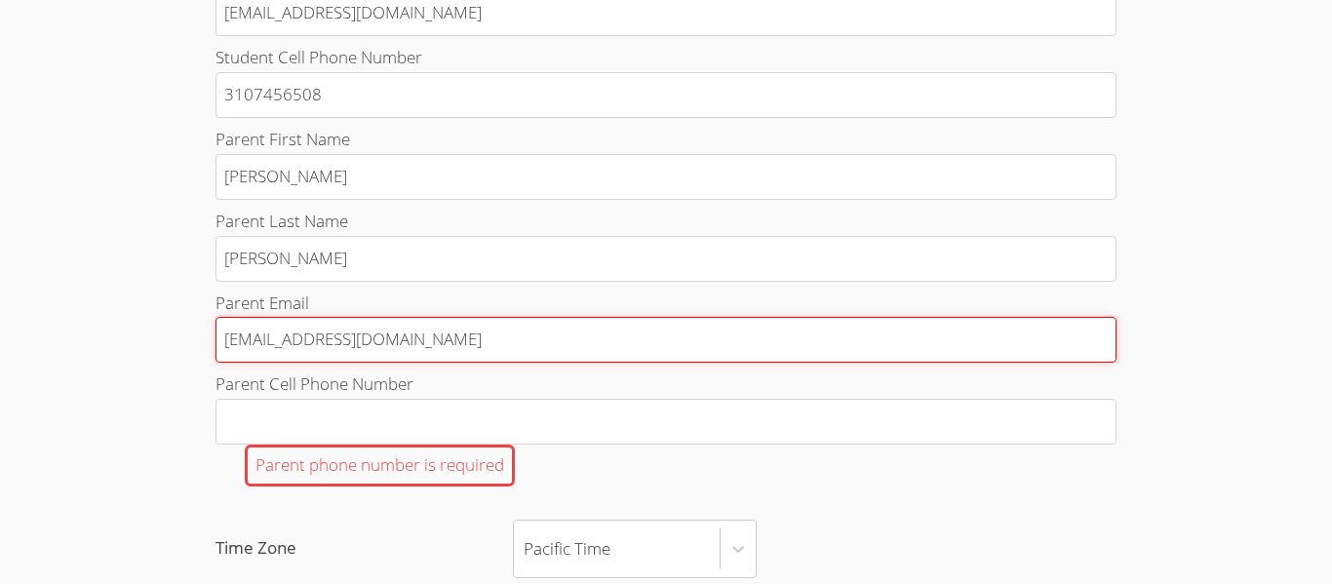
type input "msosa113@yahoo.com"
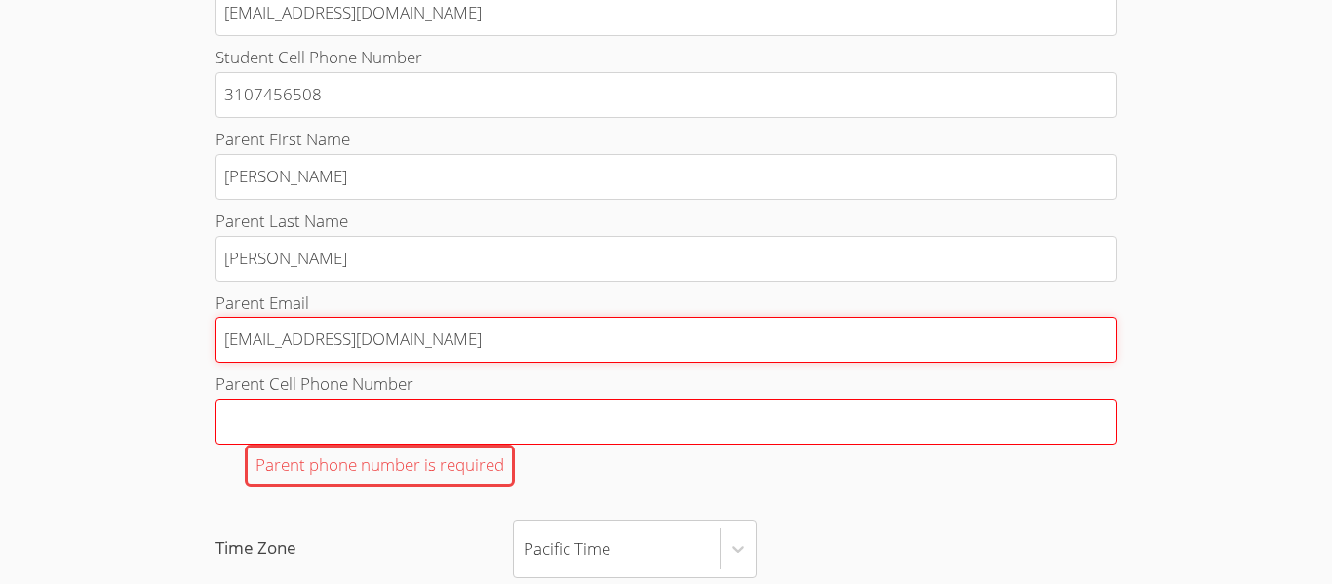
type input "msosa113@yahoo.com"
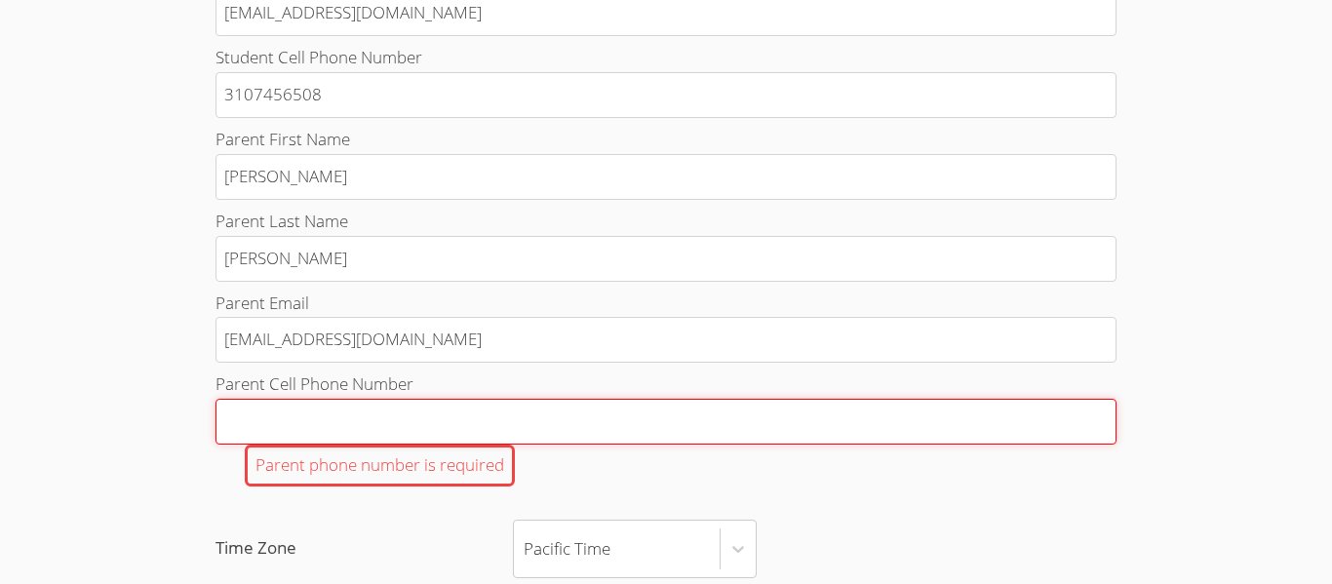
click at [335, 426] on input "Parent Cell Phone Number Parent phone number is required" at bounding box center [665, 422] width 901 height 46
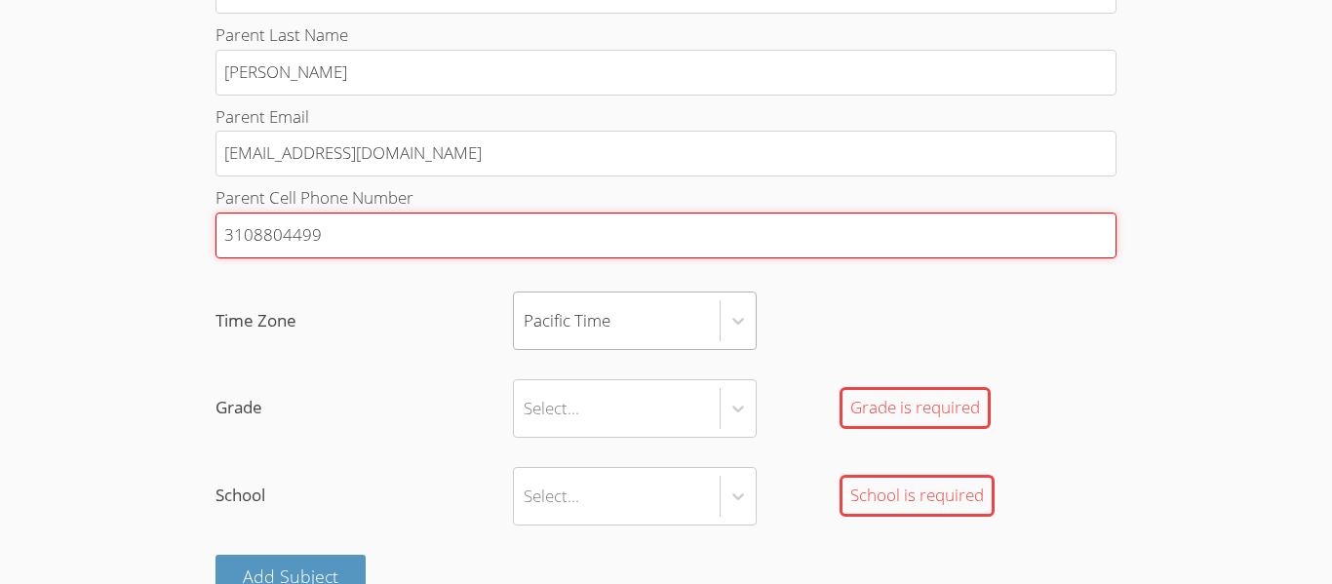
type input "3108804499"
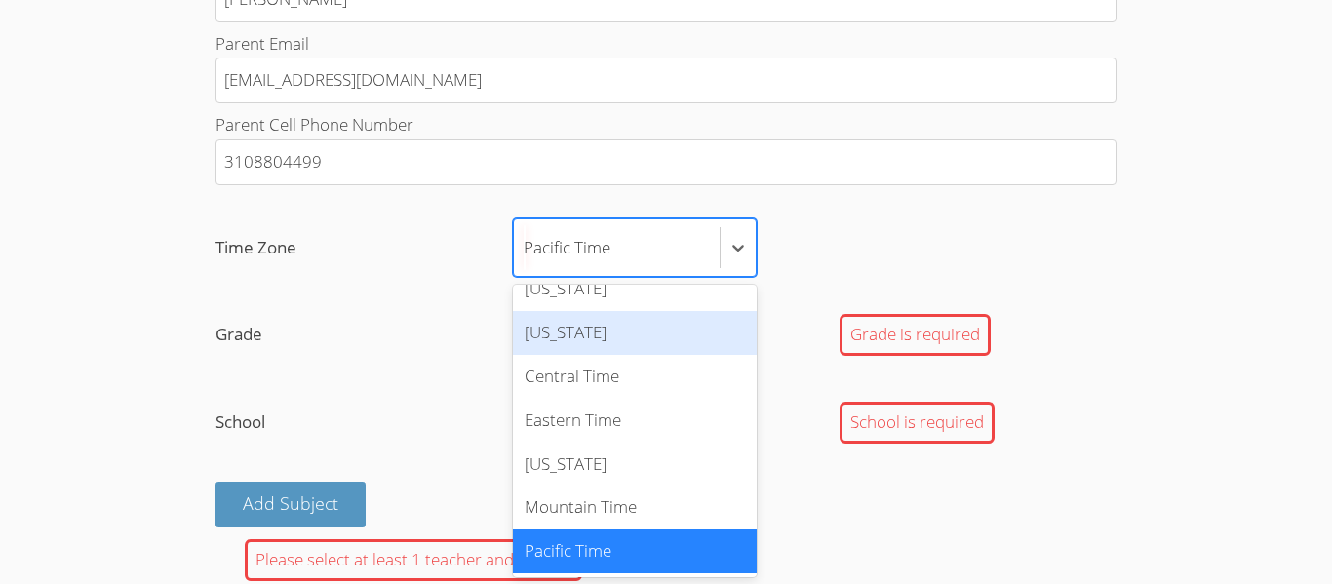
scroll to position [0, 0]
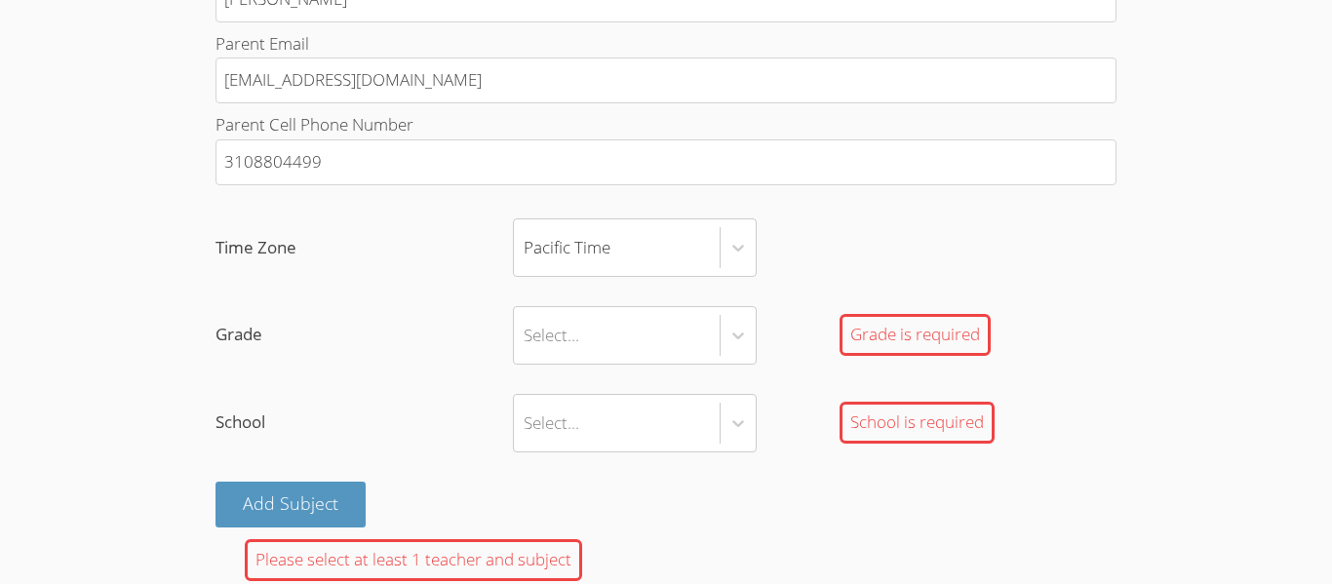
click at [637, 355] on div "Select..." at bounding box center [617, 335] width 206 height 57
click at [525, 355] on input "Grade Select... Grade is required" at bounding box center [524, 335] width 2 height 45
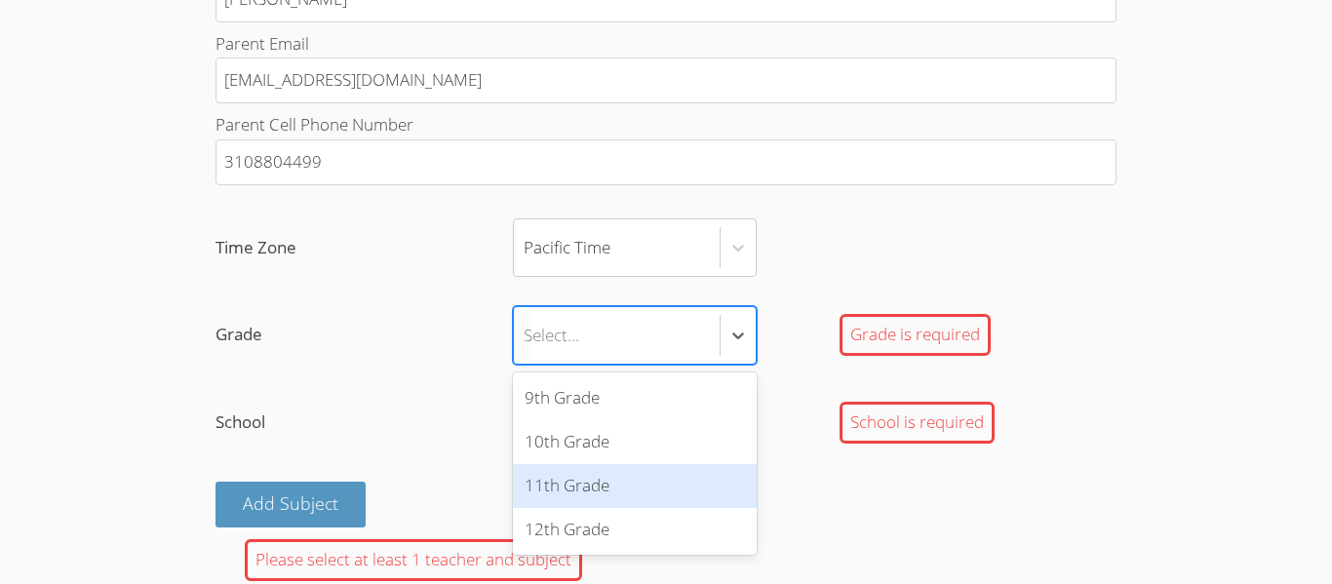
click at [605, 483] on div "11th Grade" at bounding box center [635, 486] width 244 height 44
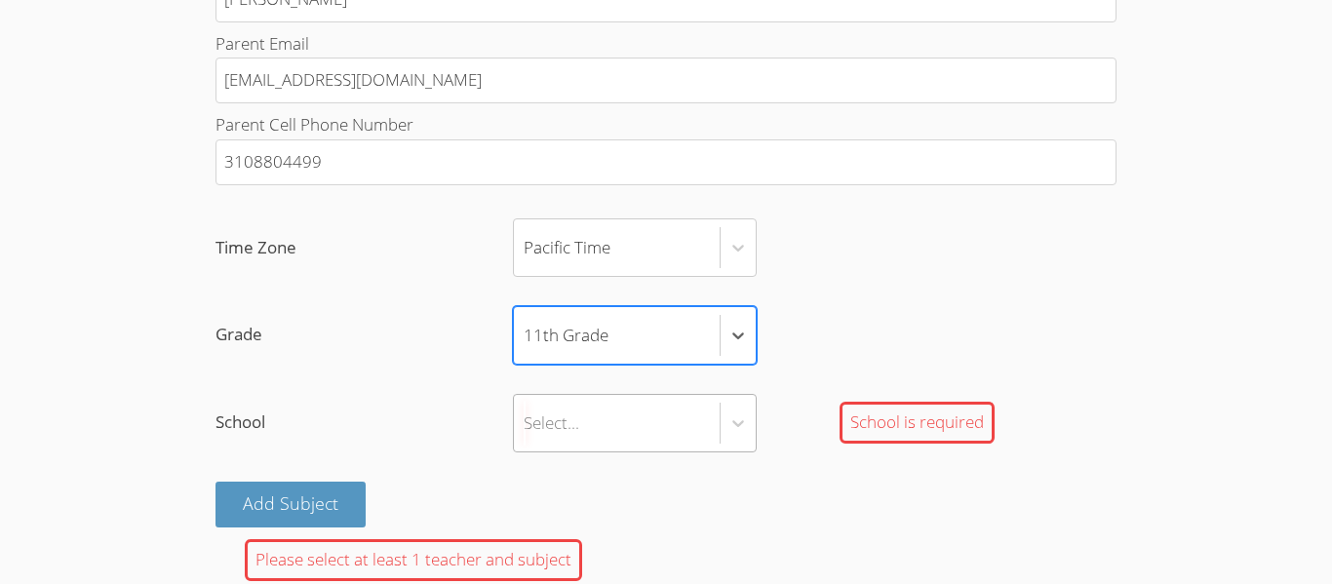
scroll to position [1313, 0]
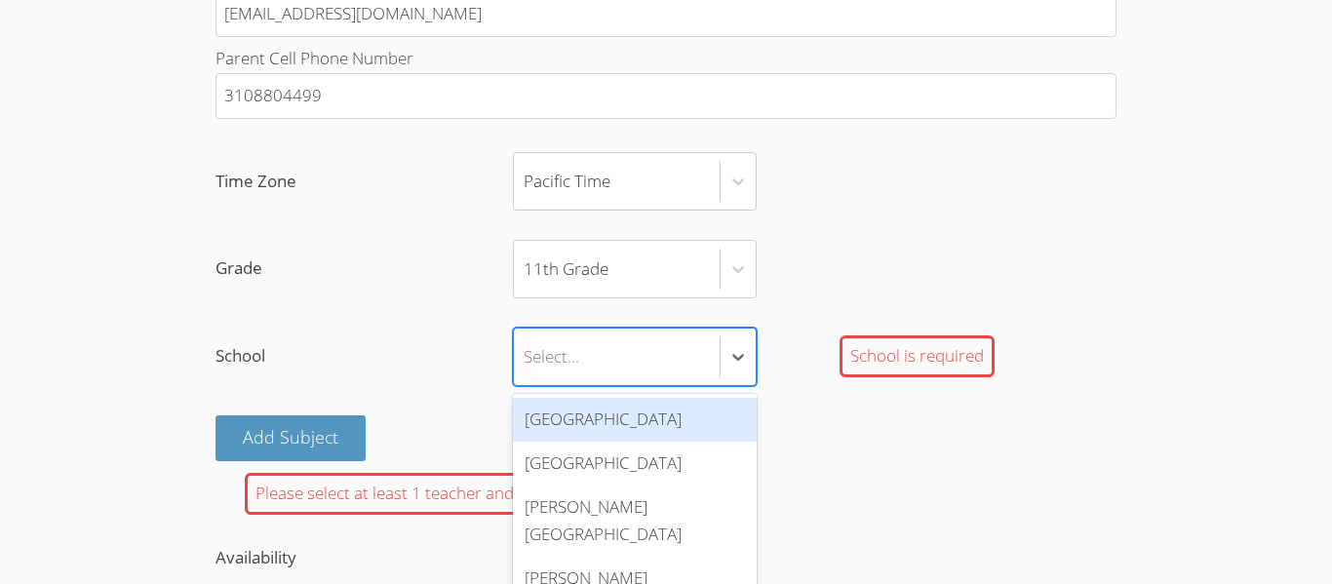
click at [633, 406] on div "Hawthorne High School" at bounding box center [635, 420] width 244 height 44
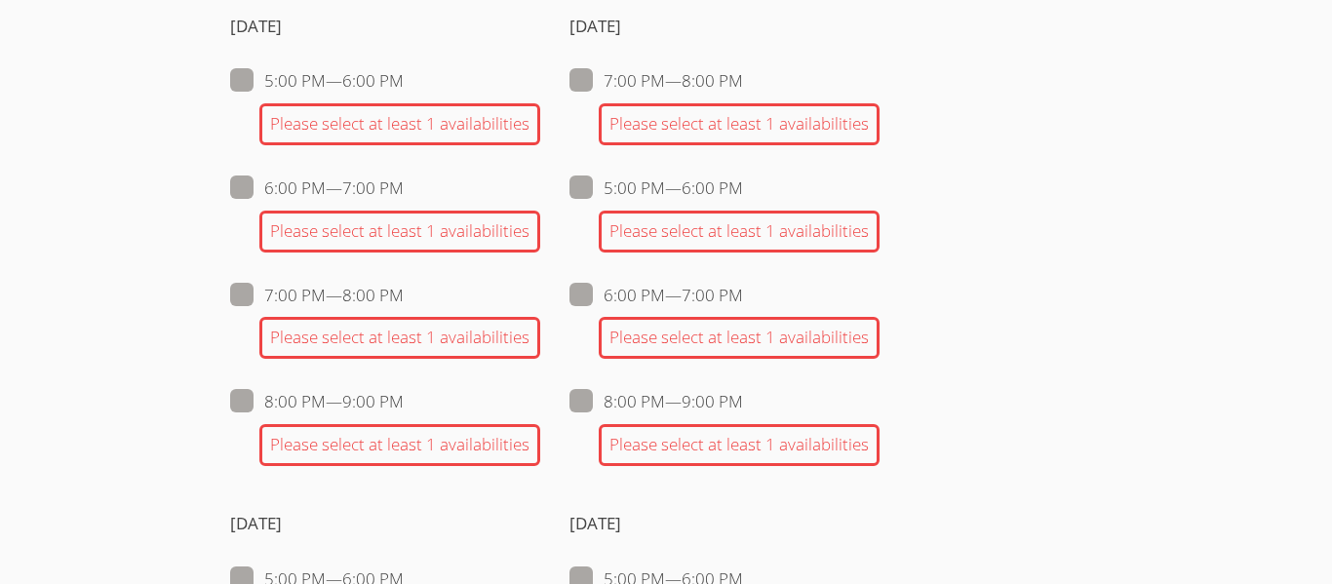
scroll to position [1888, 0]
click at [743, 406] on span at bounding box center [743, 400] width 0 height 22
click at [743, 405] on input "8:00 PM — 9:00 PM" at bounding box center [751, 396] width 17 height 17
checkbox input "true"
checkbox input "false"
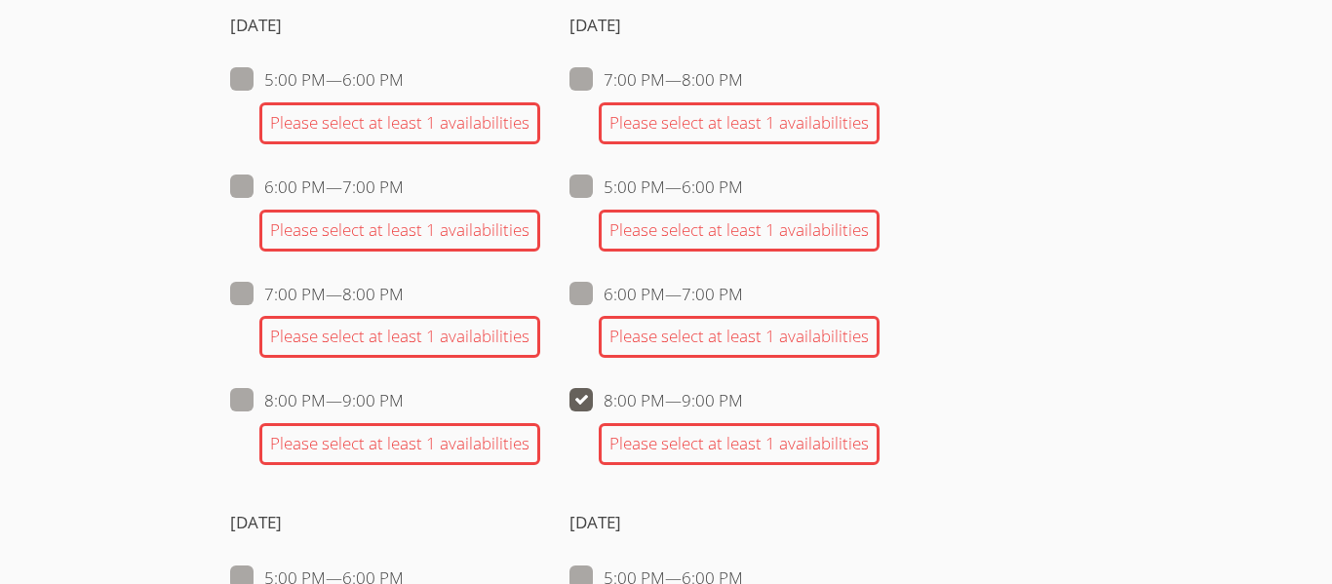
checkbox input "false"
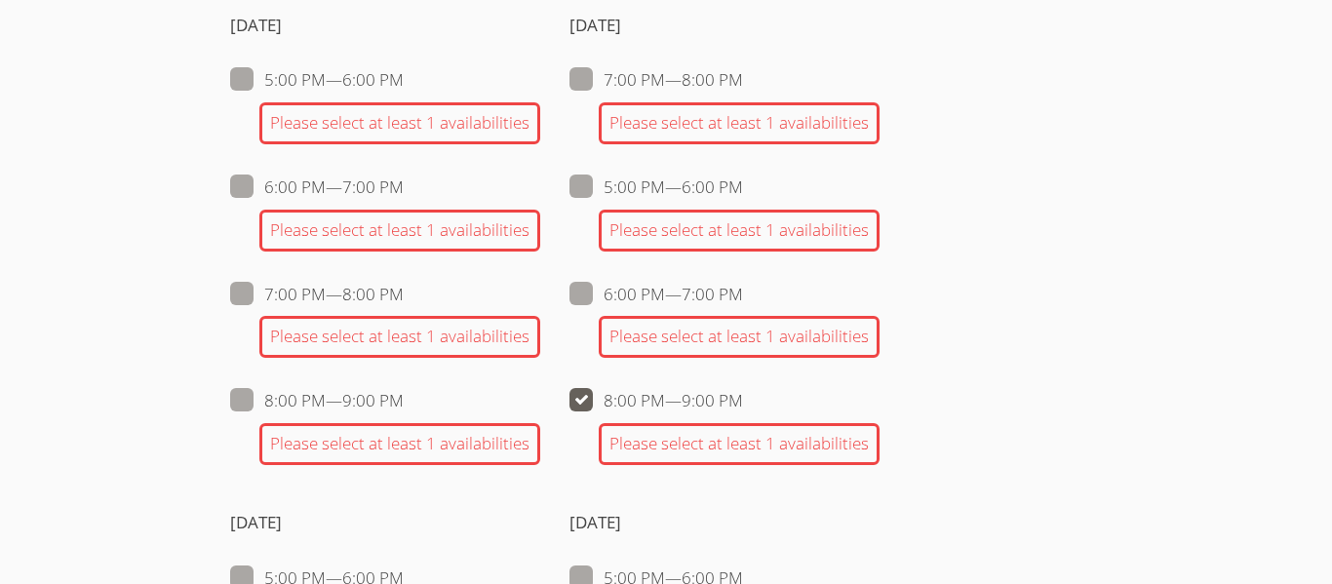
checkbox input "false"
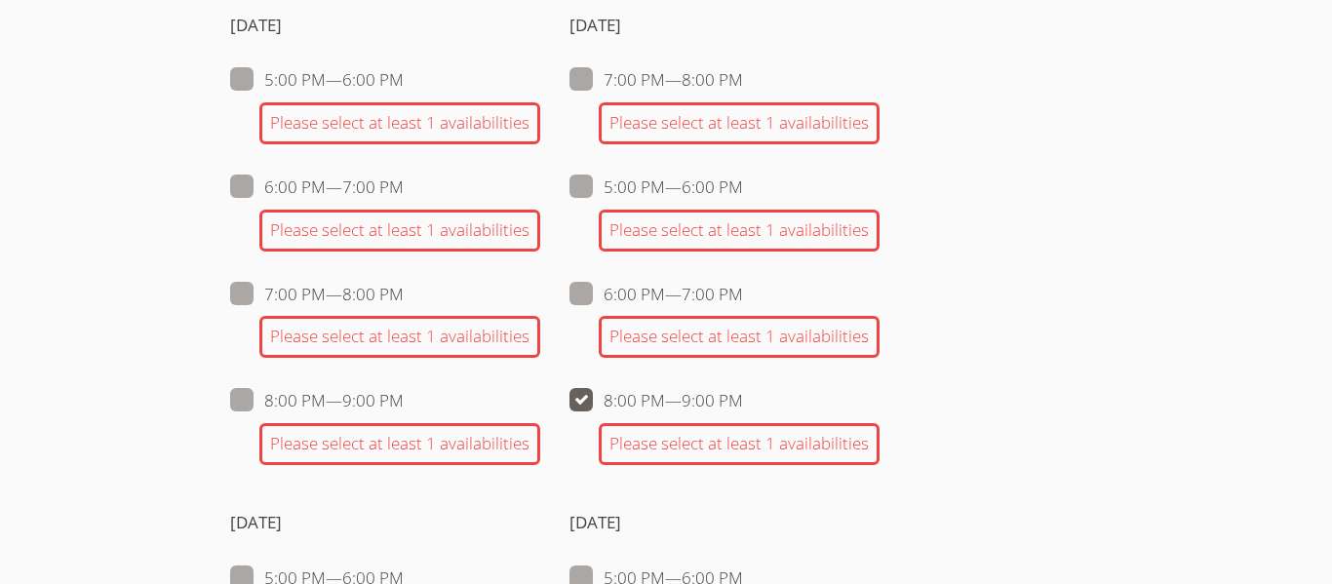
checkbox input "false"
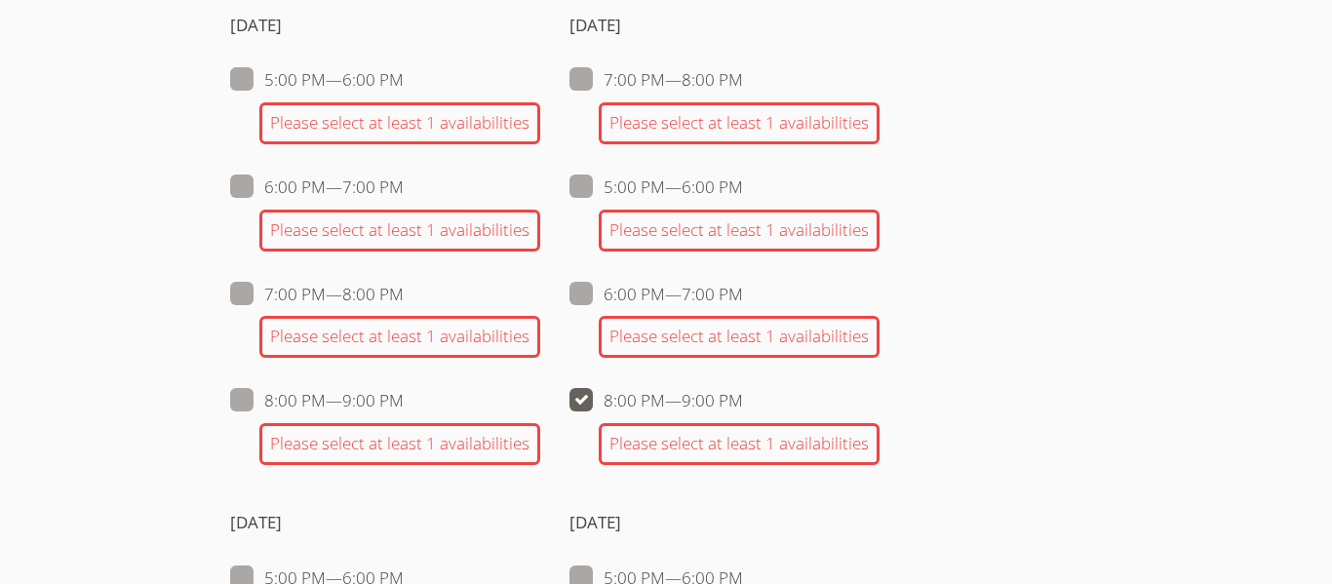
checkbox input "false"
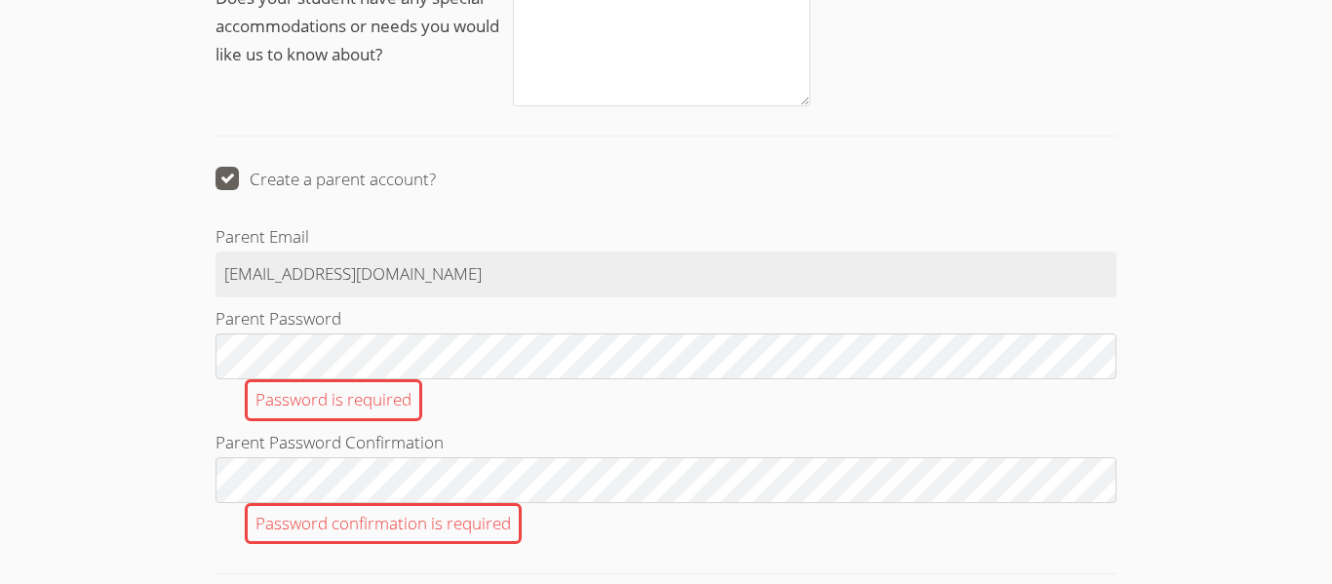
scroll to position [2839, 0]
type input "msosa113@yahoo.com"
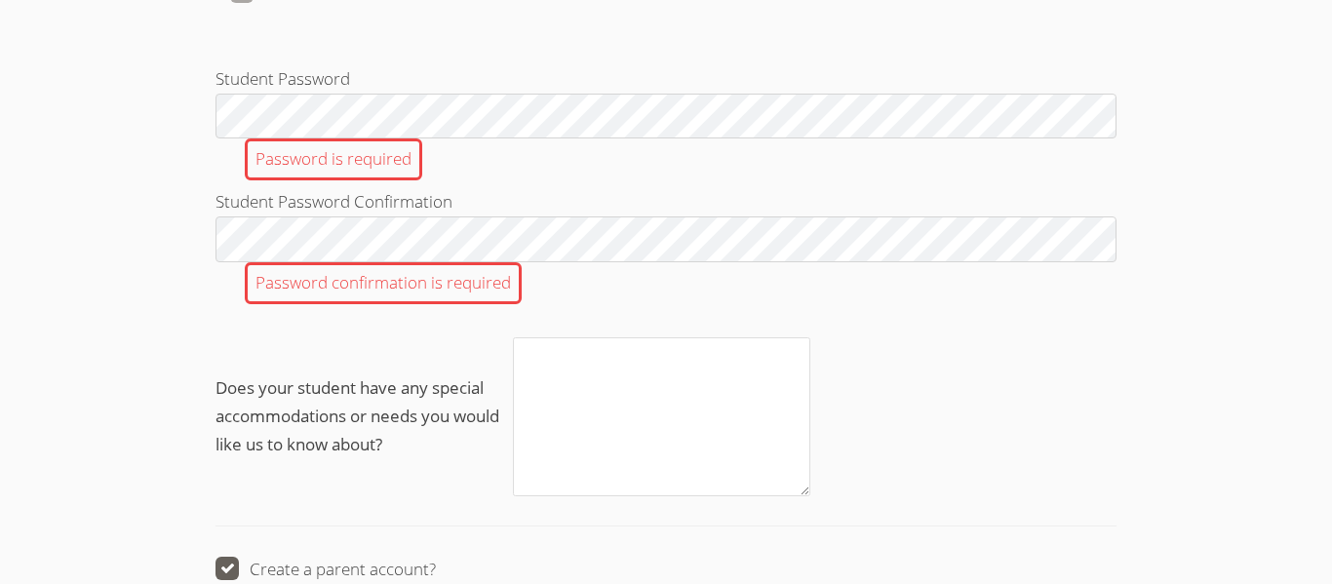
scroll to position [2452, 0]
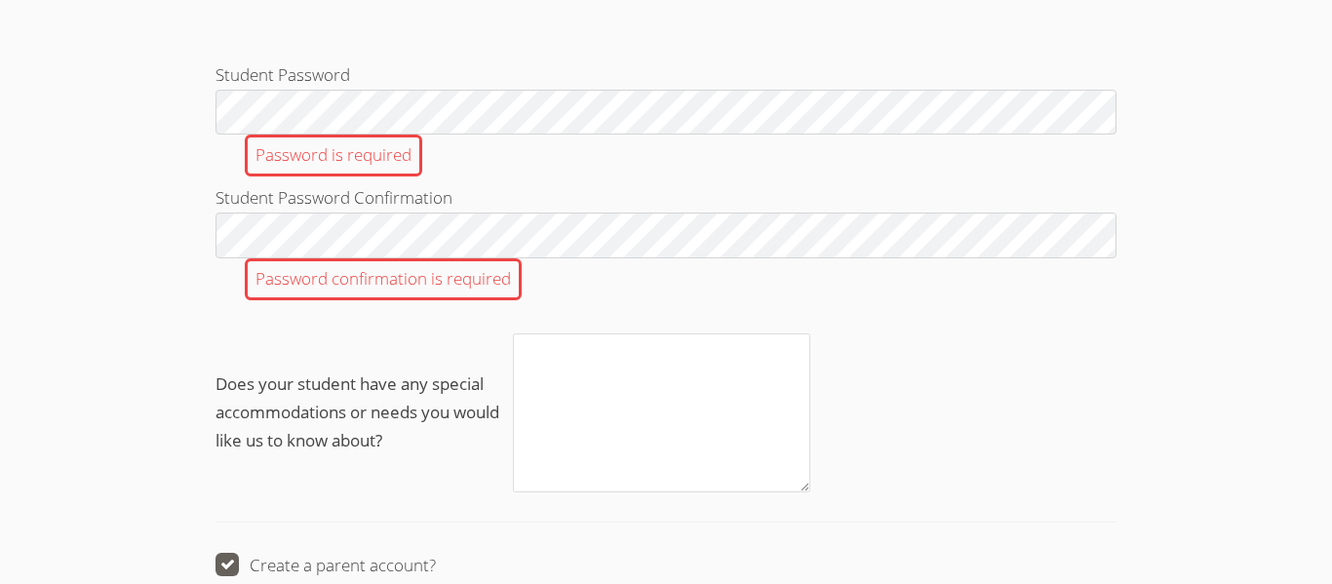
type input "a.ibarra883@cvuhsd.org"
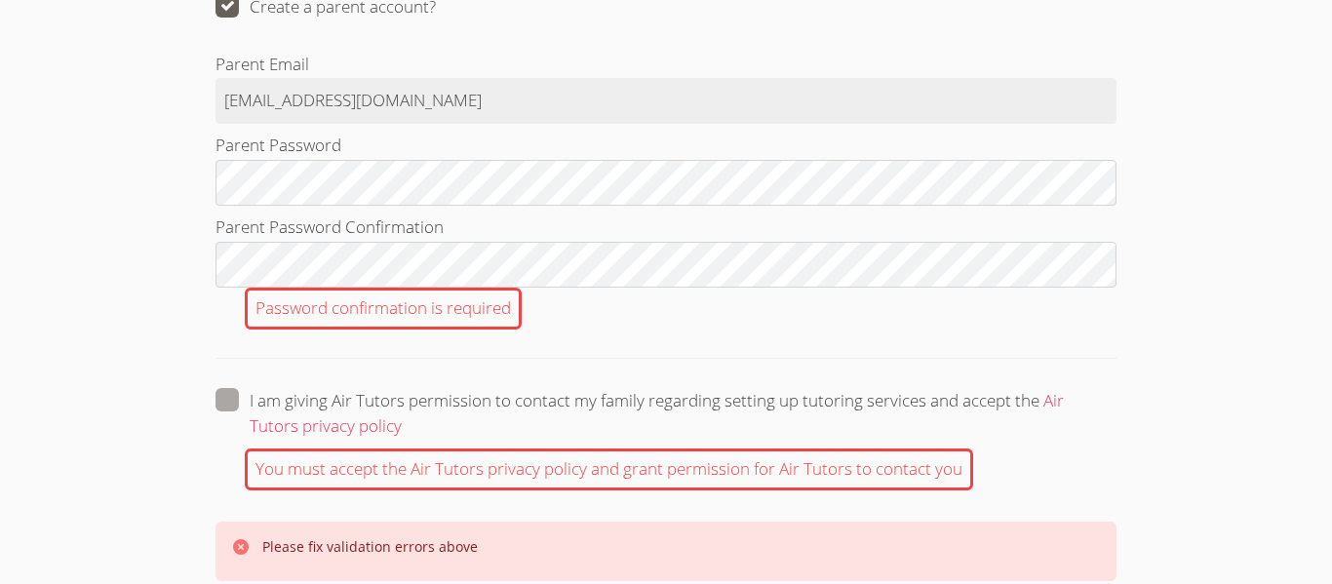
scroll to position [2929, 0]
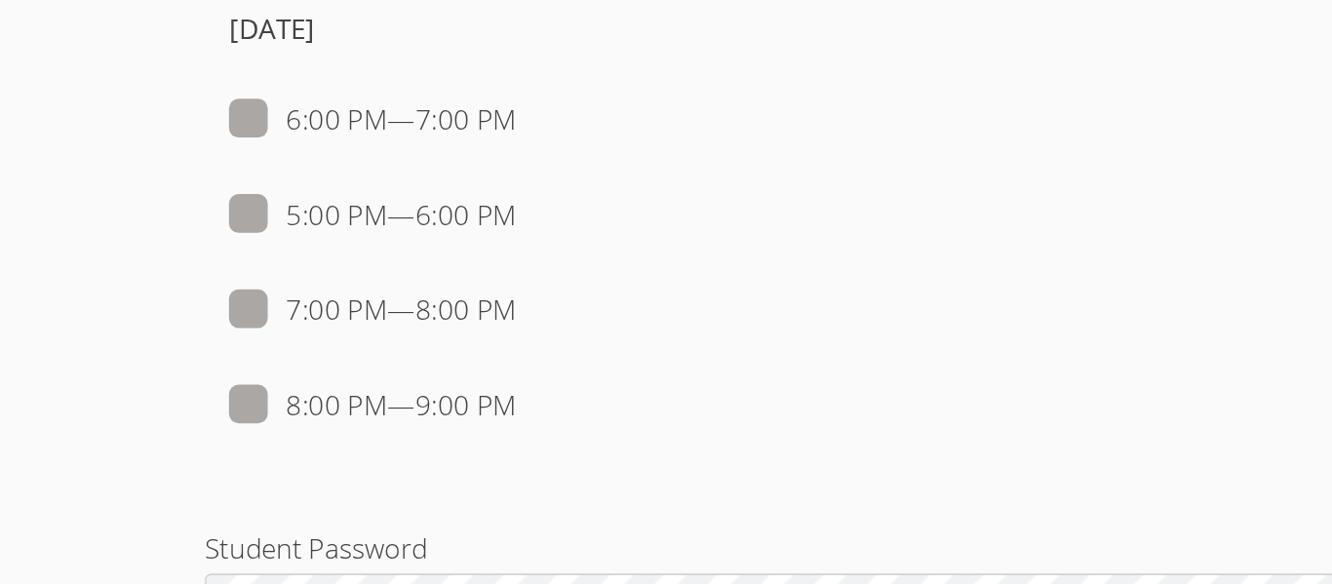
scroll to position [2192, 0]
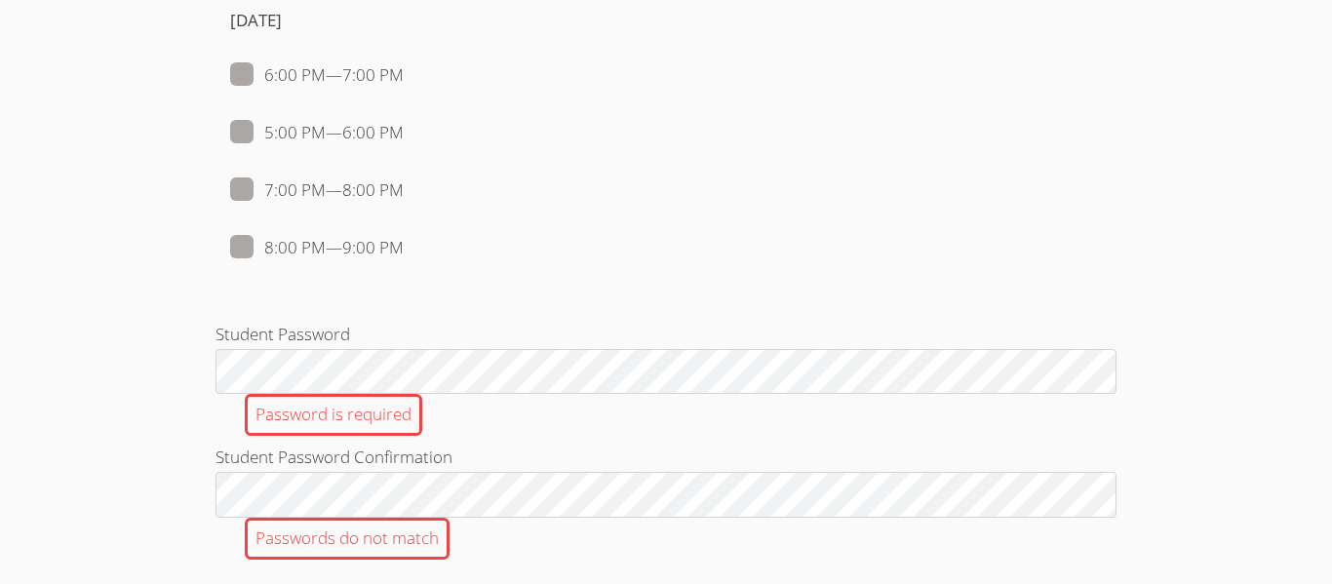
click at [370, 470] on label "Student Password Confirmation Passwords do not match" at bounding box center [665, 502] width 901 height 116
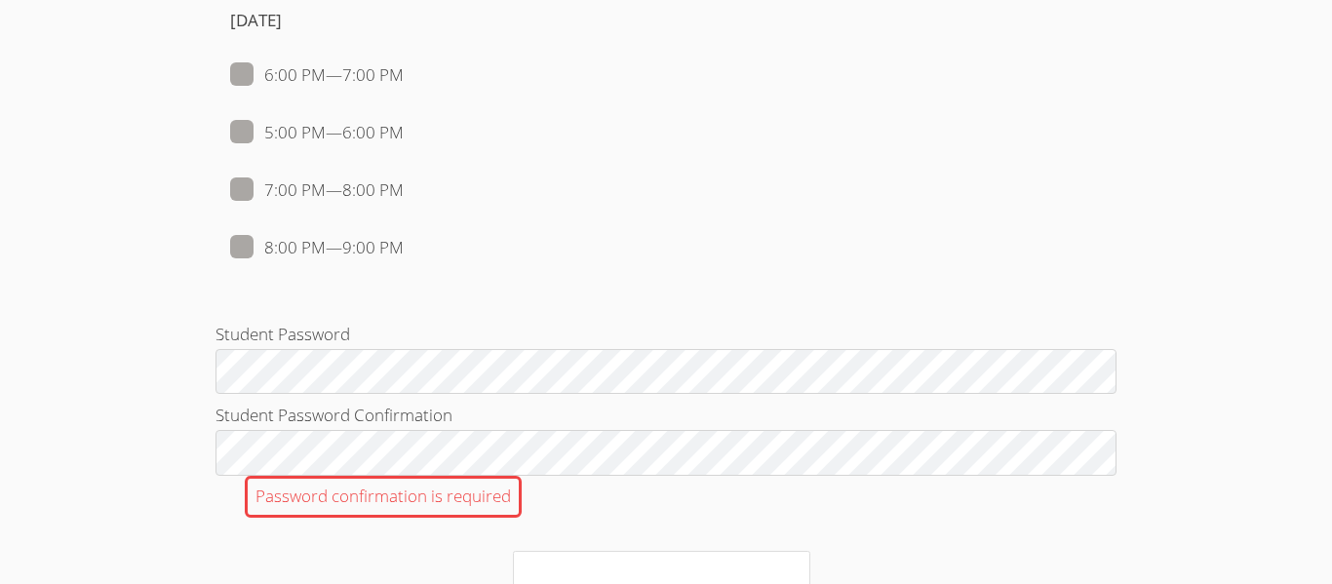
click at [296, 485] on div "Password confirmation is required" at bounding box center [383, 497] width 277 height 42
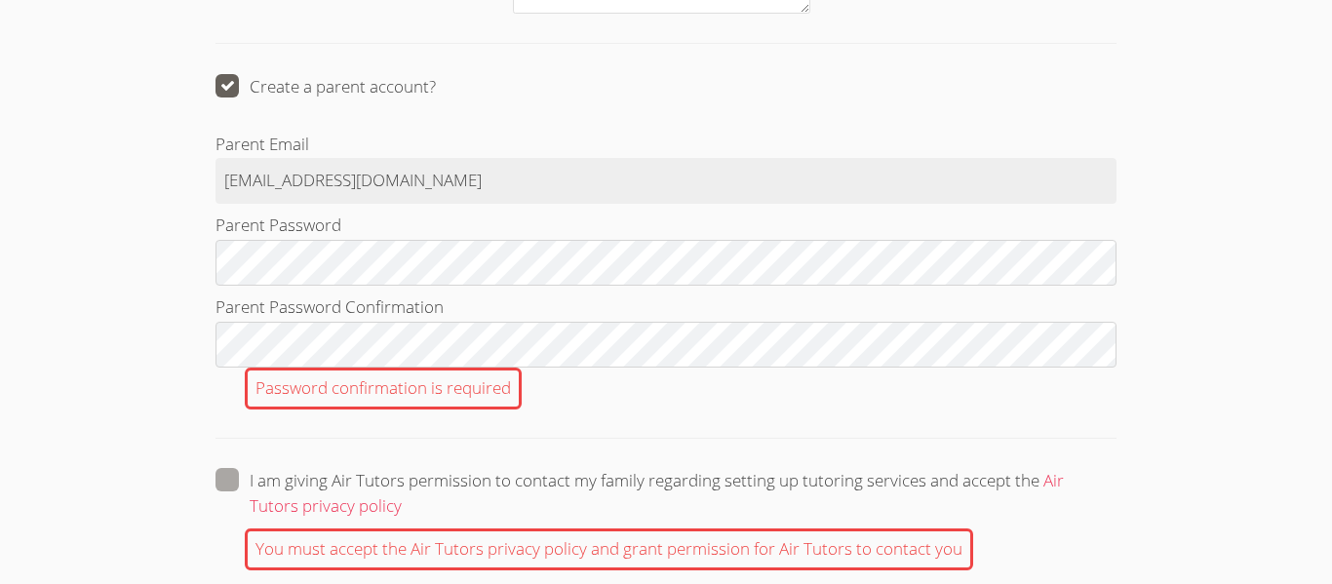
scroll to position [2858, 0]
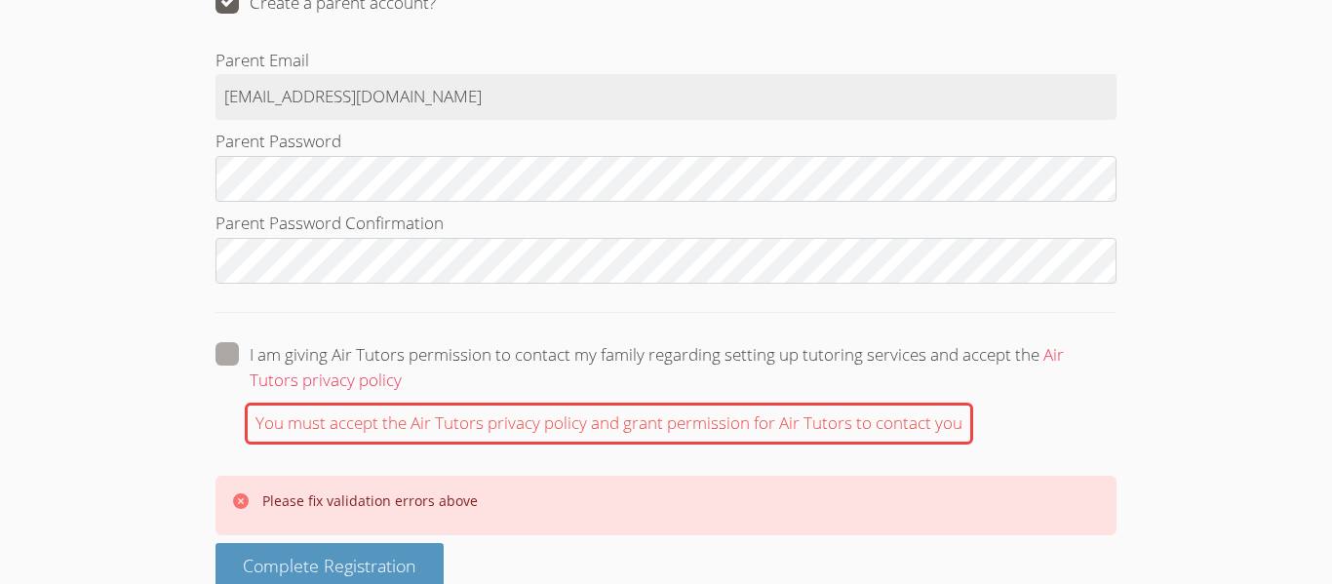
click at [239, 356] on label "I am giving Air Tutors permission to contact my family regarding setting up tut…" at bounding box center [665, 367] width 901 height 51
click at [402, 356] on input "I am giving Air Tutors permission to contact my family regarding setting up tut…" at bounding box center [410, 350] width 17 height 17
checkbox input "true"
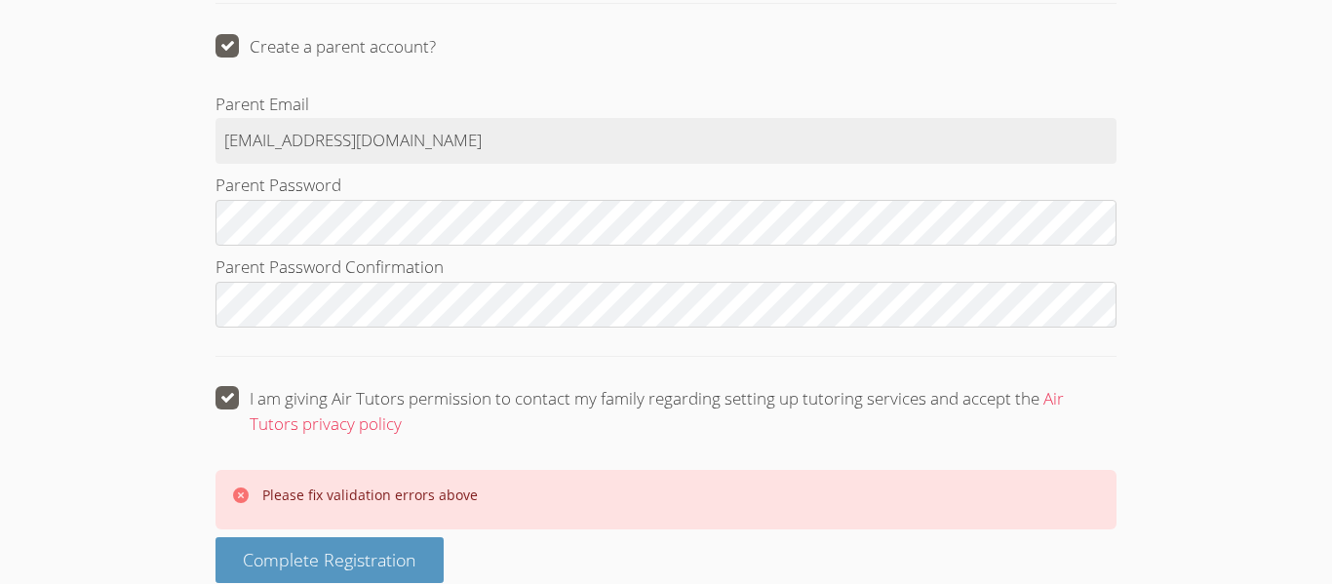
scroll to position [2878, 0]
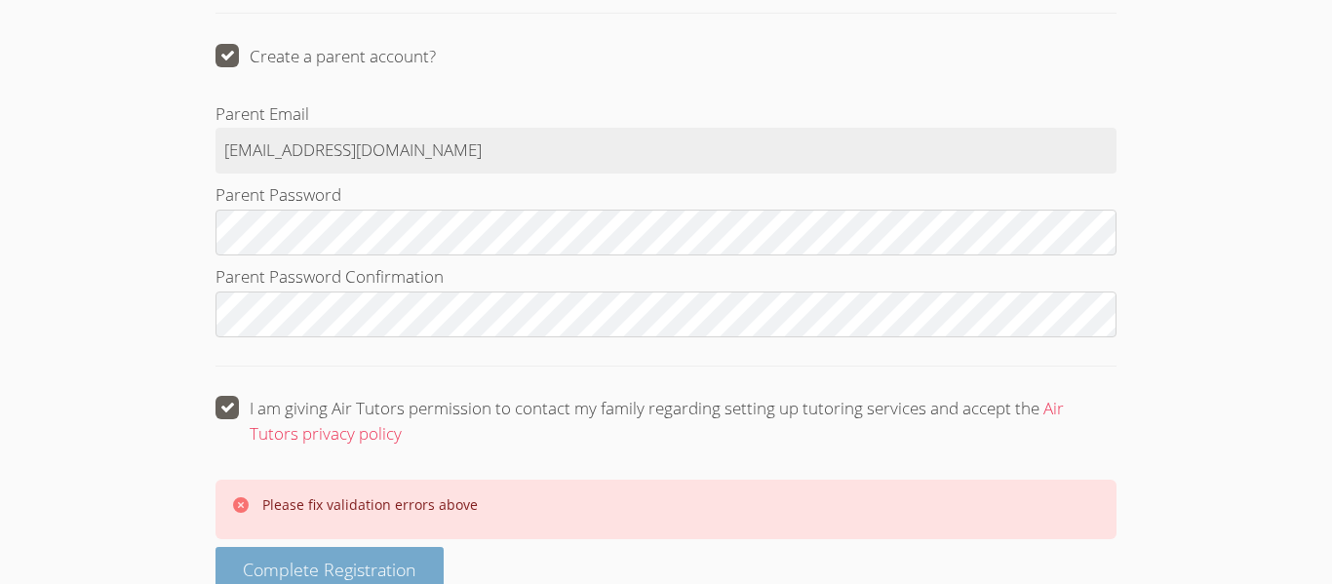
click at [355, 561] on span "Complete Registration" at bounding box center [330, 569] width 174 height 23
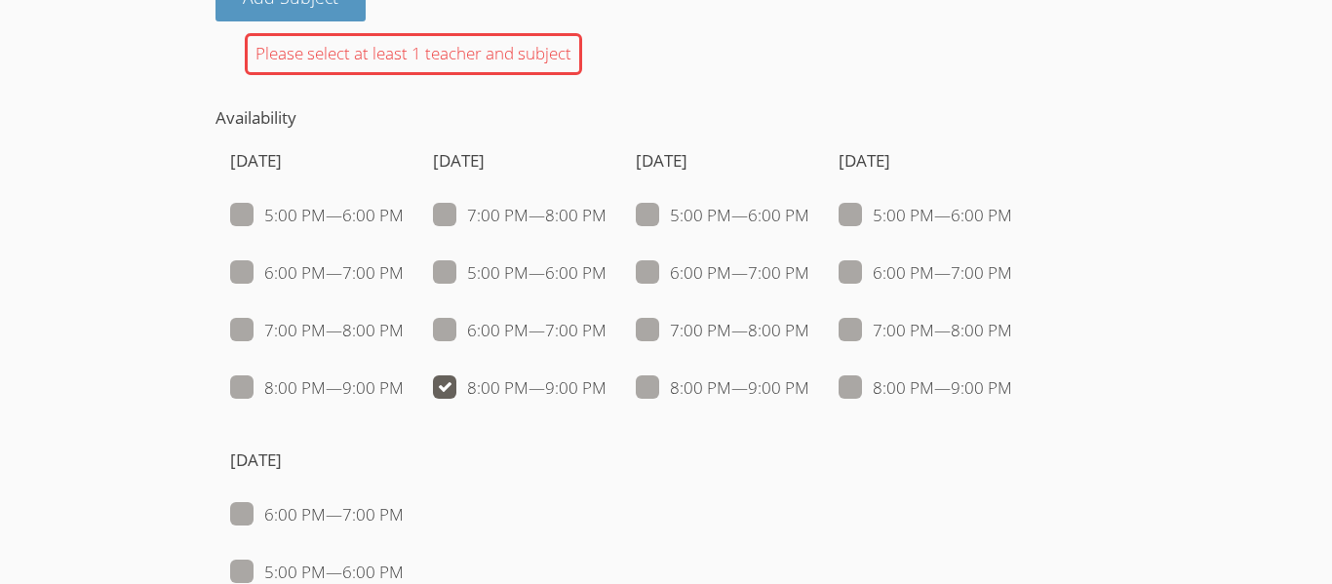
scroll to position [1762, 0]
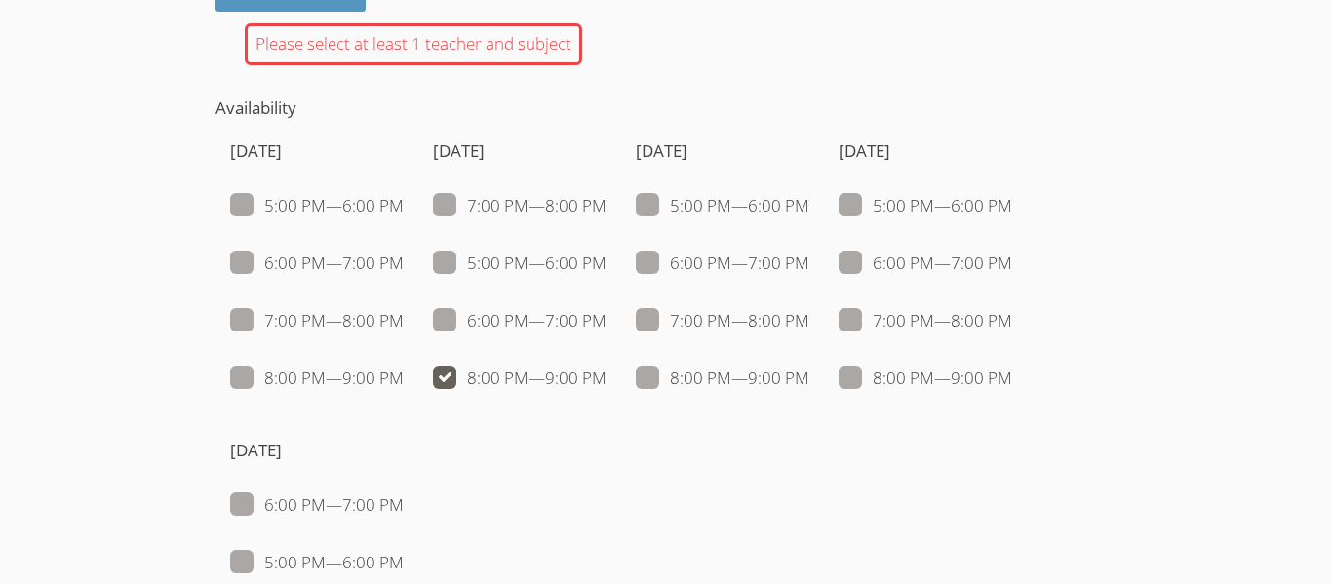
click at [404, 213] on span at bounding box center [404, 205] width 0 height 22
click at [404, 210] on input "5:00 PM — 6:00 PM" at bounding box center [412, 201] width 17 height 17
checkbox input "true"
checkbox input "false"
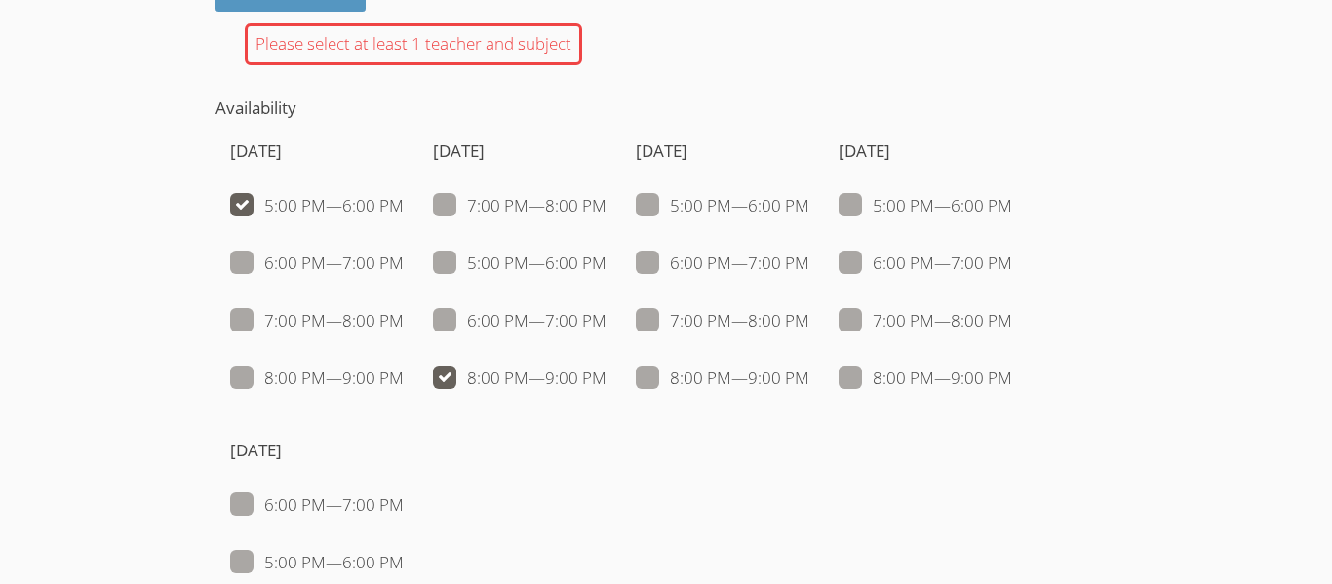
checkbox input "false"
checkbox input "true"
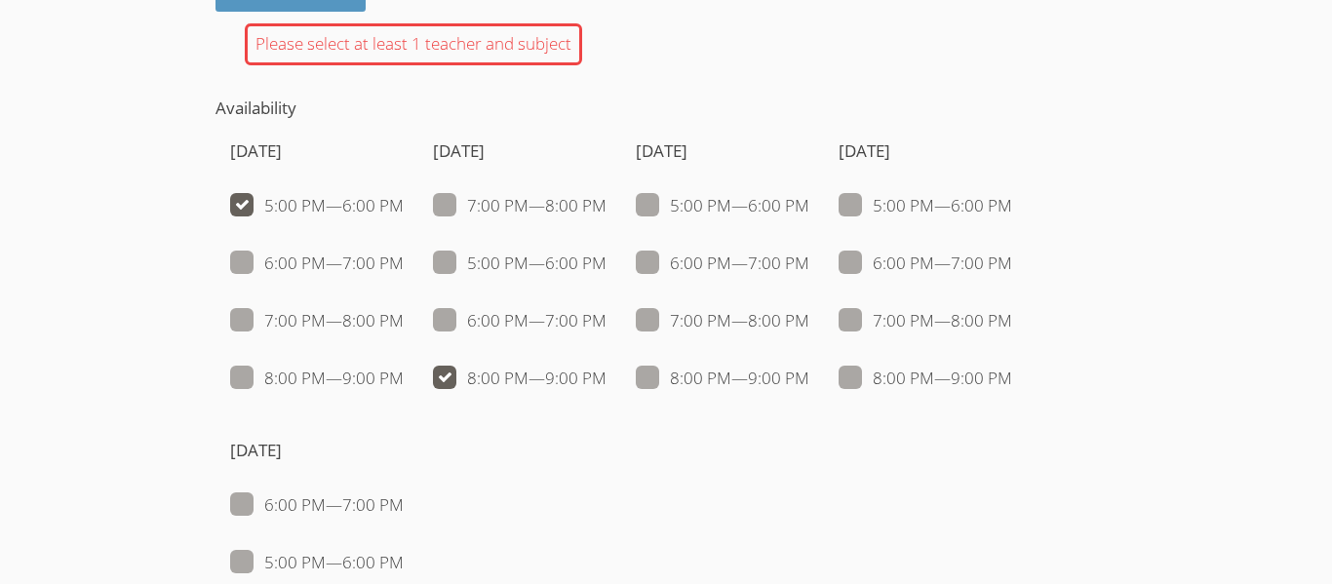
checkbox input "false"
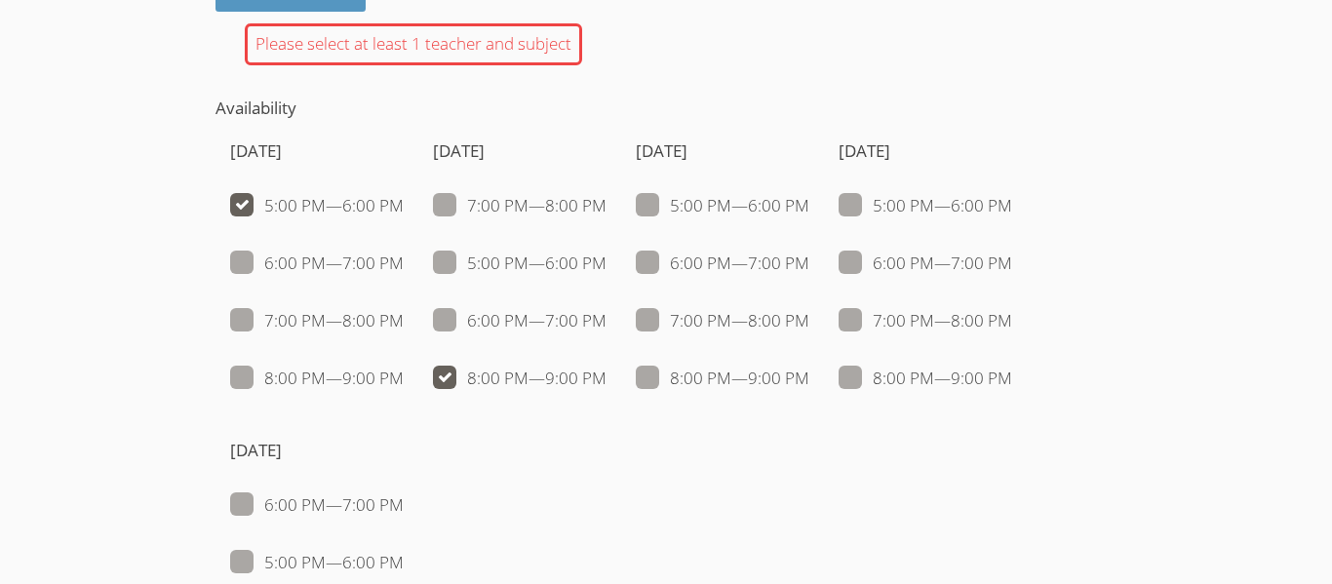
checkbox input "false"
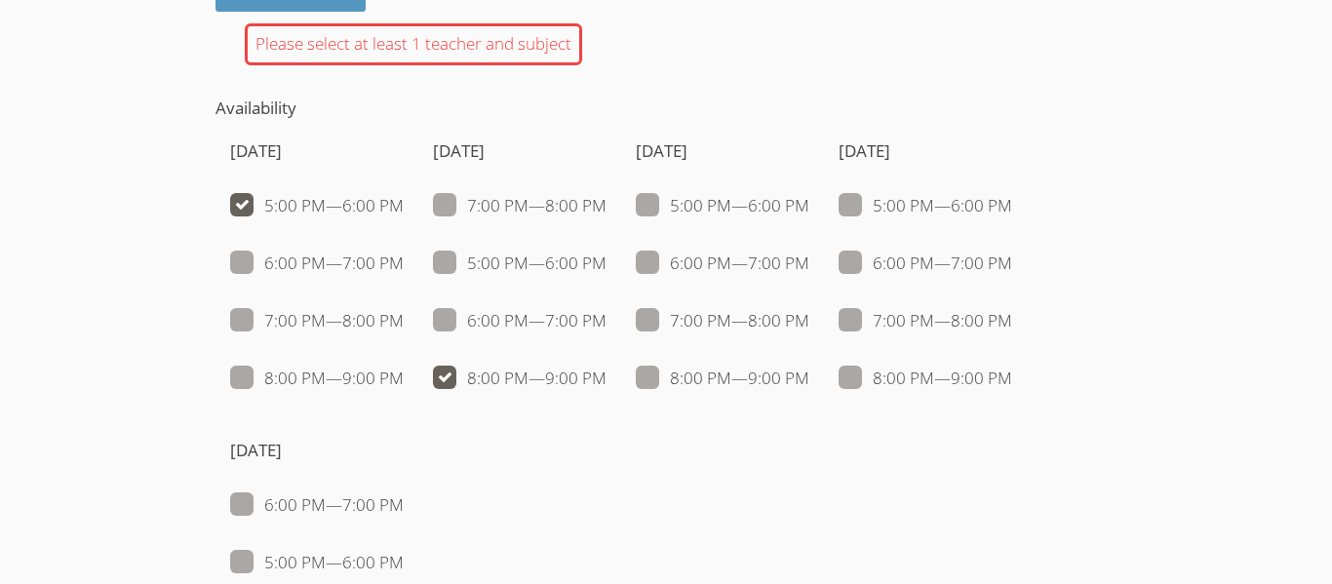
checkbox input "false"
click at [404, 213] on span at bounding box center [404, 205] width 0 height 22
click at [404, 210] on input "5:00 PM — 6:00 PM" at bounding box center [412, 201] width 17 height 17
checkbox input "false"
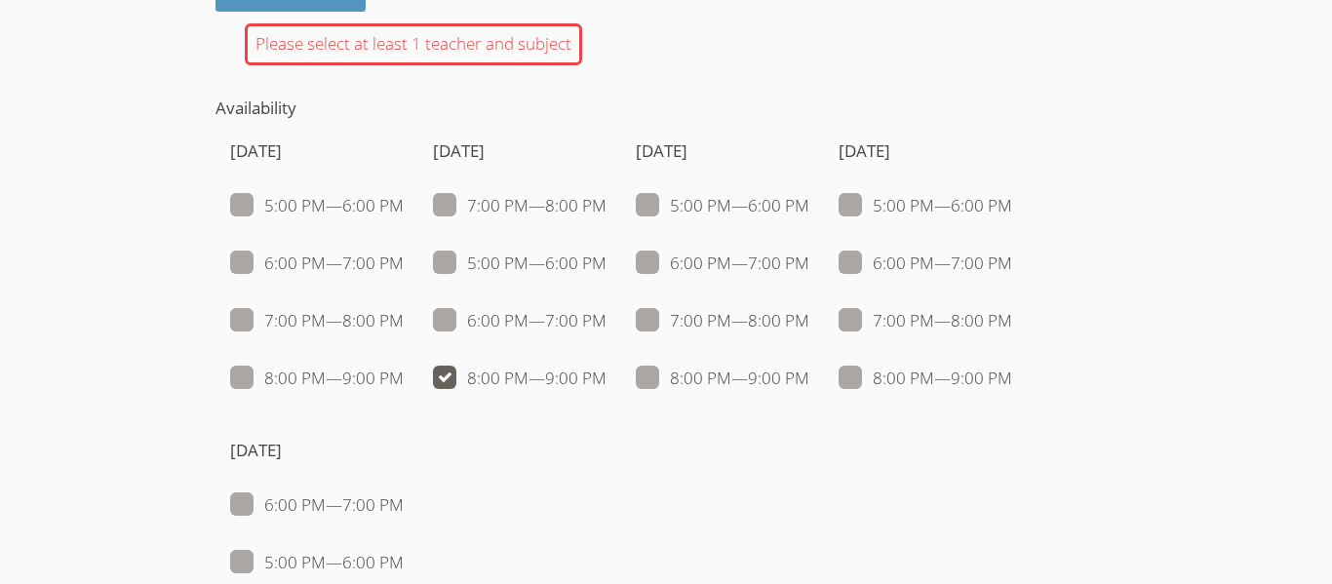
checkbox input "false"
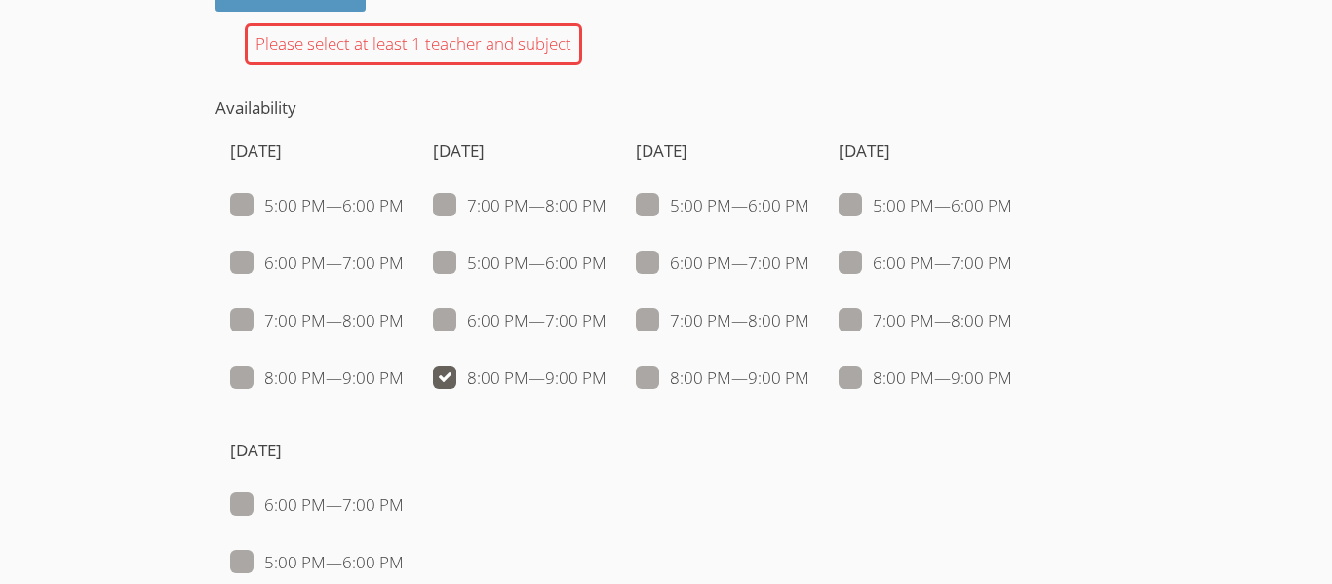
checkbox input "false"
checkbox input "true"
checkbox input "false"
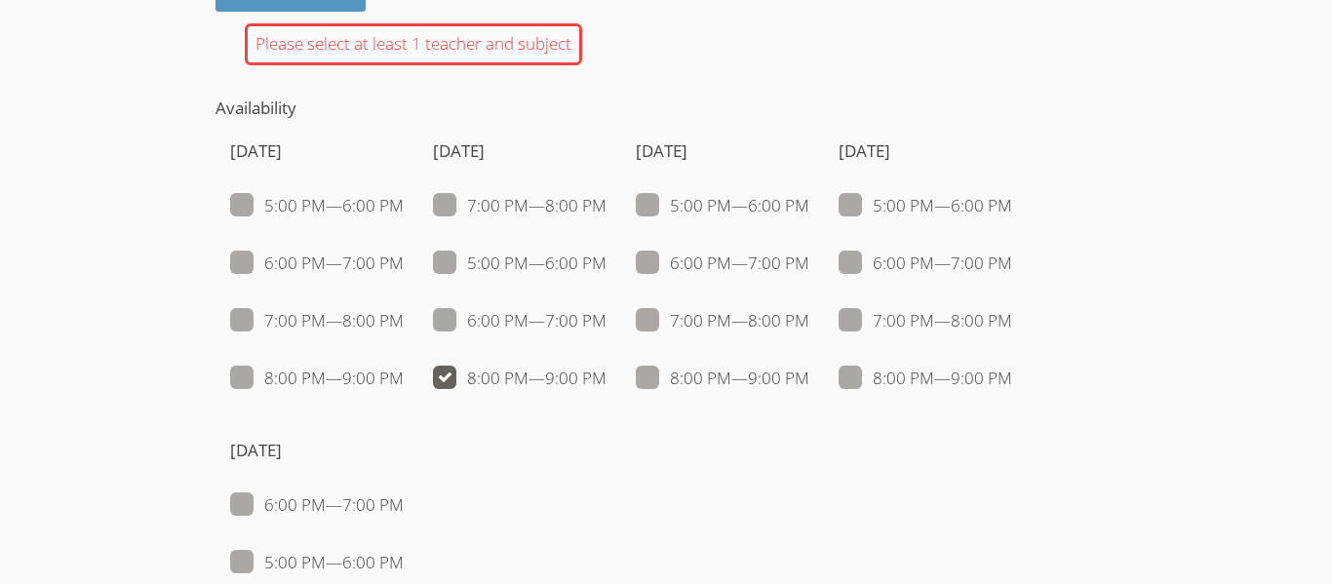
checkbox input "false"
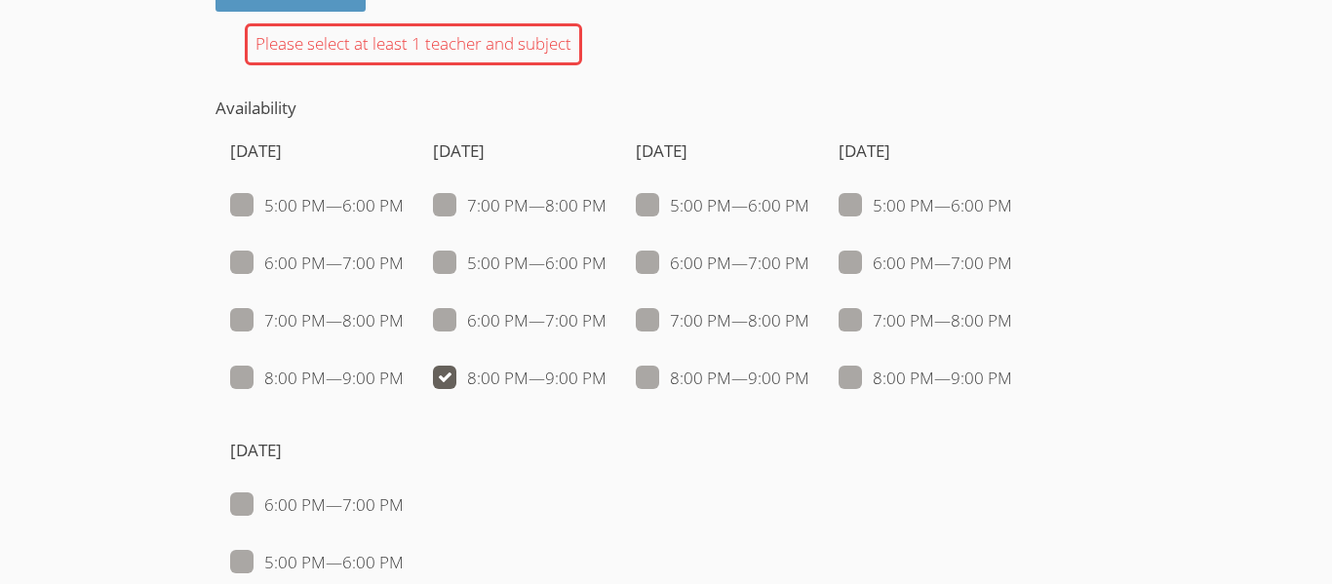
checkbox input "false"
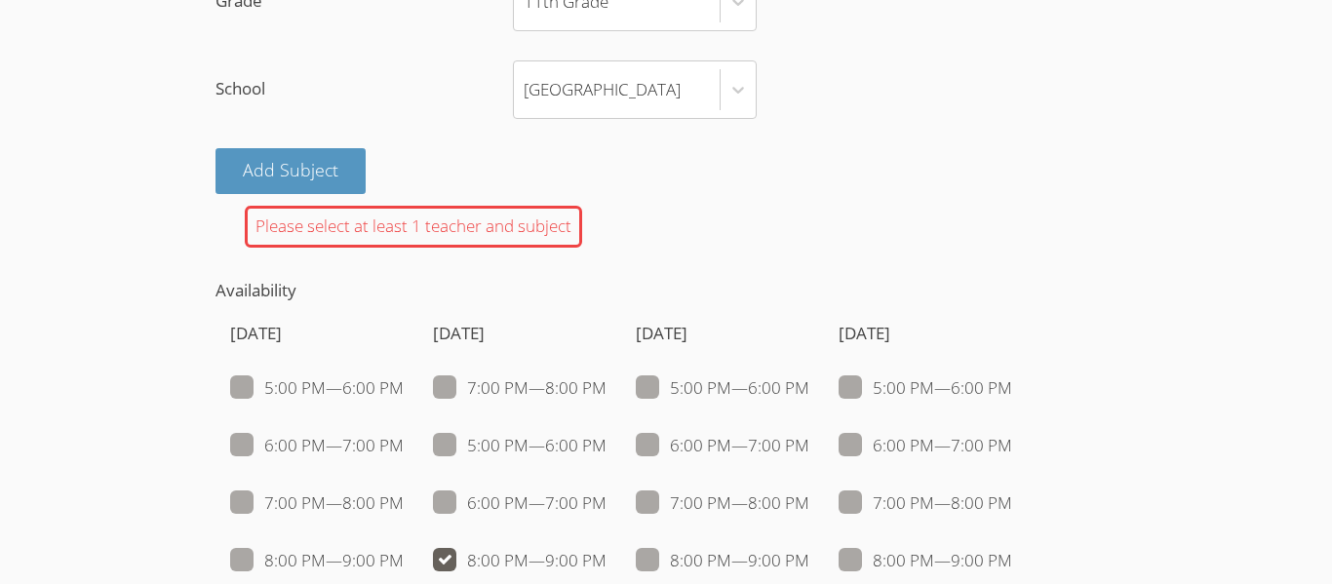
scroll to position [1575, 0]
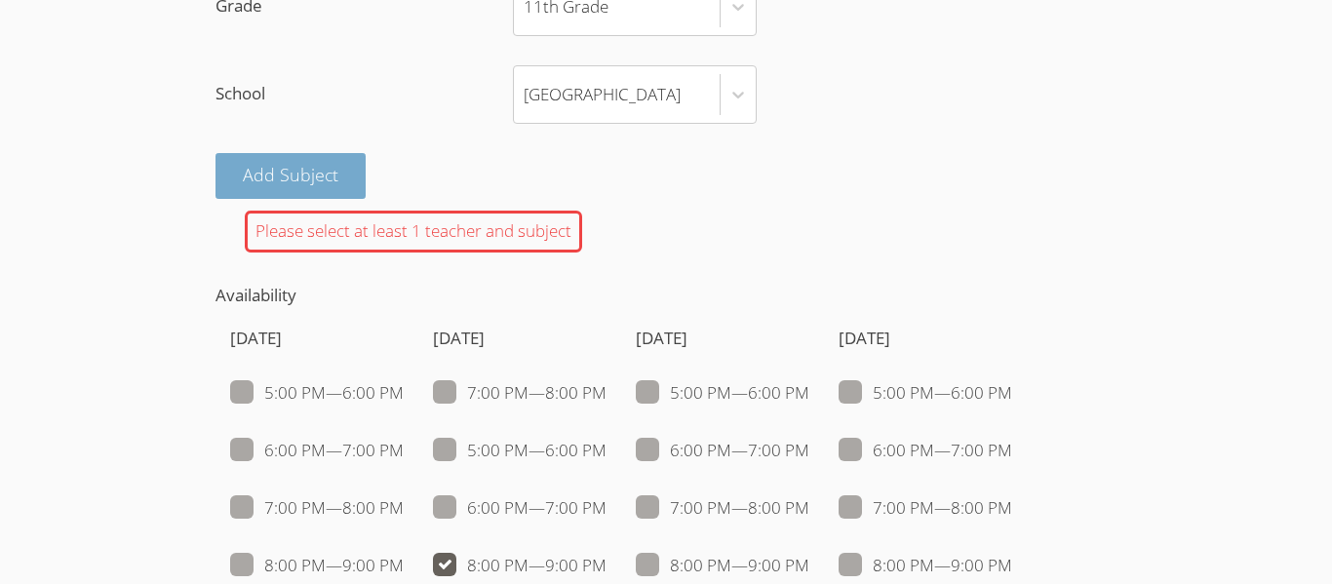
click at [307, 174] on button "Add Subject" at bounding box center [290, 176] width 150 height 46
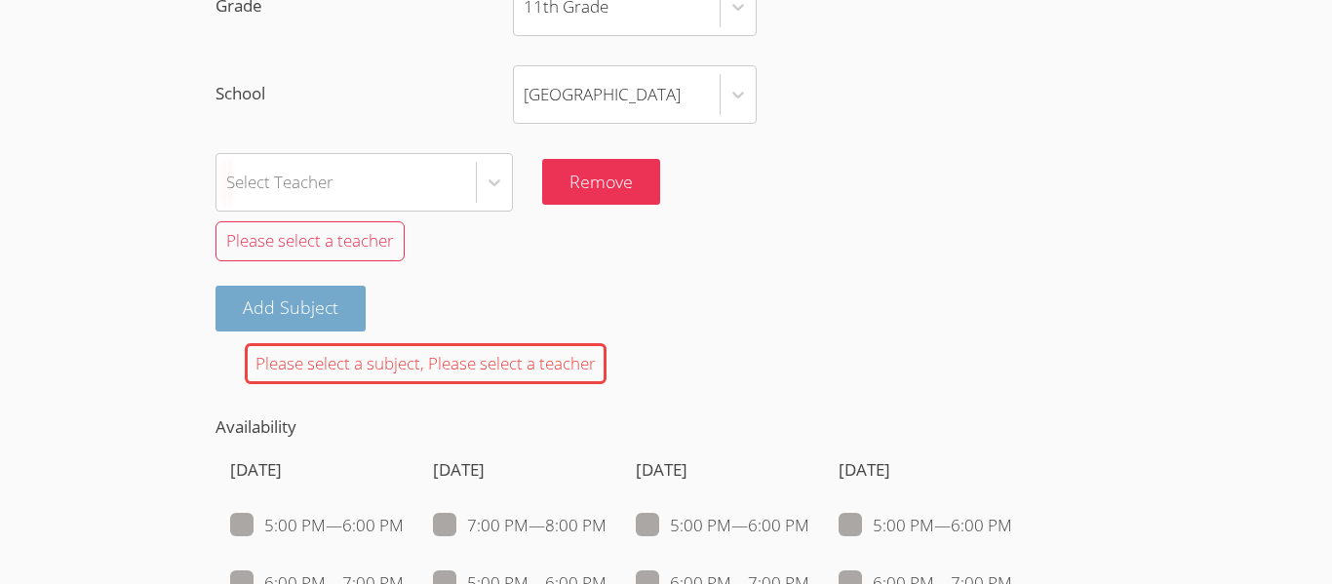
click at [307, 174] on div "Select Teacher" at bounding box center [279, 182] width 107 height 28
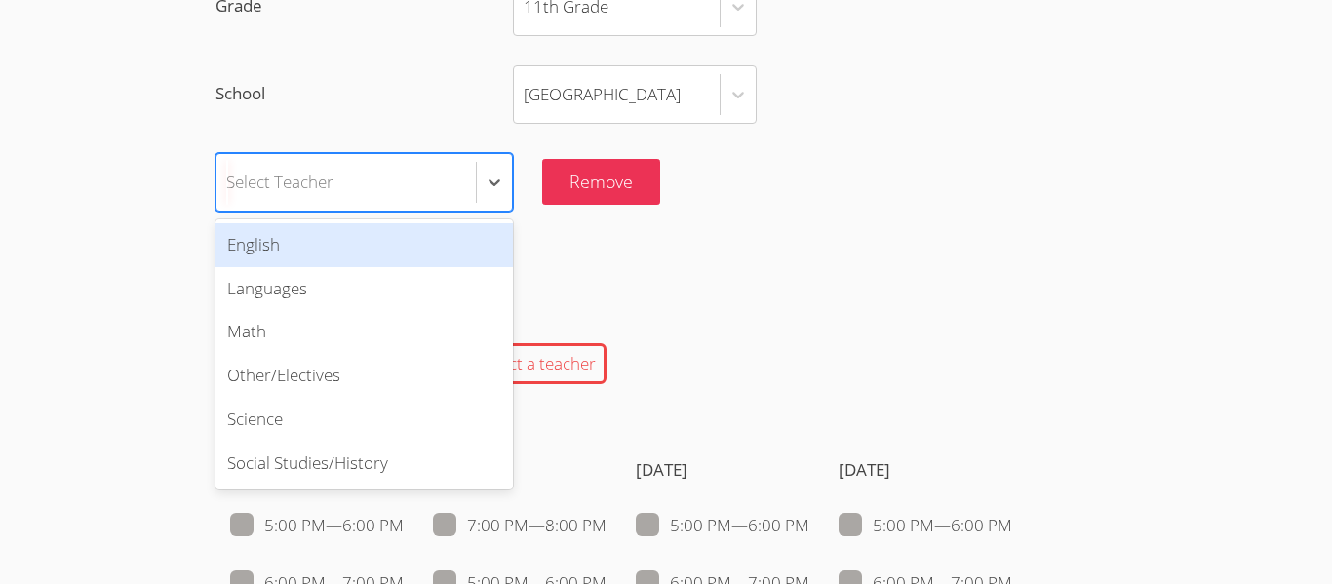
click at [284, 241] on div "English" at bounding box center [363, 245] width 297 height 44
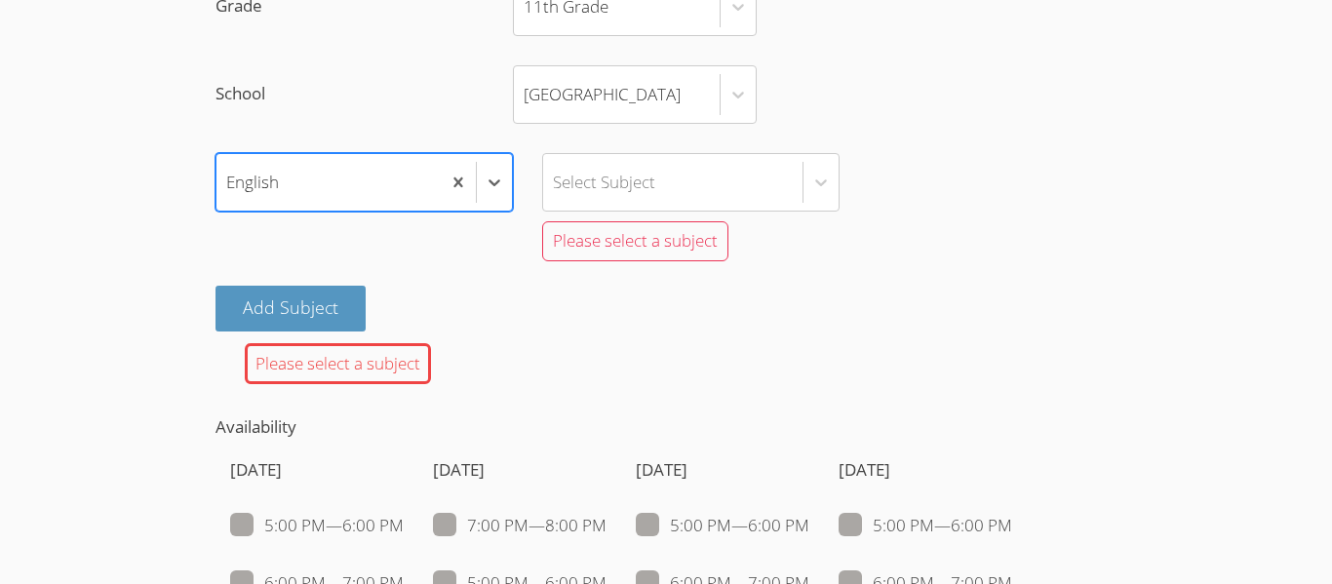
click at [299, 198] on div "English" at bounding box center [328, 182] width 224 height 57
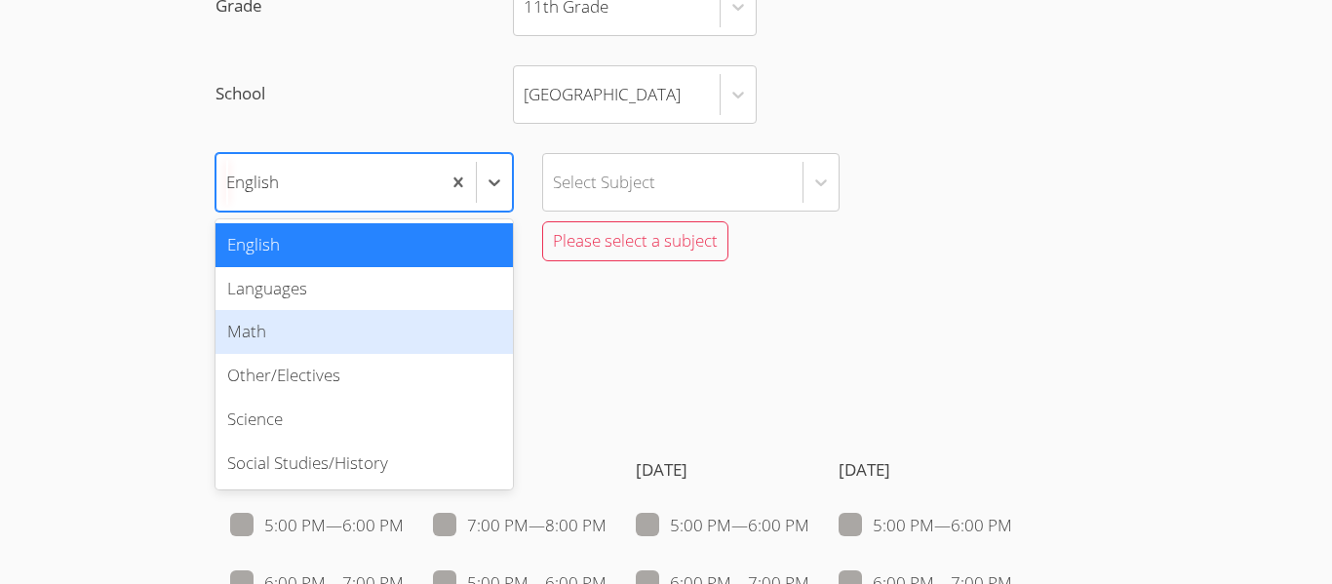
click at [288, 336] on div "Math" at bounding box center [363, 332] width 297 height 44
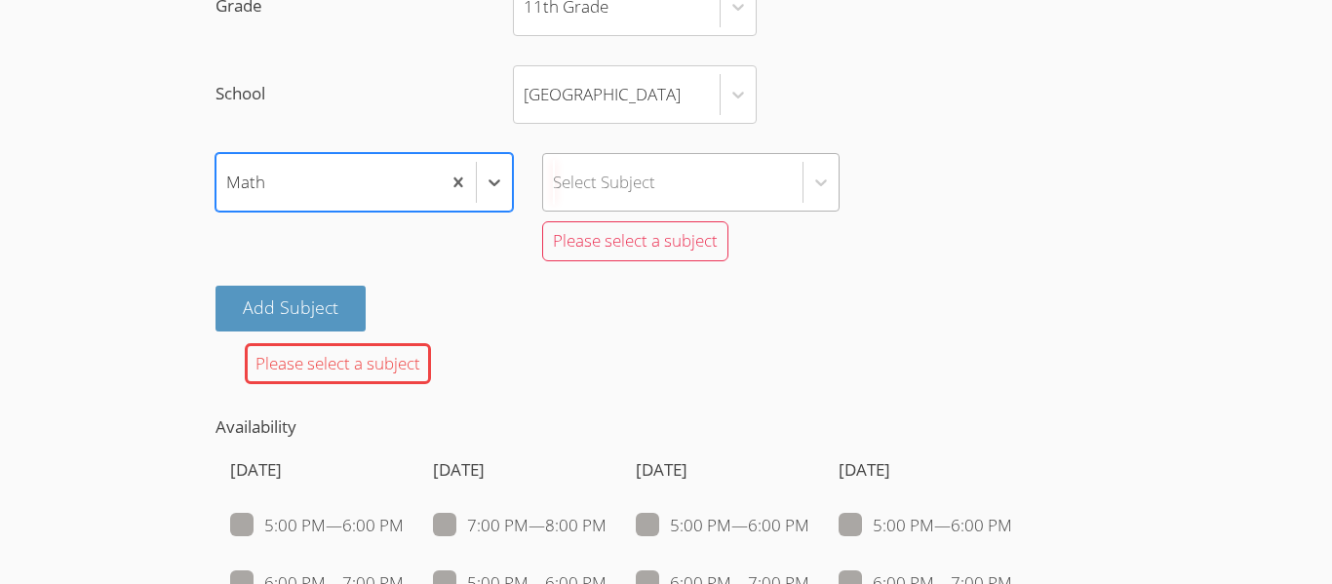
click at [609, 164] on div "Select Subject" at bounding box center [672, 182] width 259 height 57
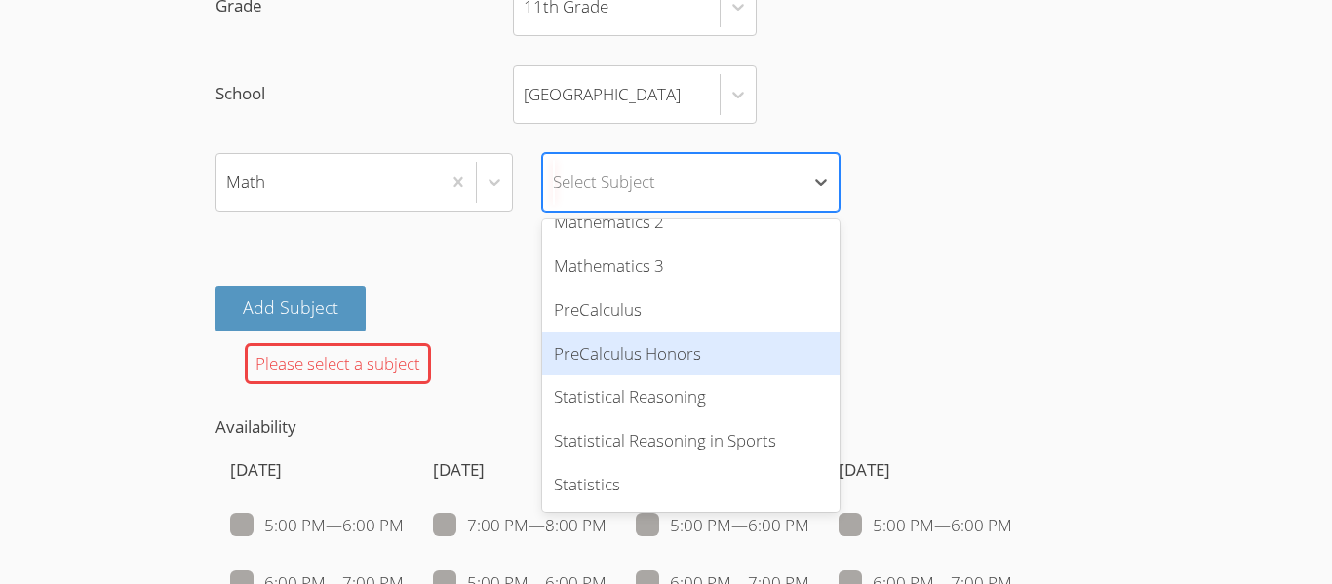
scroll to position [0, 0]
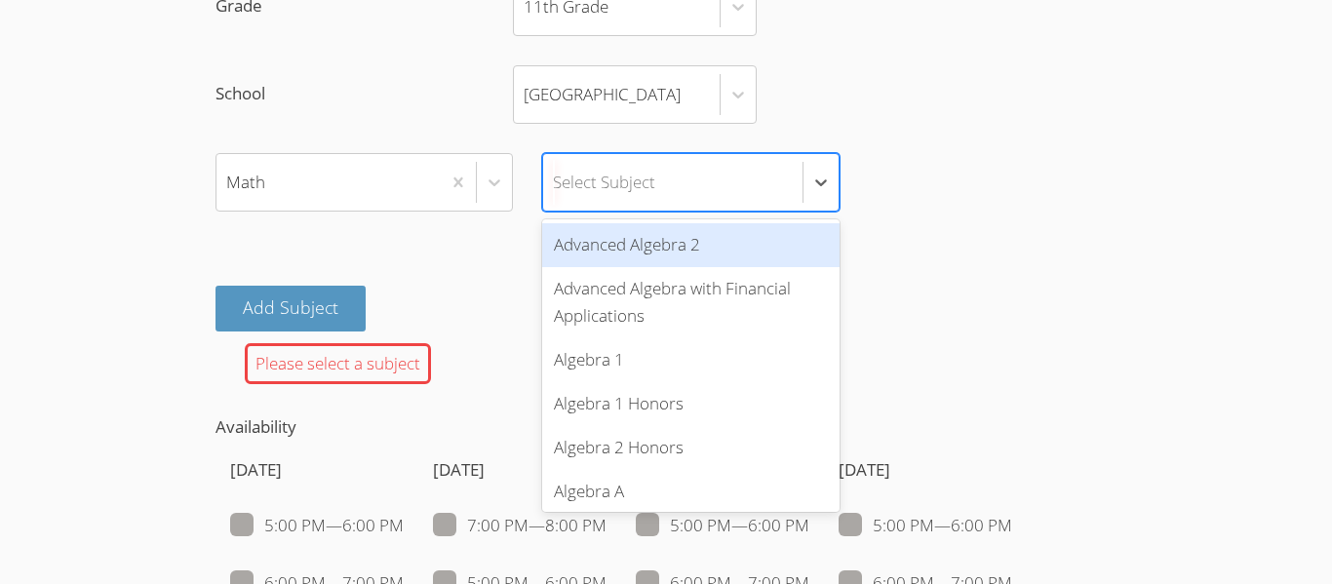
click at [699, 254] on div "Advanced Algebra 2" at bounding box center [690, 245] width 297 height 44
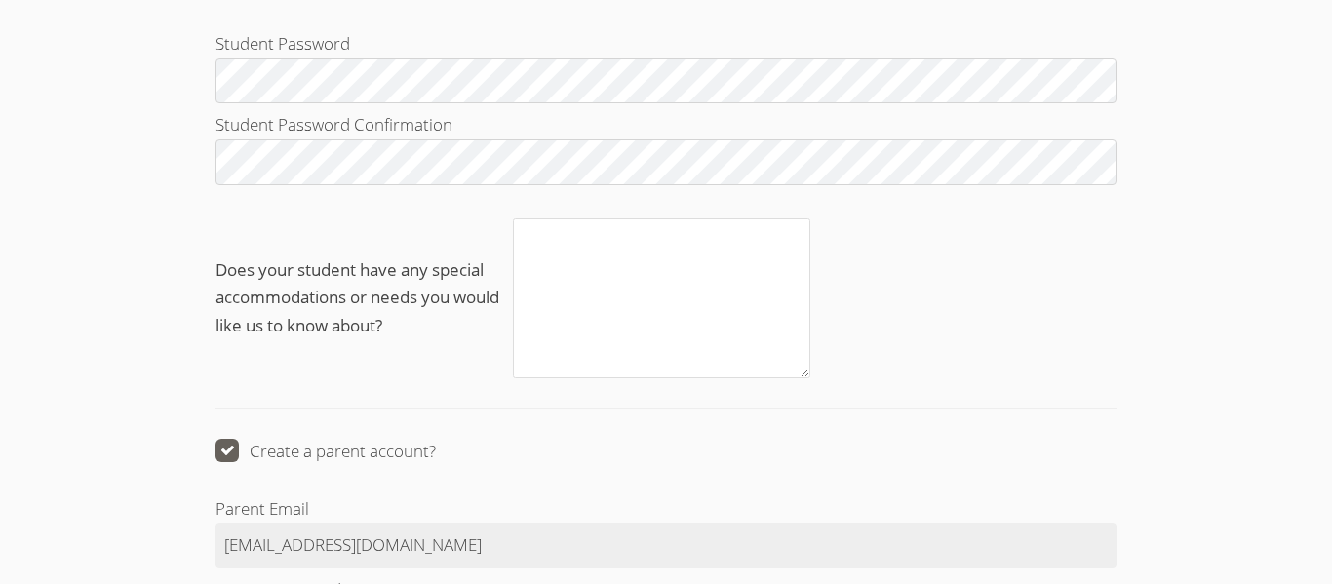
scroll to position [2868, 0]
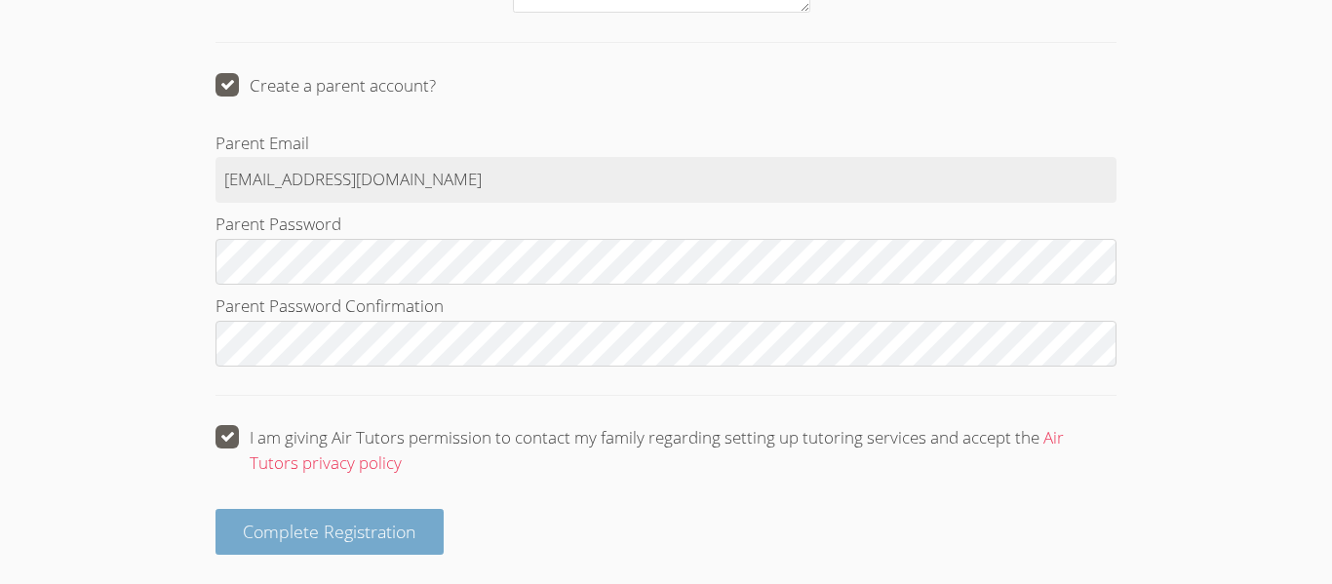
click at [284, 548] on button "Complete Registration" at bounding box center [329, 532] width 228 height 46
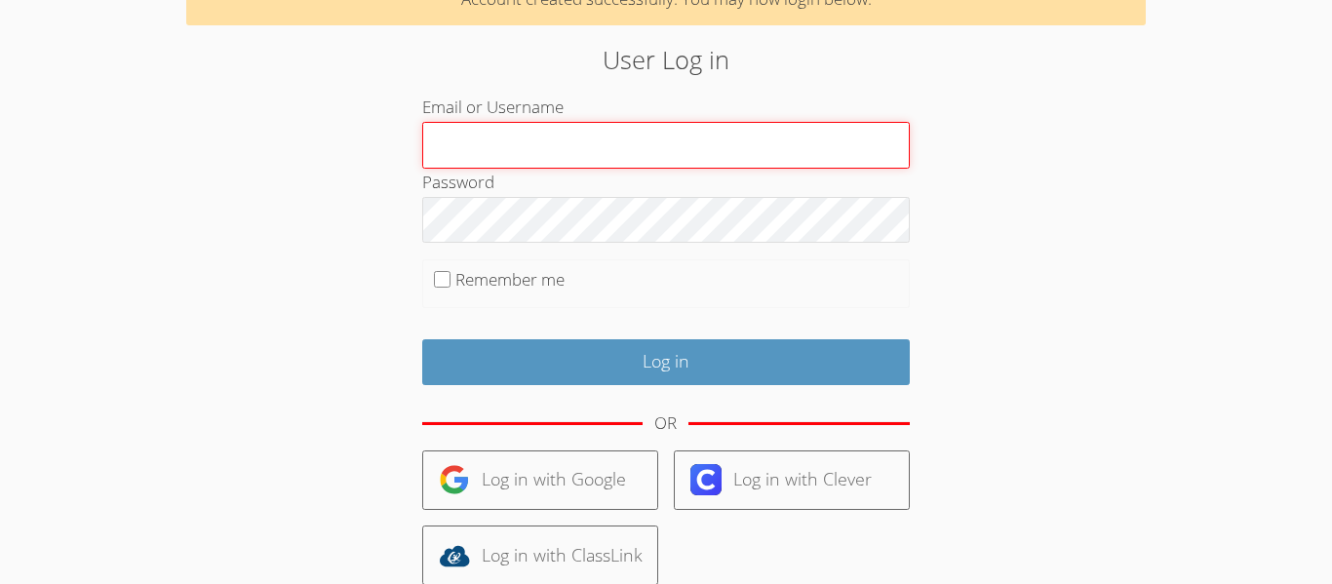
scroll to position [115, 0]
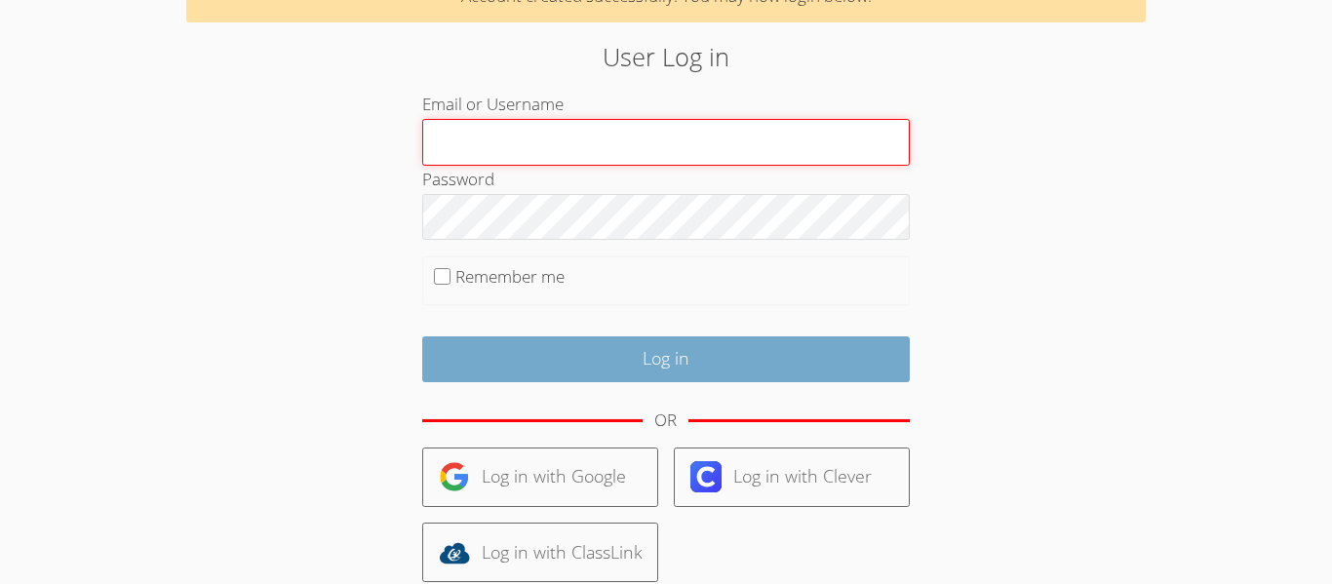
type input "[EMAIL_ADDRESS][DOMAIN_NAME]"
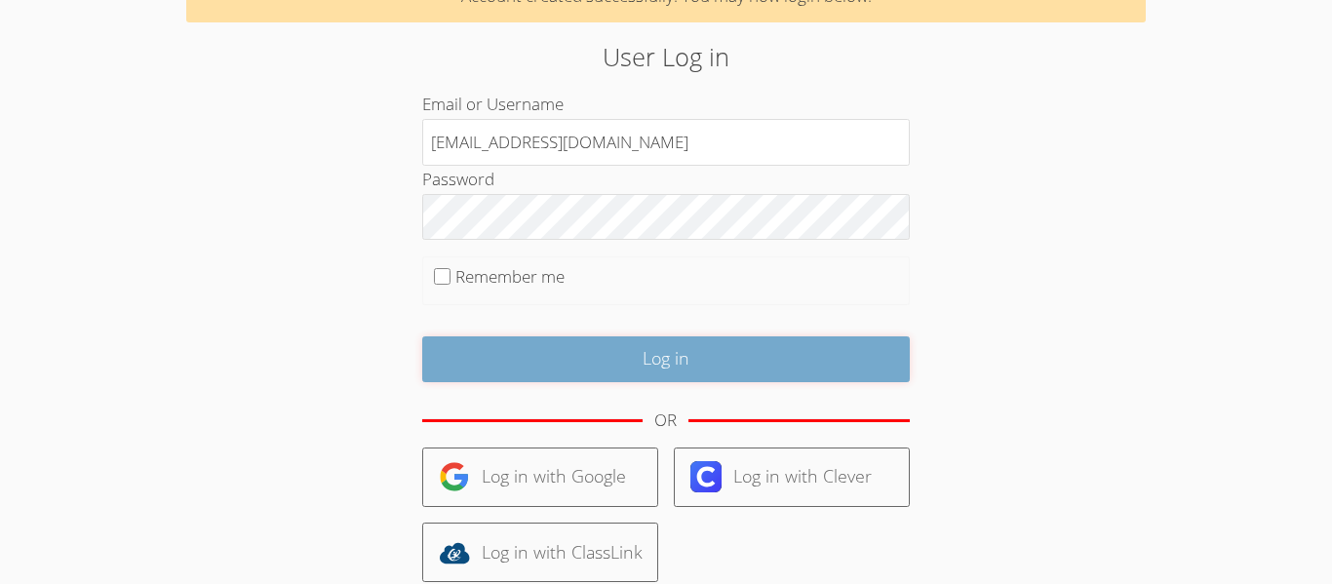
click at [589, 362] on input "Log in" at bounding box center [665, 359] width 487 height 46
